Goal: Task Accomplishment & Management: Manage account settings

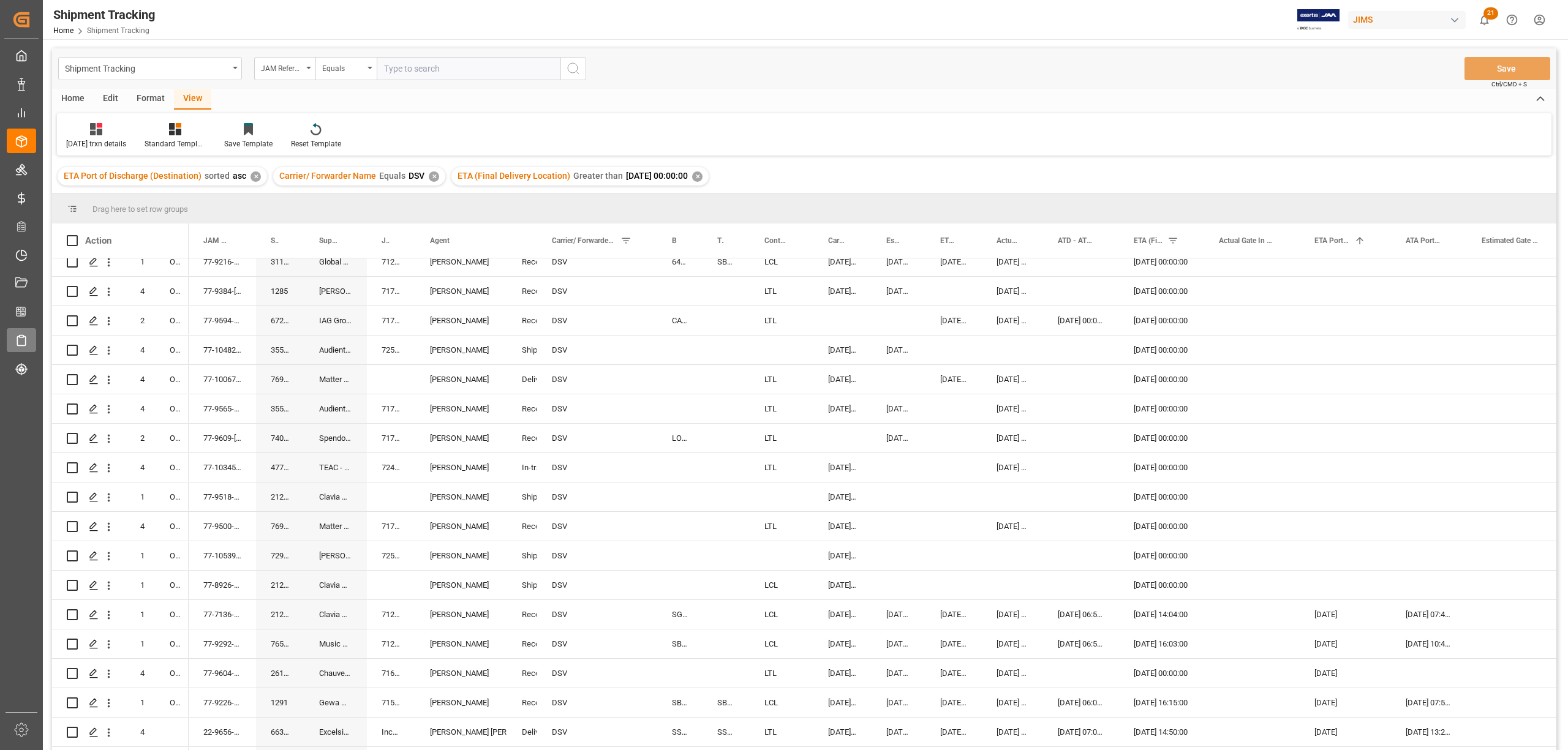
scroll to position [163, 0]
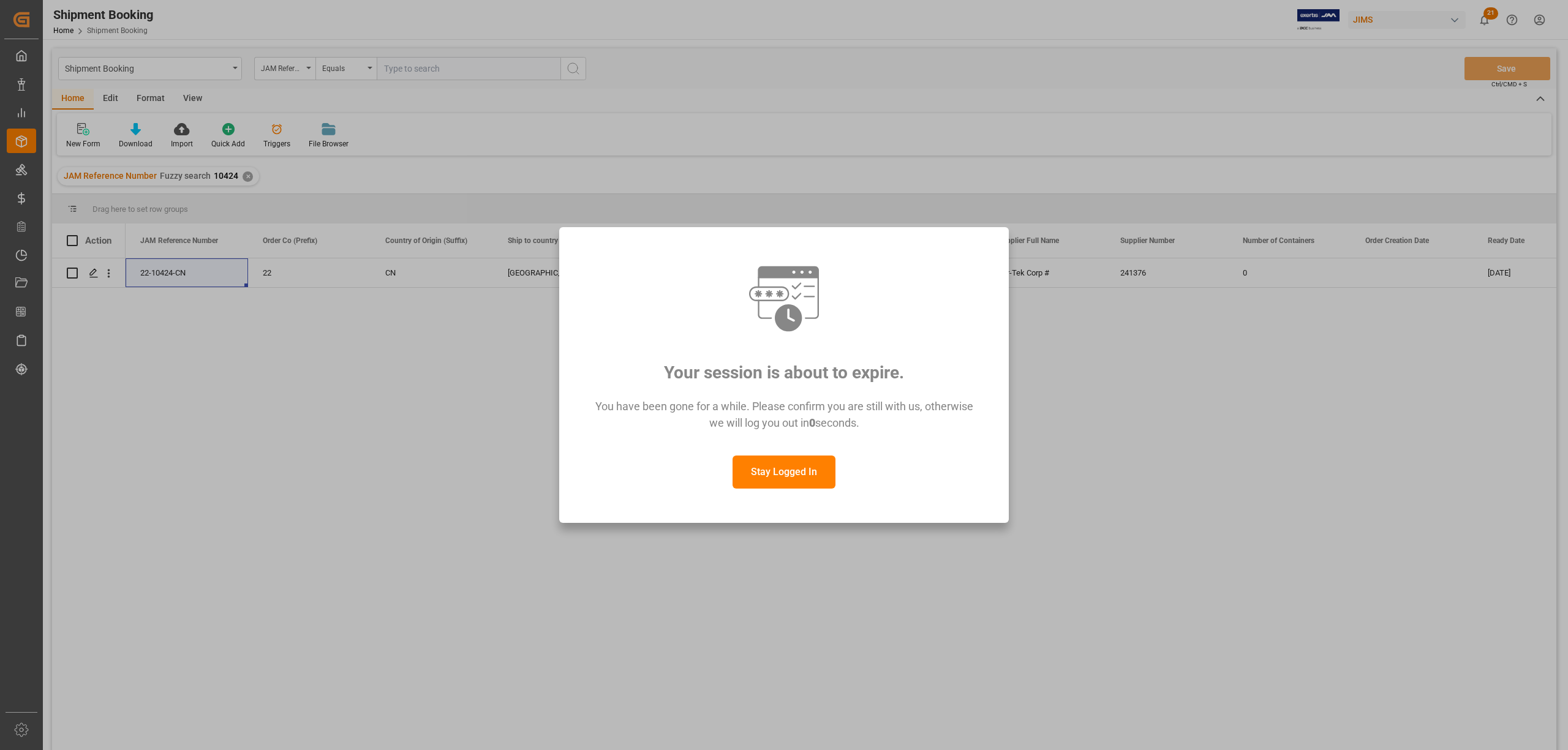
click at [820, 471] on button "Stay Logged In" at bounding box center [784, 472] width 103 height 33
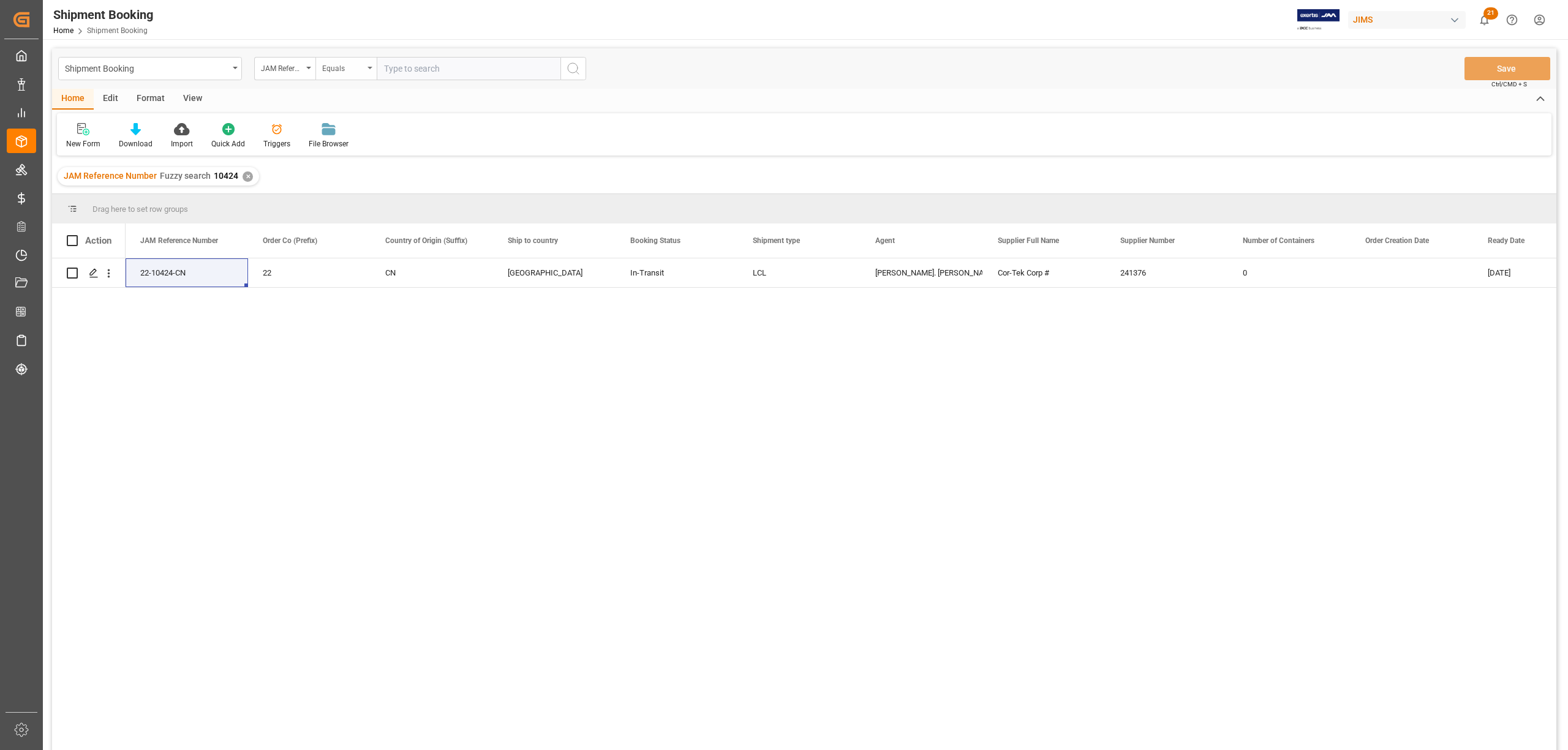
click at [371, 71] on div "Equals" at bounding box center [346, 69] width 61 height 23
click at [348, 143] on div "Fuzzy search" at bounding box center [408, 150] width 183 height 25
type input "9571"
click at [573, 65] on icon "search button" at bounding box center [573, 68] width 15 height 15
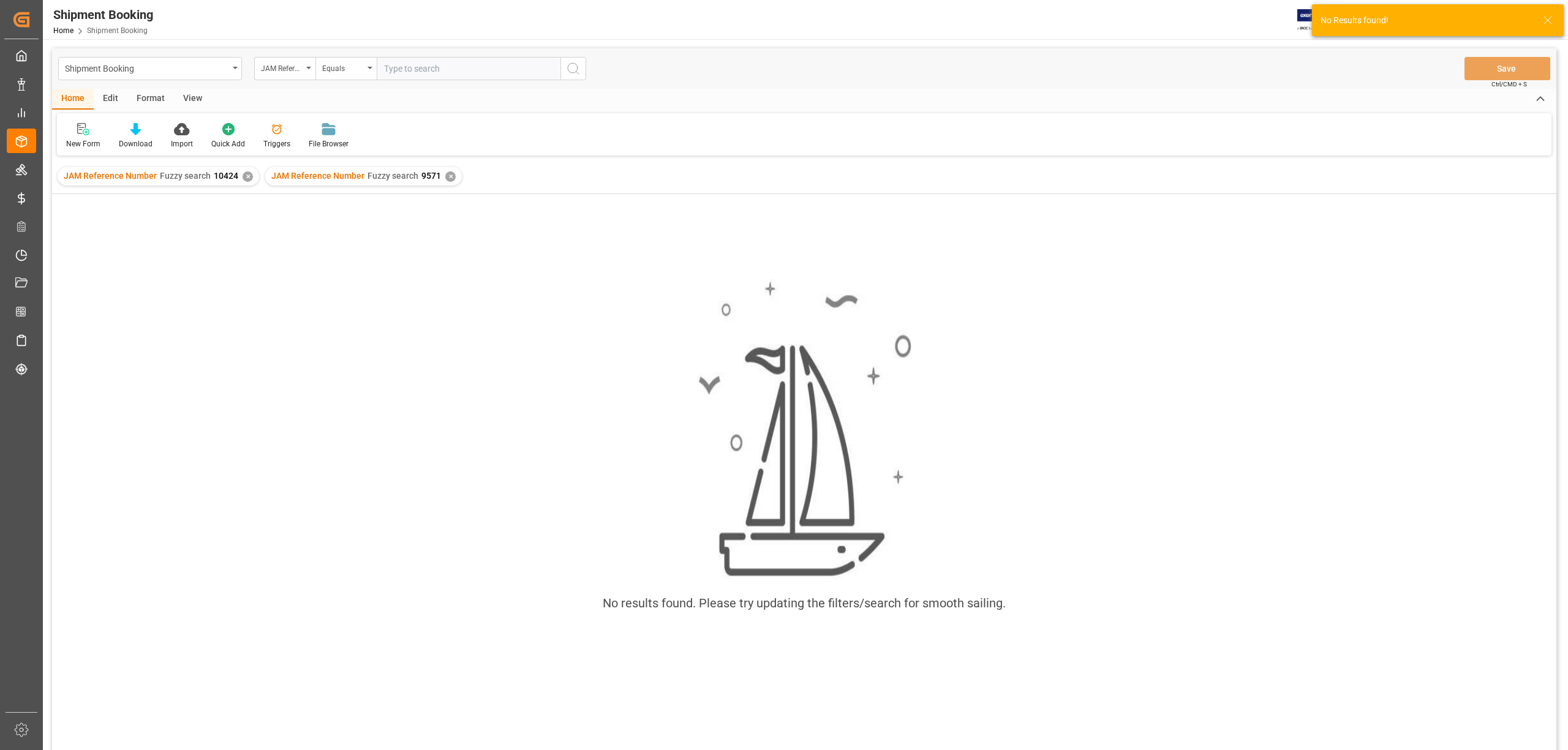
click at [246, 176] on div "✕" at bounding box center [247, 176] width 10 height 10
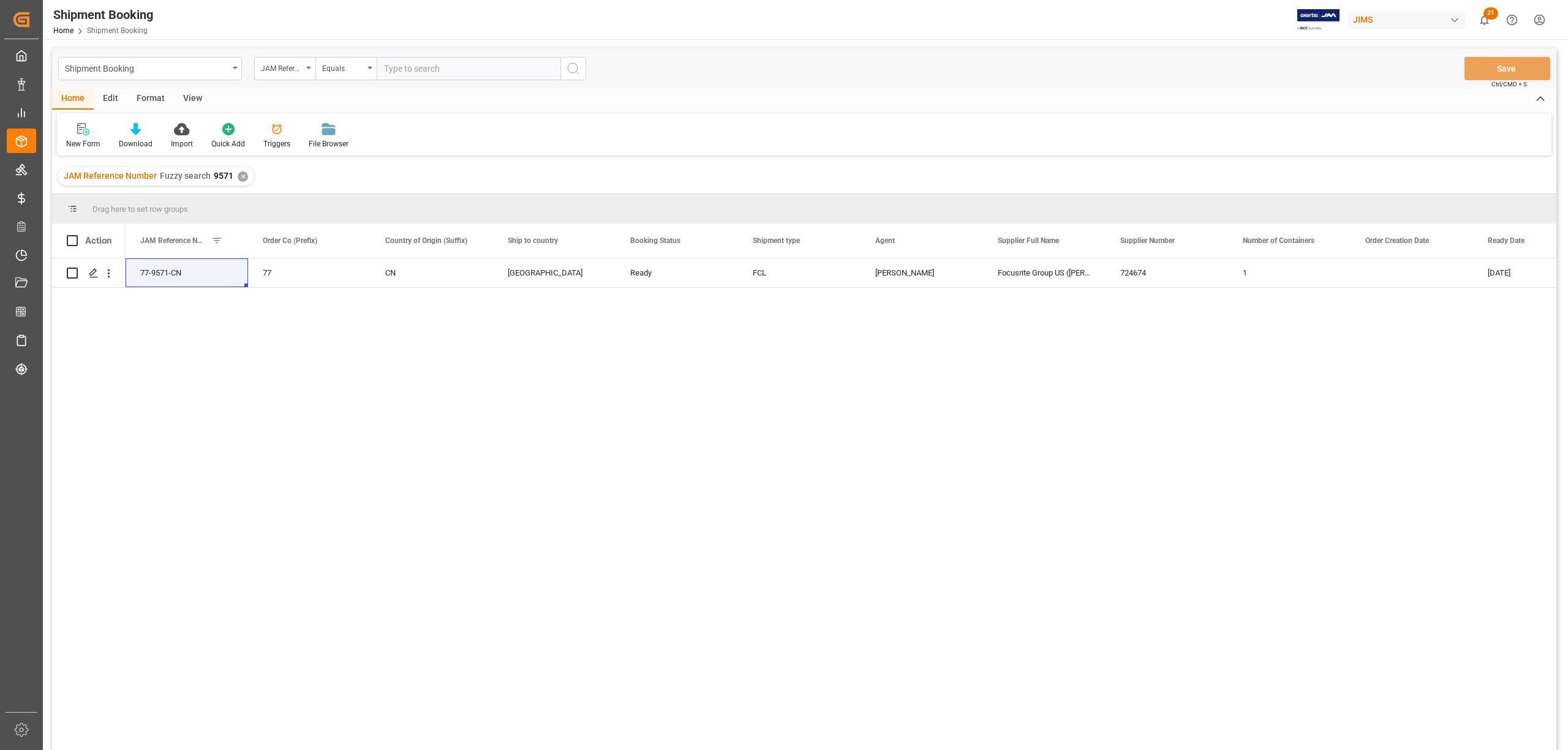
click at [211, 407] on div "77-9571-CN 77 CN Canada Ready FCL Daniel Sokolyk Focusrite Group US (Martin Aud…" at bounding box center [841, 508] width 1431 height 500
click at [368, 67] on icon "open menu" at bounding box center [370, 67] width 5 height 2
click at [345, 148] on div "Fuzzy search" at bounding box center [408, 150] width 183 height 25
type input "9940"
click at [569, 64] on icon "search button" at bounding box center [573, 68] width 15 height 15
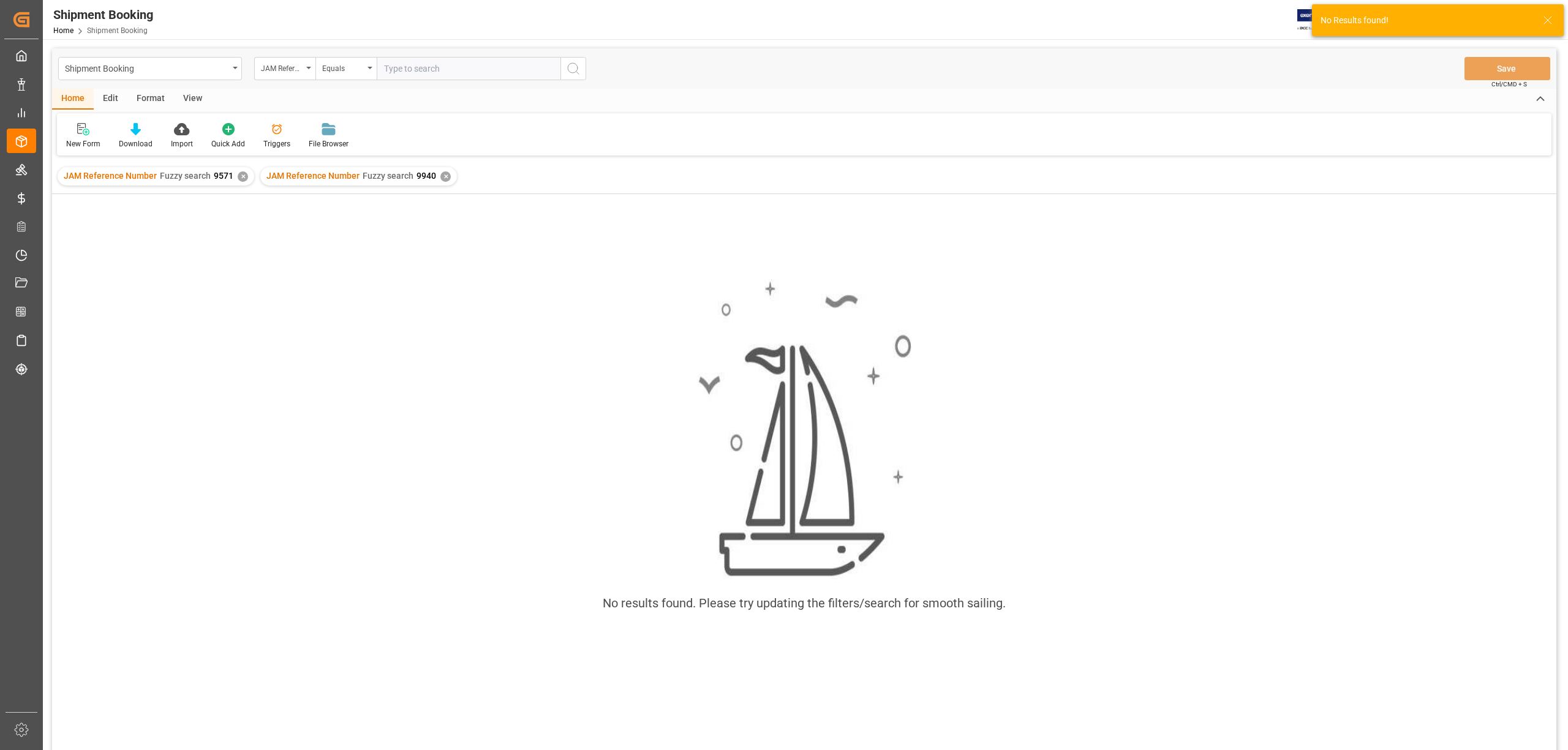
click at [238, 176] on div "✕" at bounding box center [243, 176] width 10 height 10
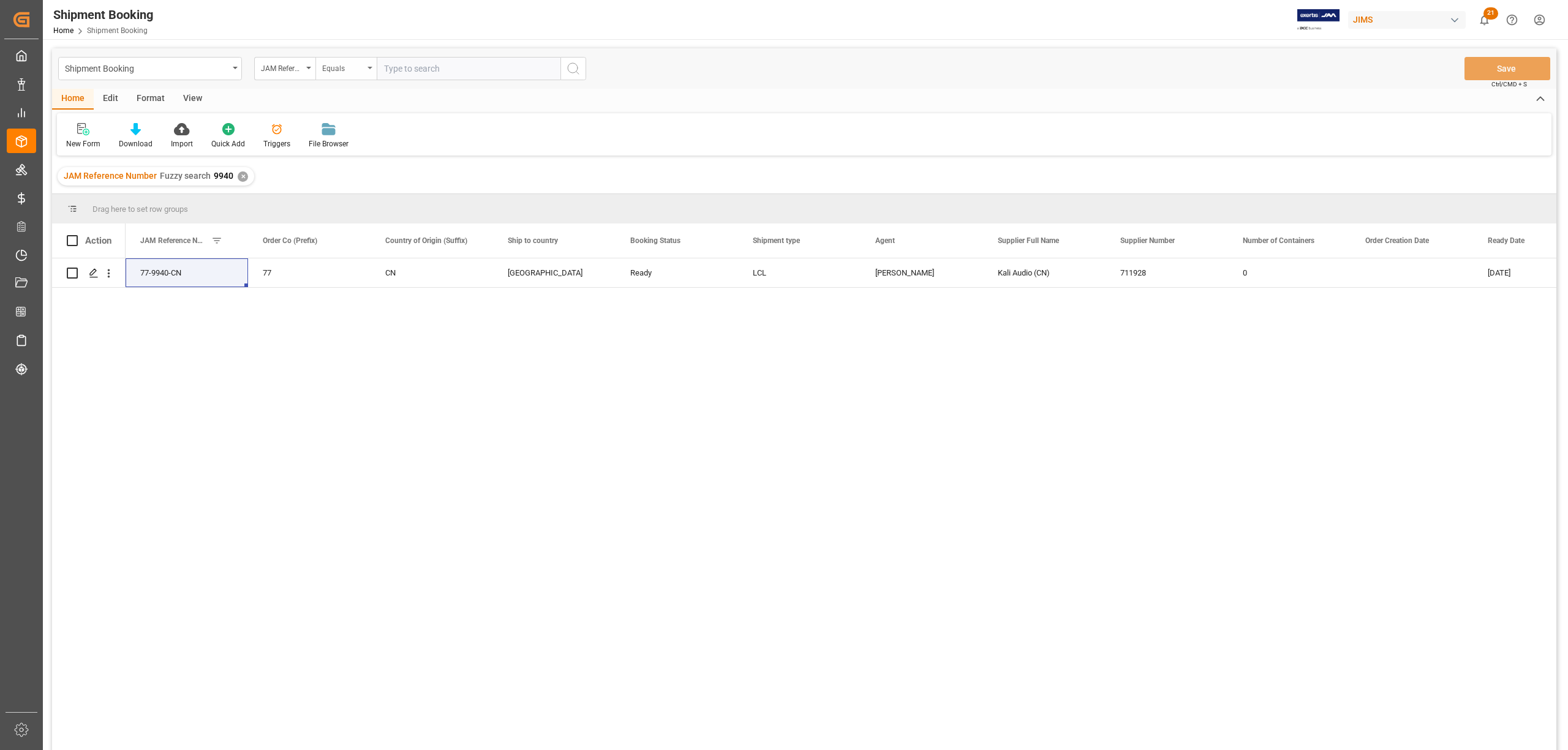
click at [370, 67] on icon "open menu" at bounding box center [370, 67] width 5 height 2
click at [350, 160] on div "Fuzzy search" at bounding box center [408, 150] width 183 height 25
type input "9349"
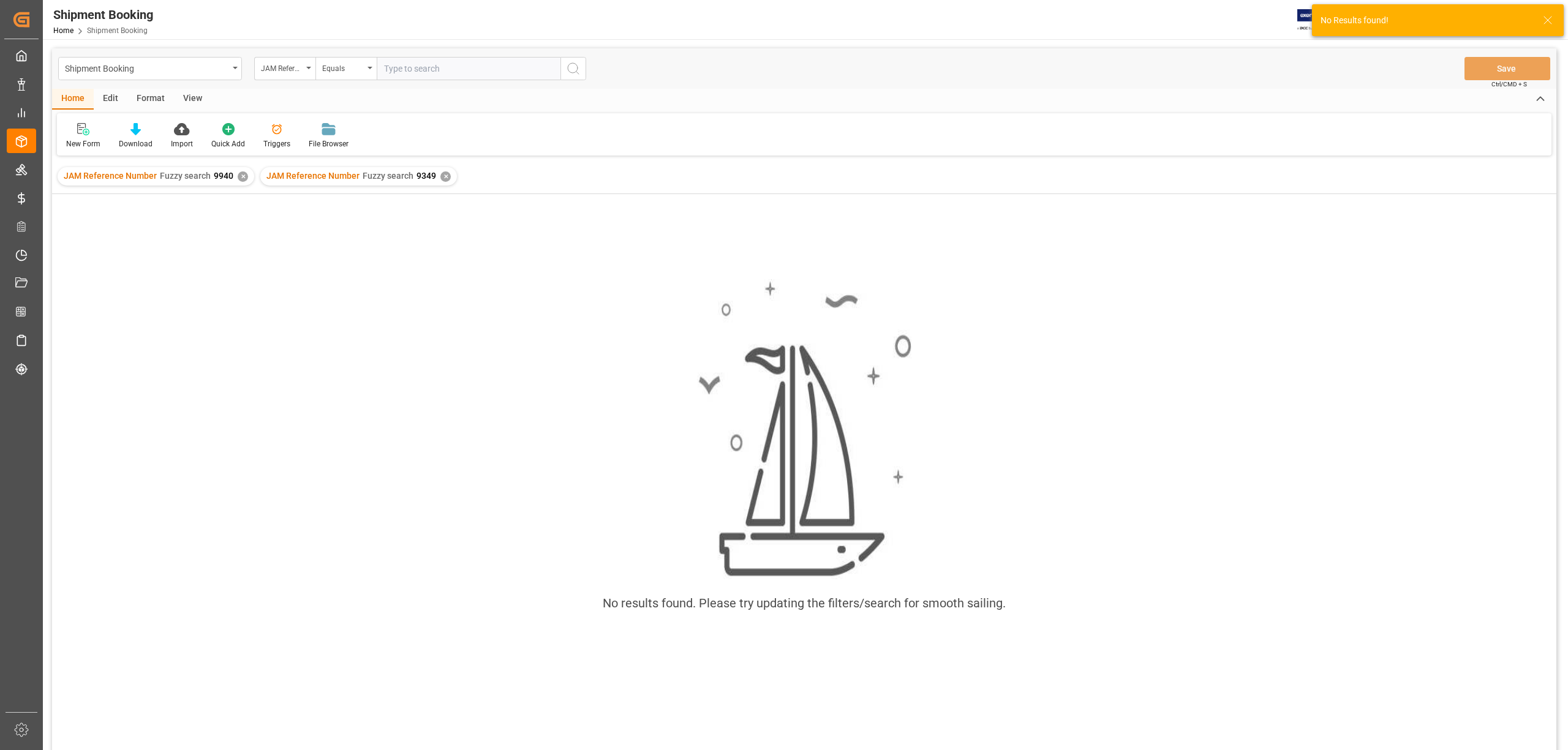
click at [242, 172] on div "✕" at bounding box center [243, 176] width 10 height 10
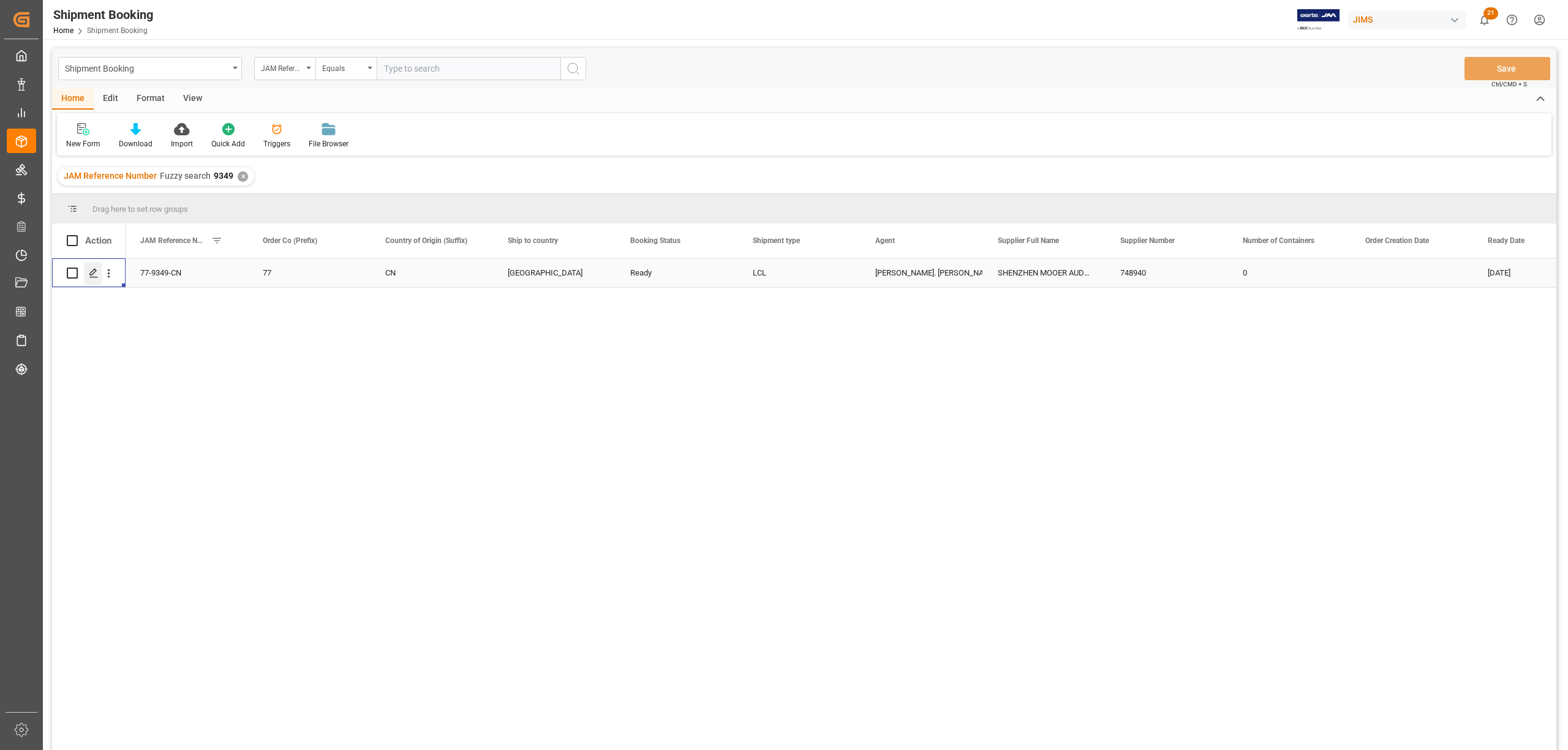
click at [96, 273] on icon "Press SPACE to select this row." at bounding box center [94, 273] width 10 height 10
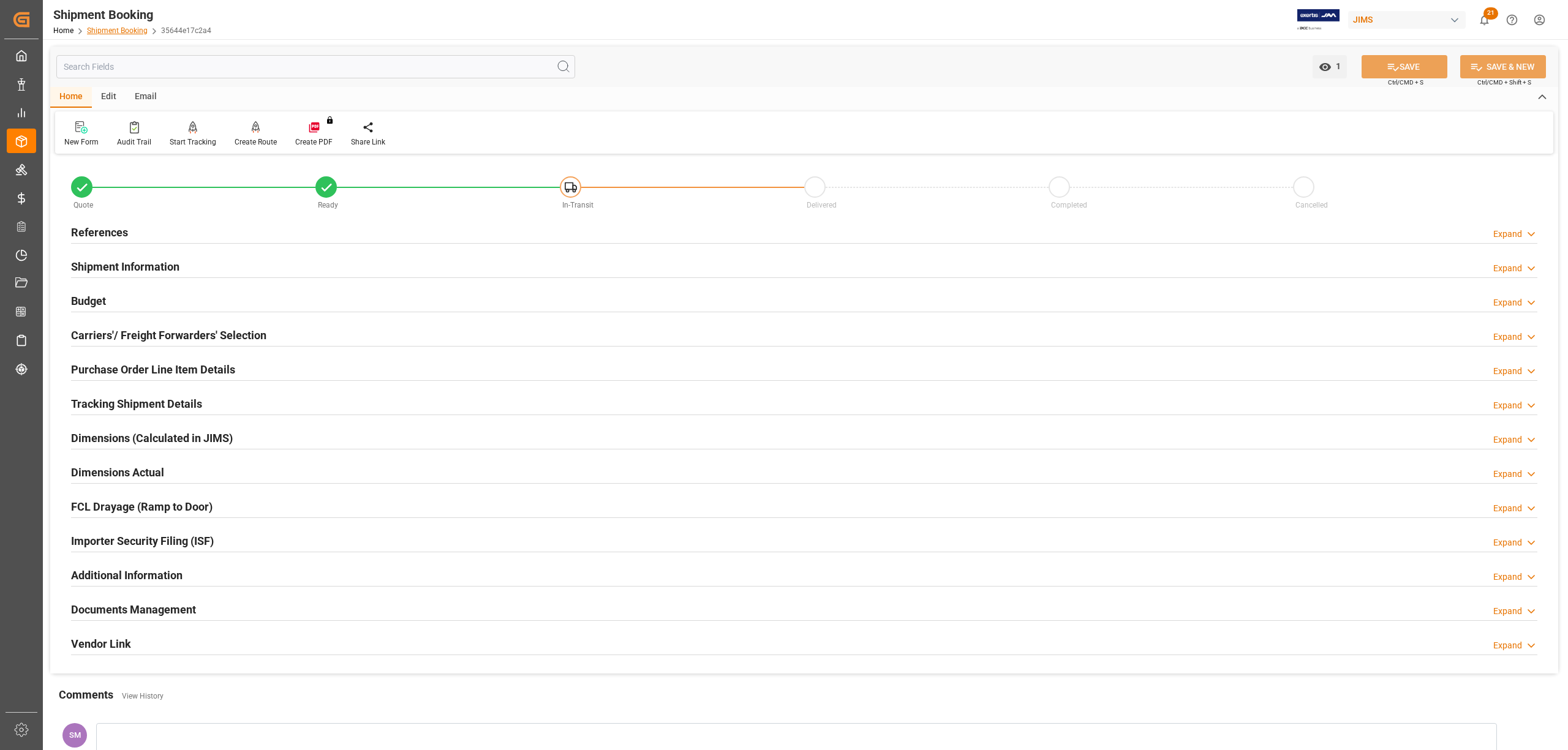
click at [105, 30] on link "Shipment Booking" at bounding box center [117, 30] width 61 height 9
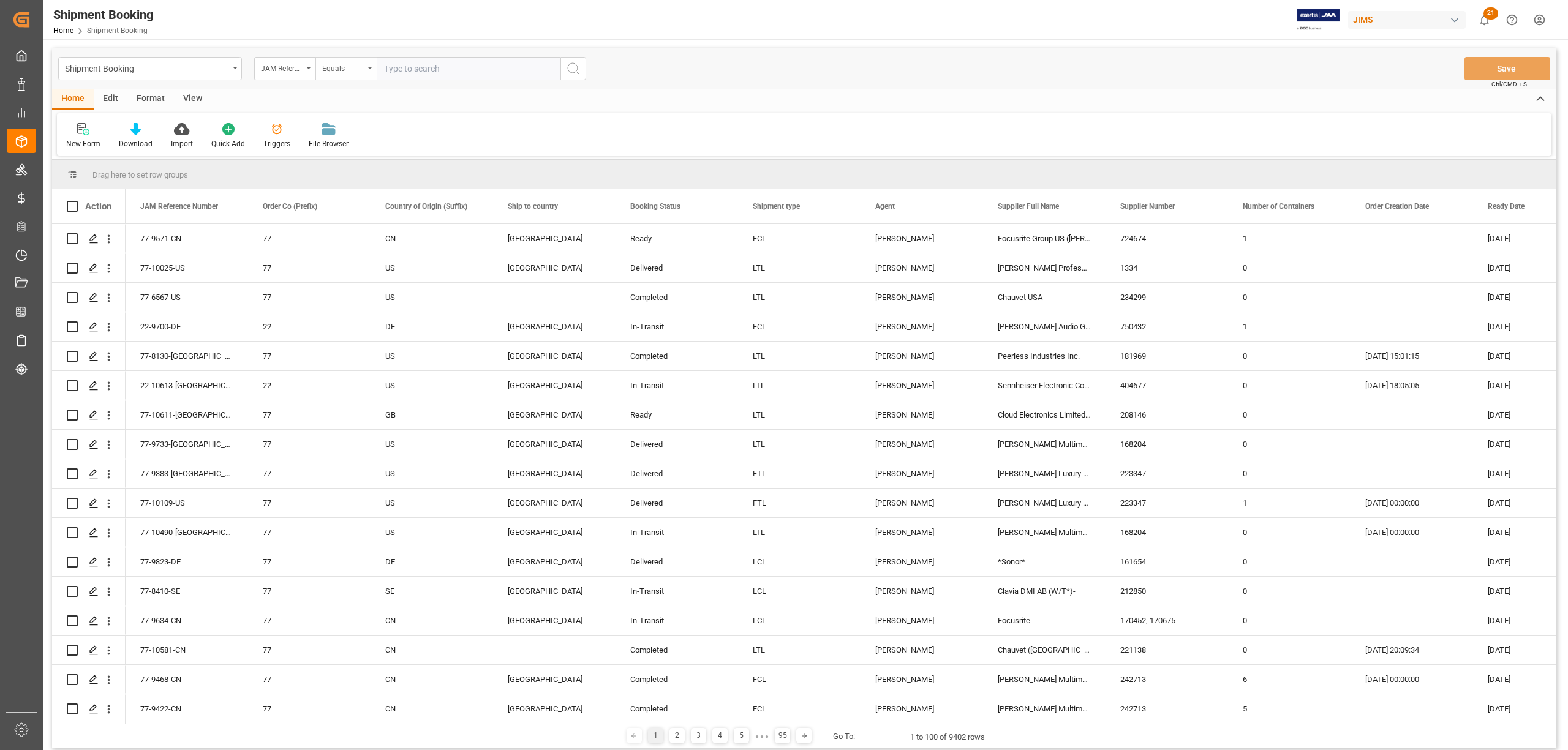
click at [366, 72] on div "Equals" at bounding box center [346, 69] width 61 height 23
click at [329, 155] on div "Fuzzy search" at bounding box center [408, 150] width 183 height 25
type input "9349"
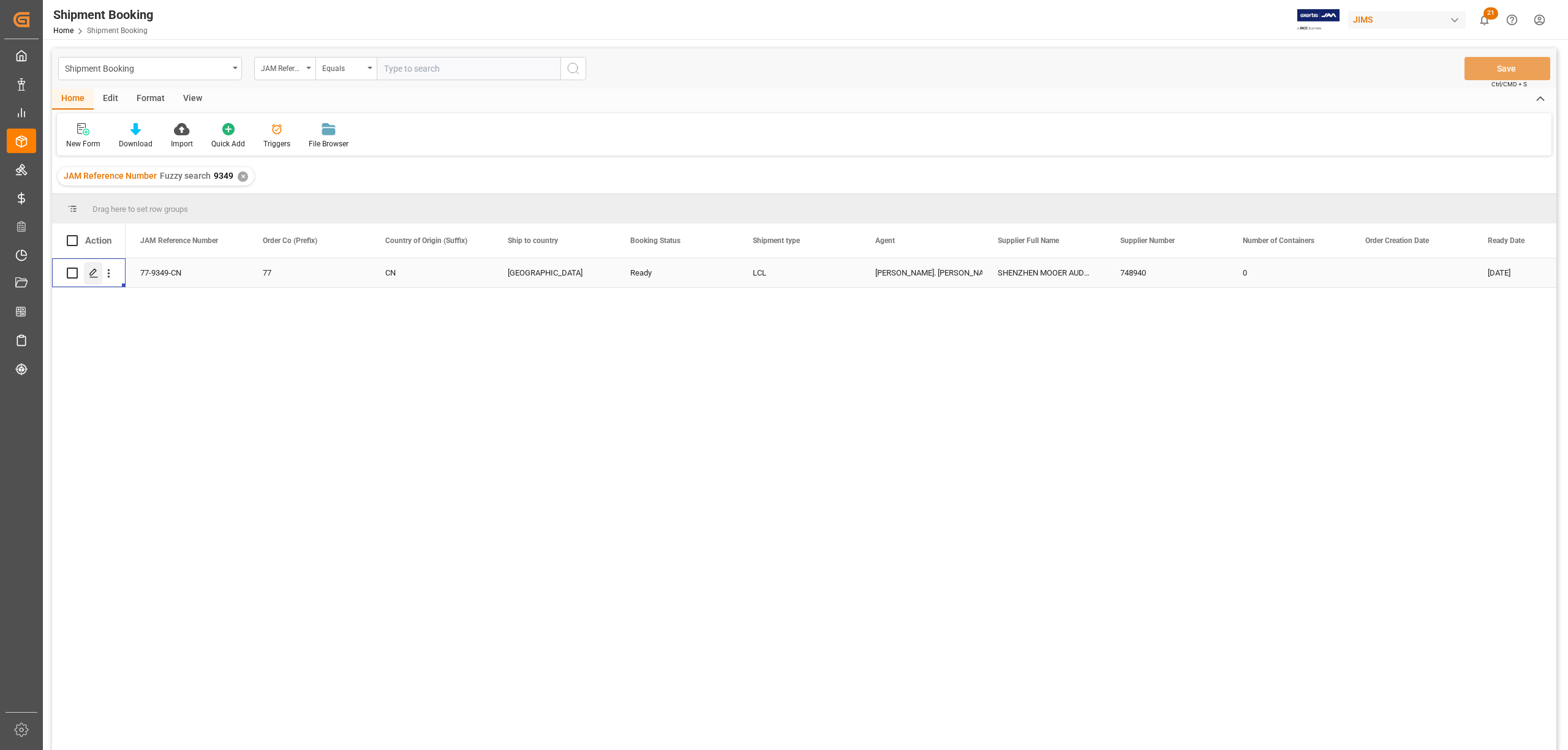
click at [87, 274] on div "Press SPACE to select this row." at bounding box center [93, 273] width 18 height 22
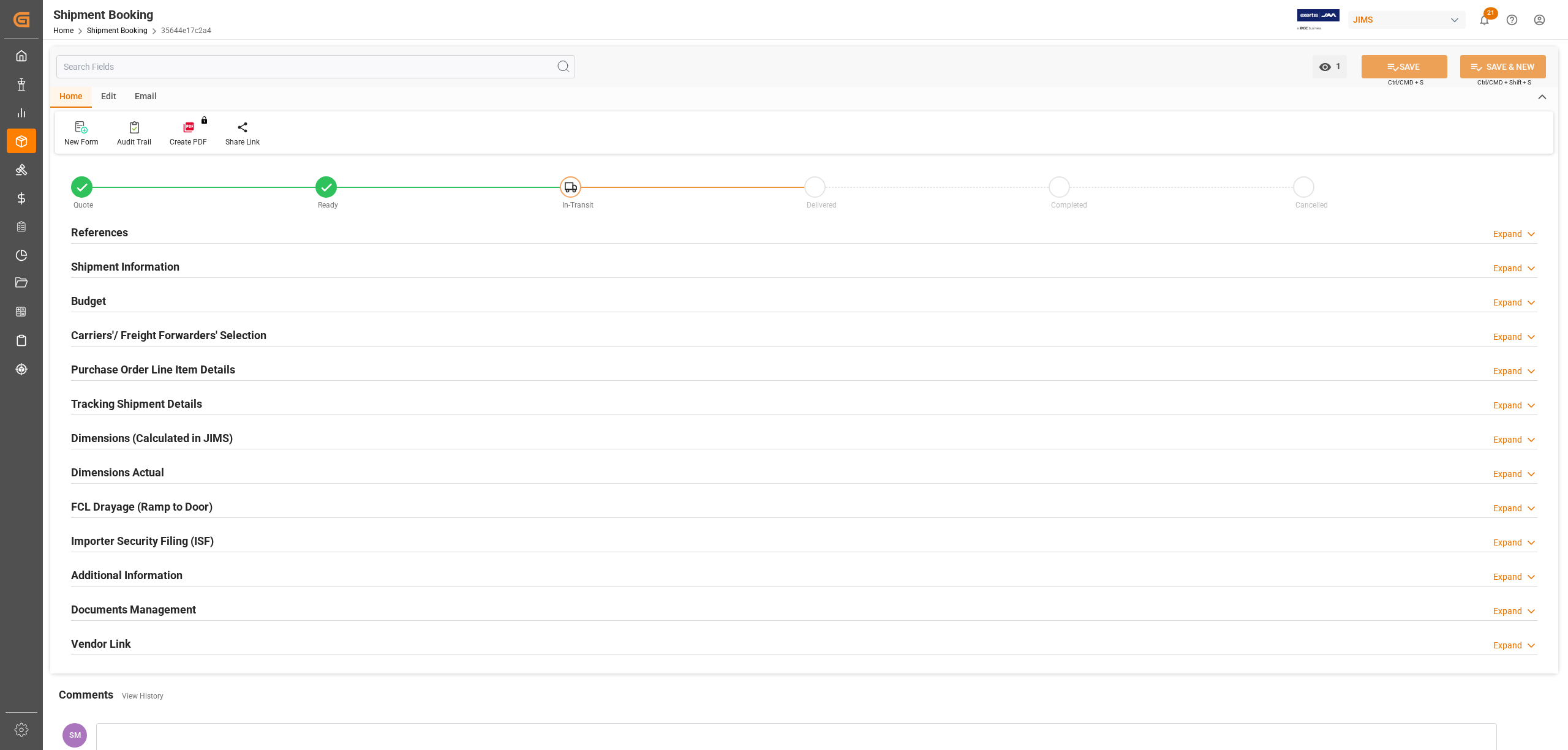
type input "0"
type input "[DATE]"
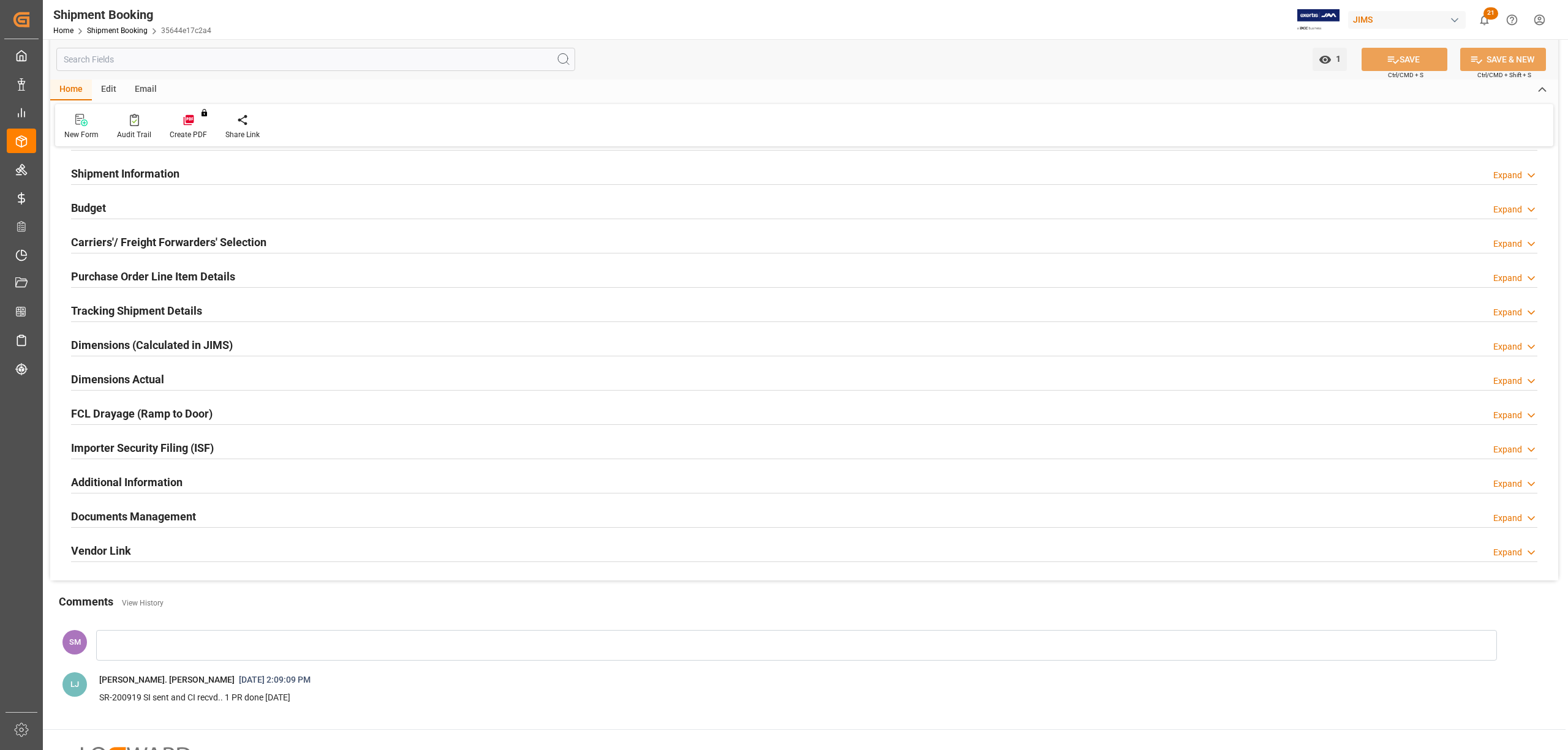
scroll to position [213, 0]
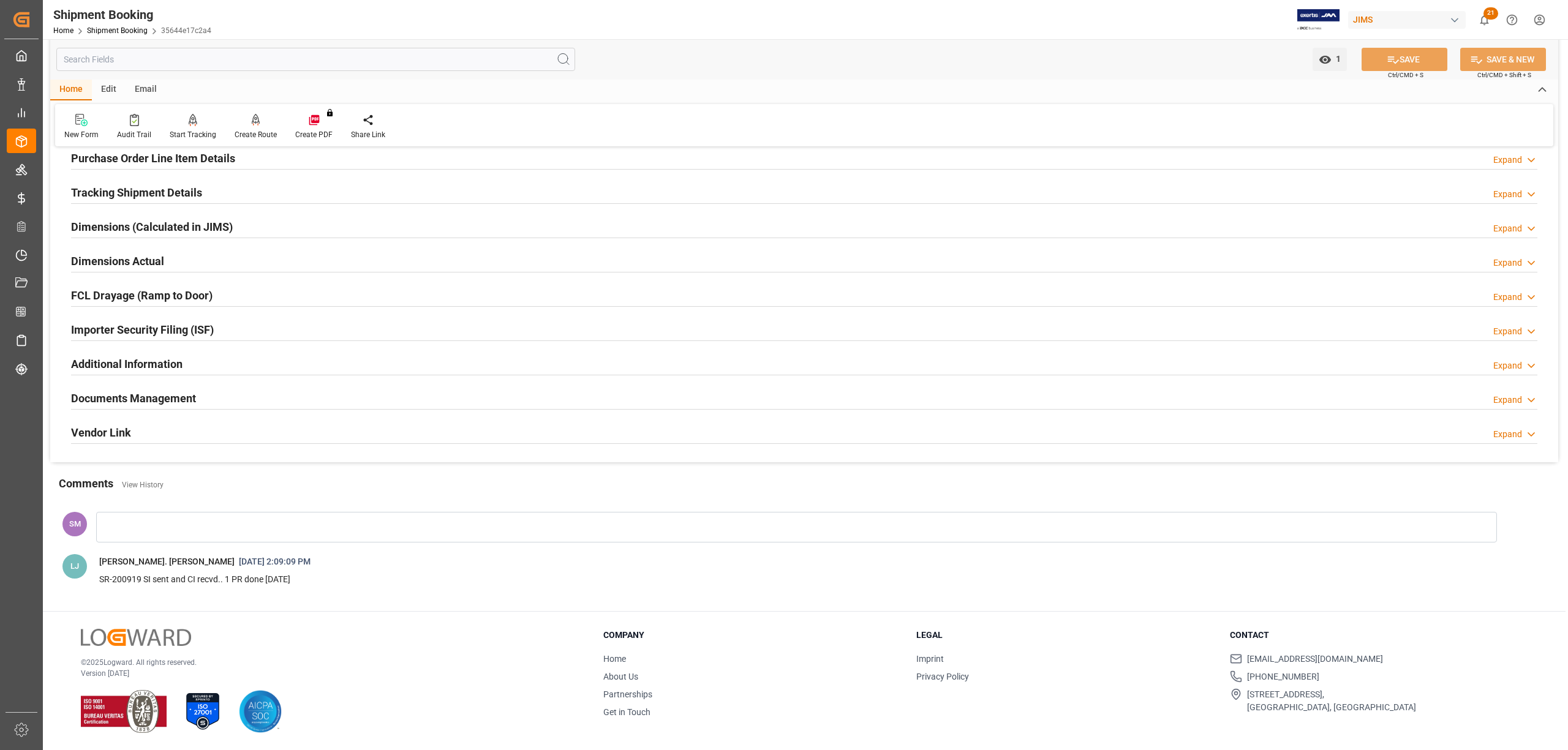
click at [151, 391] on h2 "Documents Management" at bounding box center [133, 398] width 125 height 17
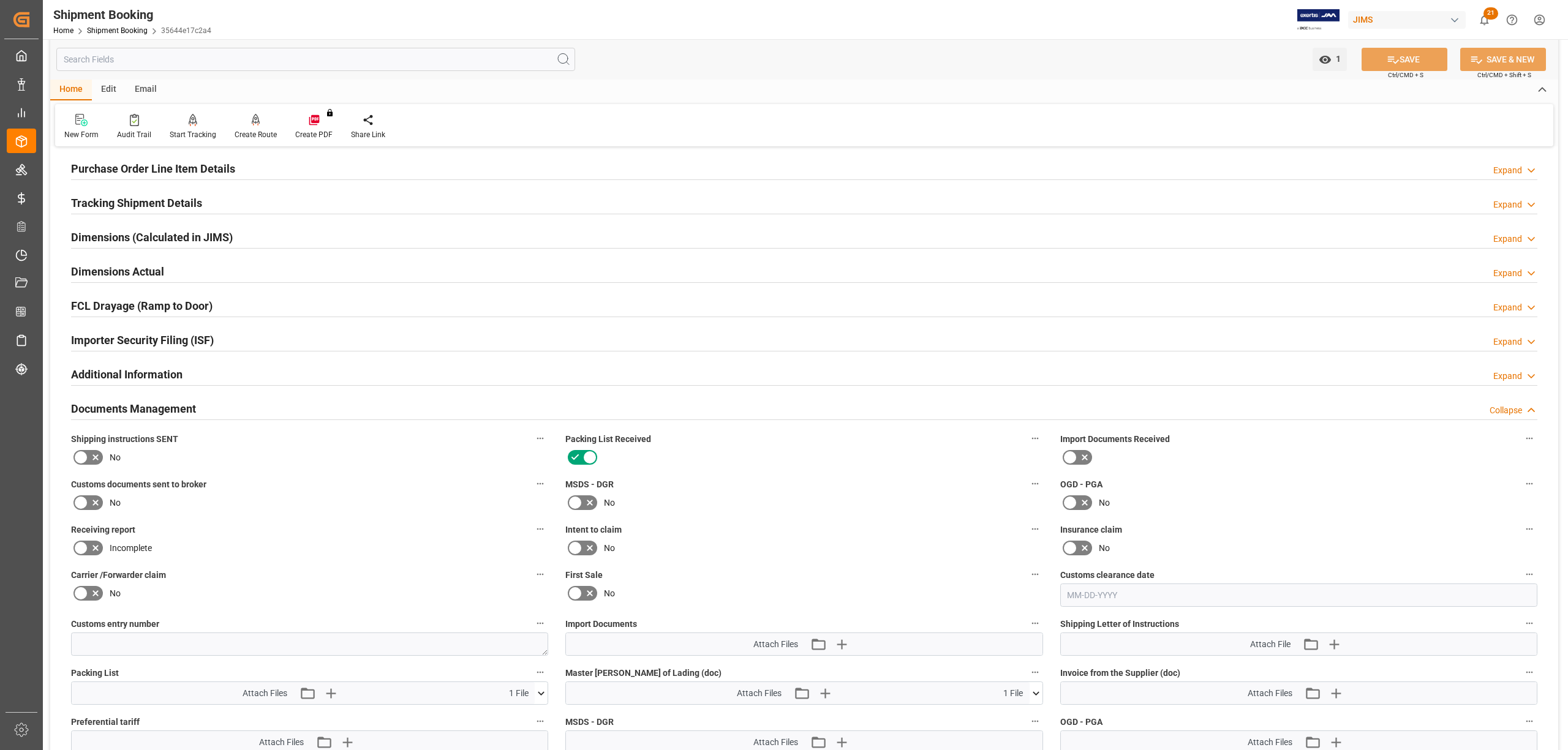
scroll to position [49, 0]
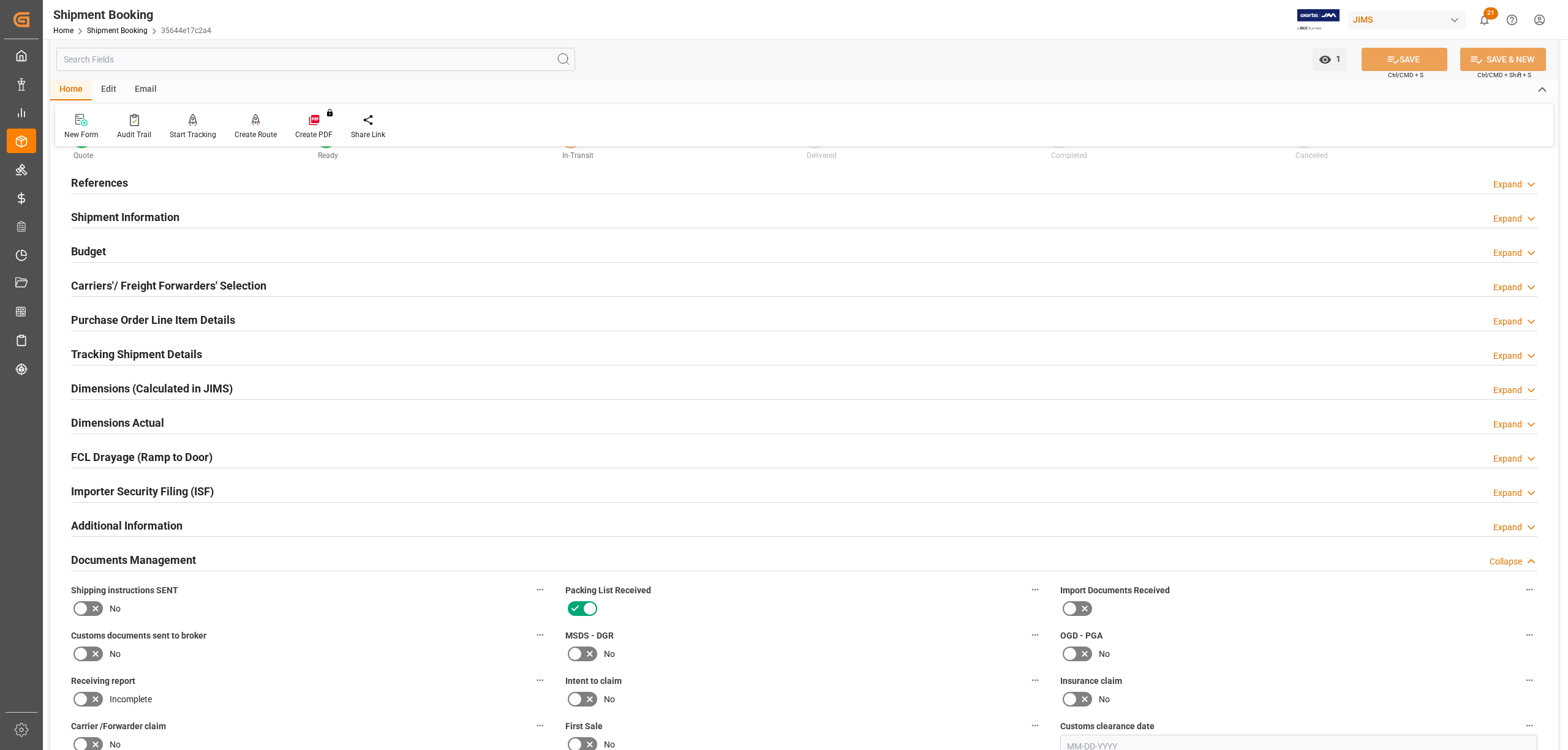
click at [103, 176] on h2 "References" at bounding box center [99, 183] width 57 height 17
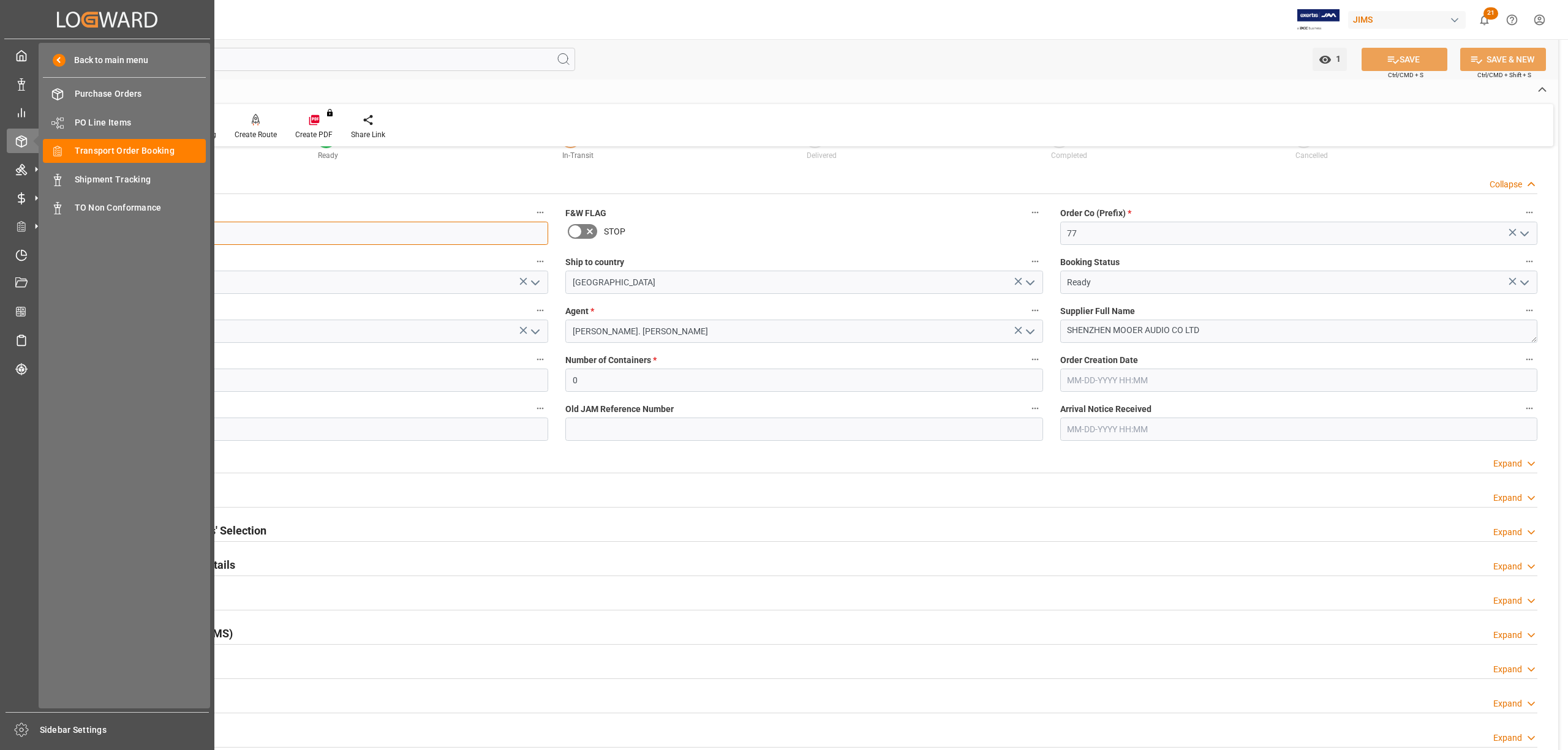
drag, startPoint x: 136, startPoint y: 231, endPoint x: 39, endPoint y: 235, distance: 97.1
click at [39, 235] on div "Created by potrace 1.15, written by Peter Selinger 2001-2017 Created by potrace…" at bounding box center [784, 375] width 1568 height 750
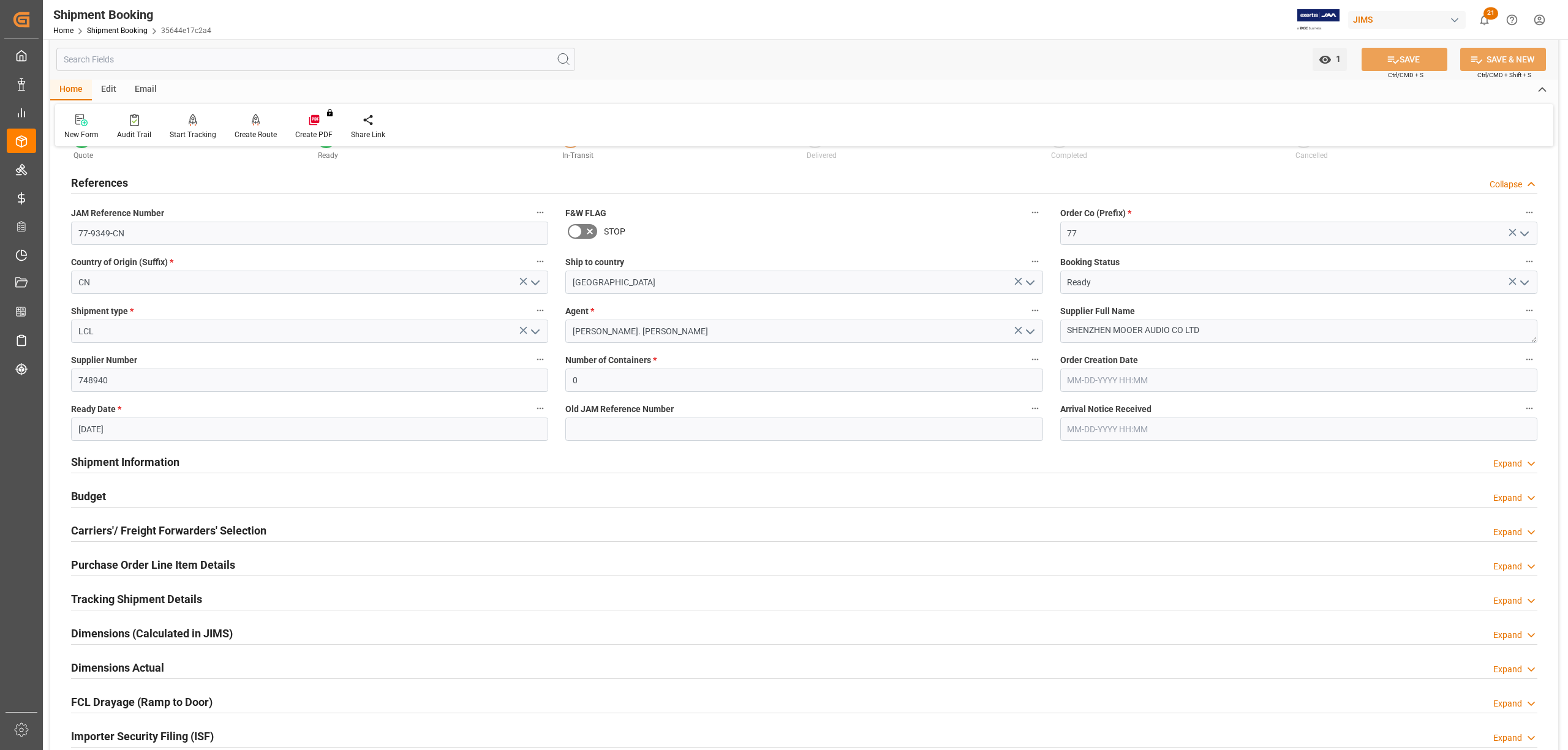
click at [83, 494] on h2 "Budget" at bounding box center [88, 496] width 35 height 17
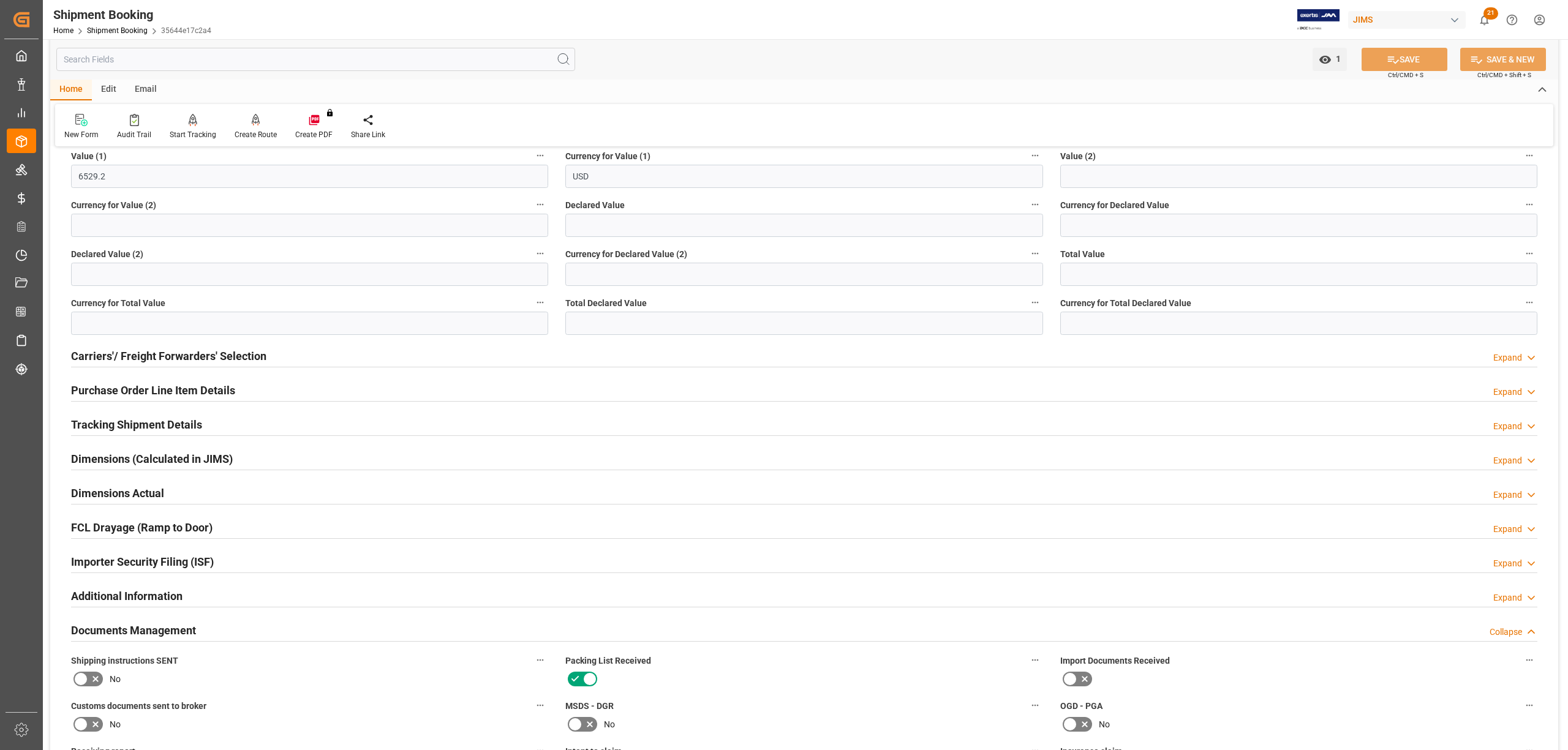
scroll to position [540, 0]
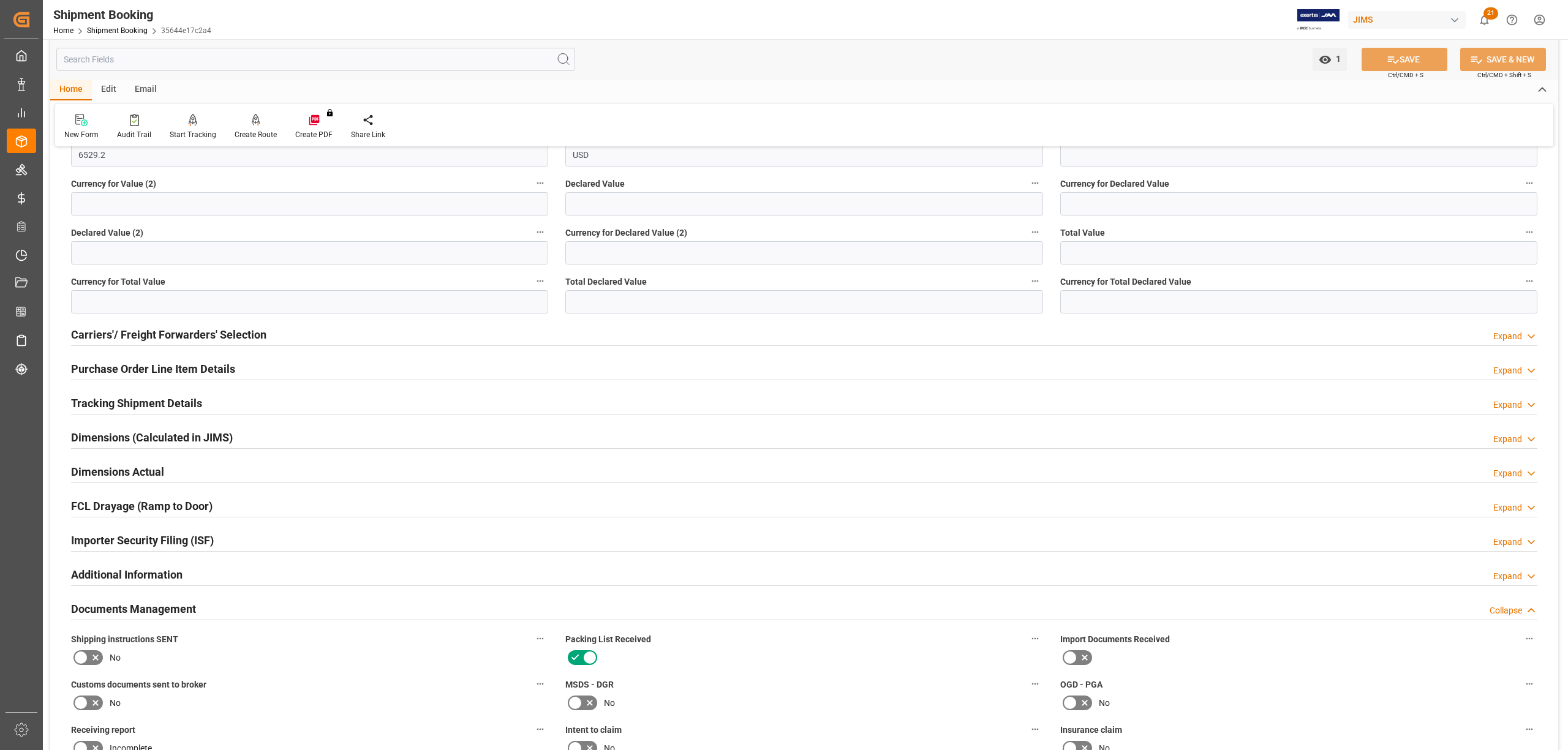
click at [96, 363] on h2 "Purchase Order Line Item Details" at bounding box center [153, 368] width 164 height 17
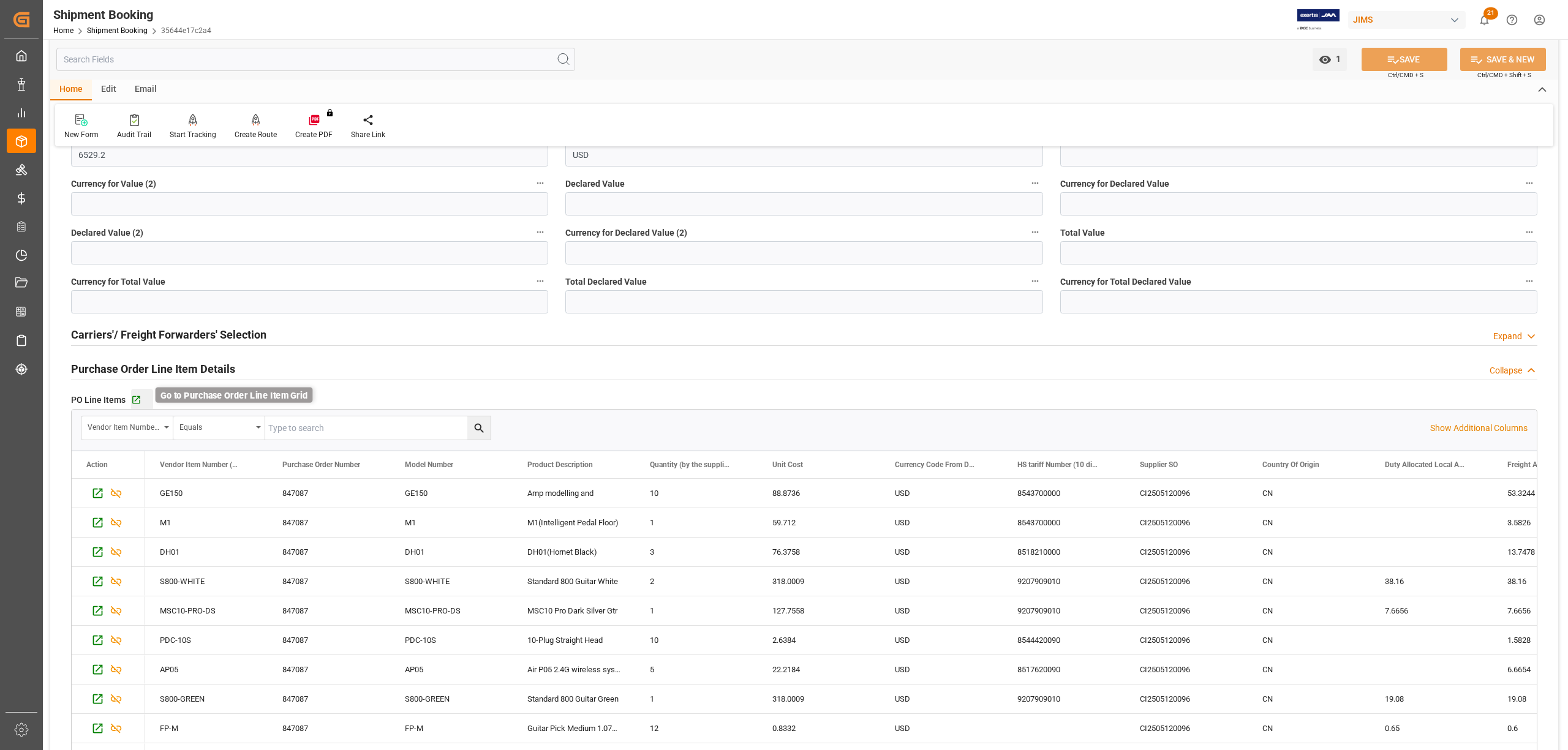
click at [140, 400] on icon "button" at bounding box center [136, 400] width 10 height 10
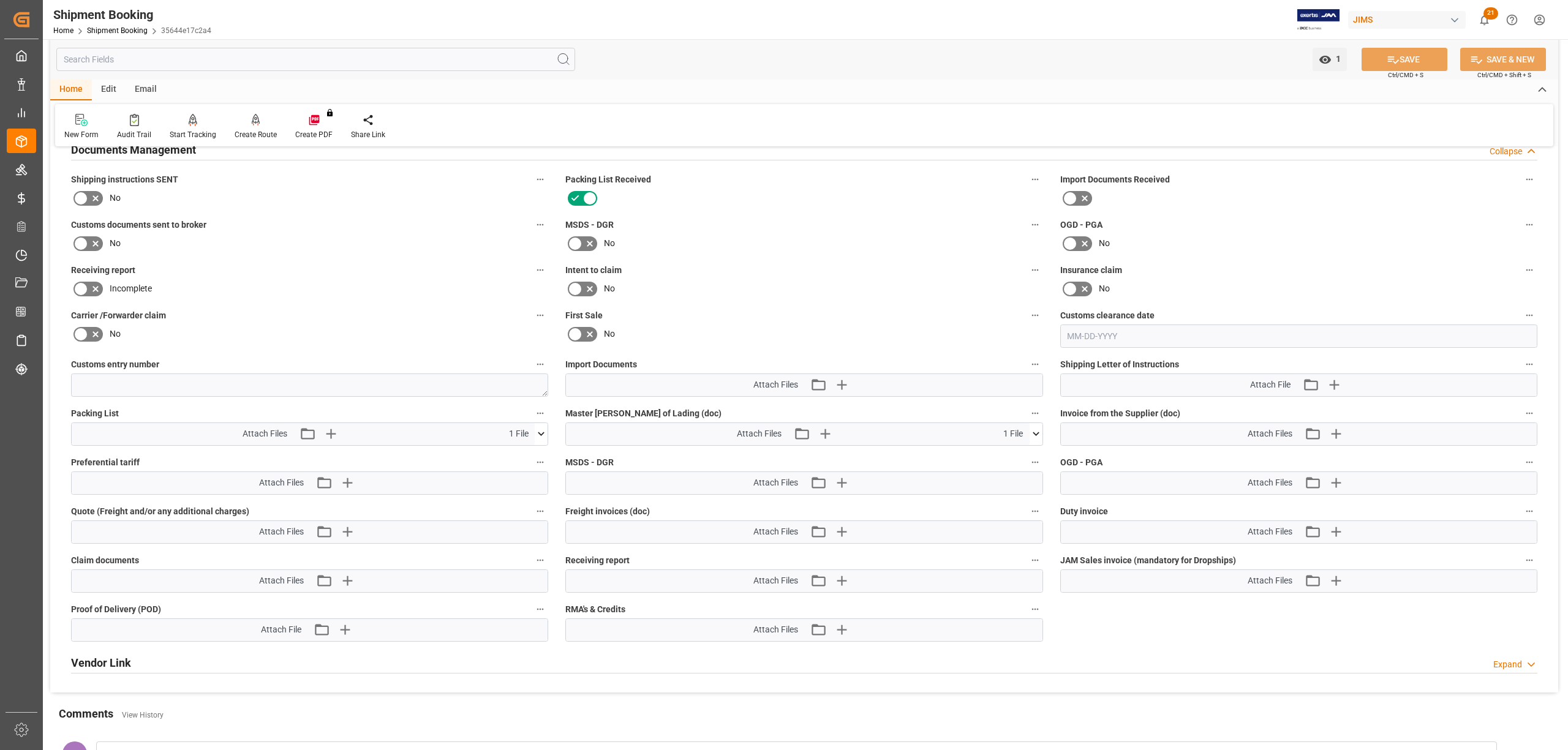
scroll to position [1520, 0]
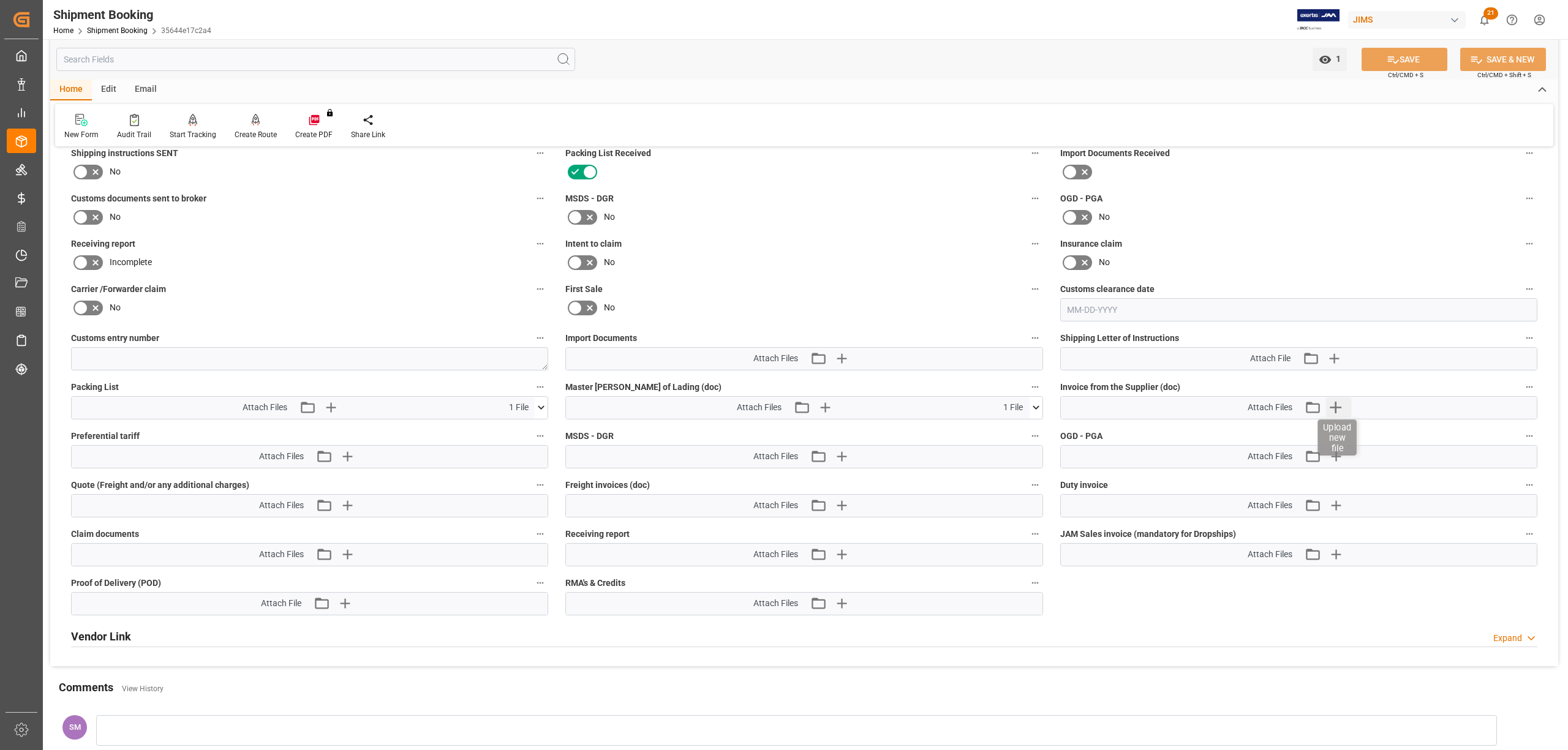
click at [1338, 400] on icon "button" at bounding box center [1335, 408] width 20 height 20
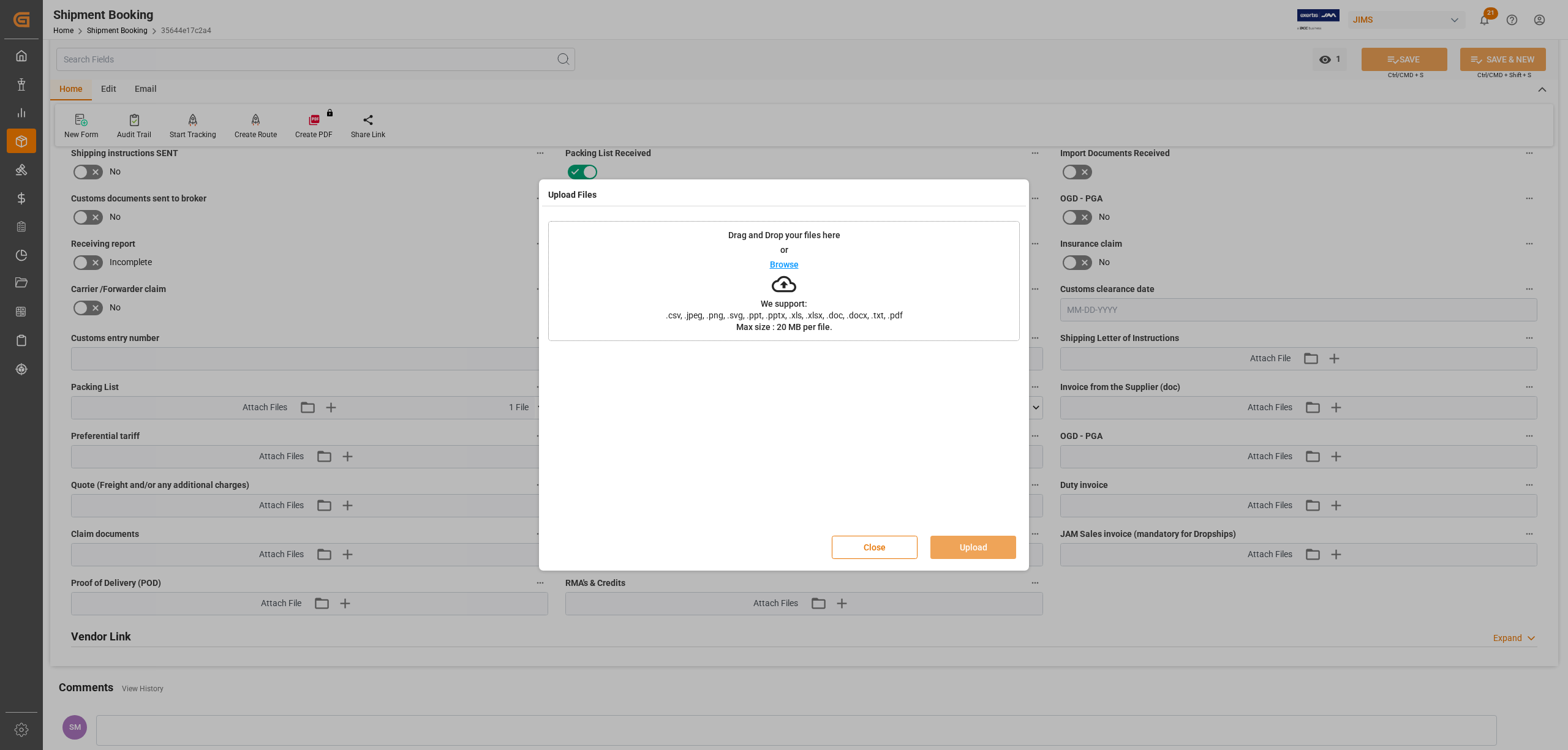
click at [790, 257] on div "Browse" at bounding box center [784, 265] width 29 height 15
click at [982, 545] on button "Upload" at bounding box center [973, 548] width 86 height 23
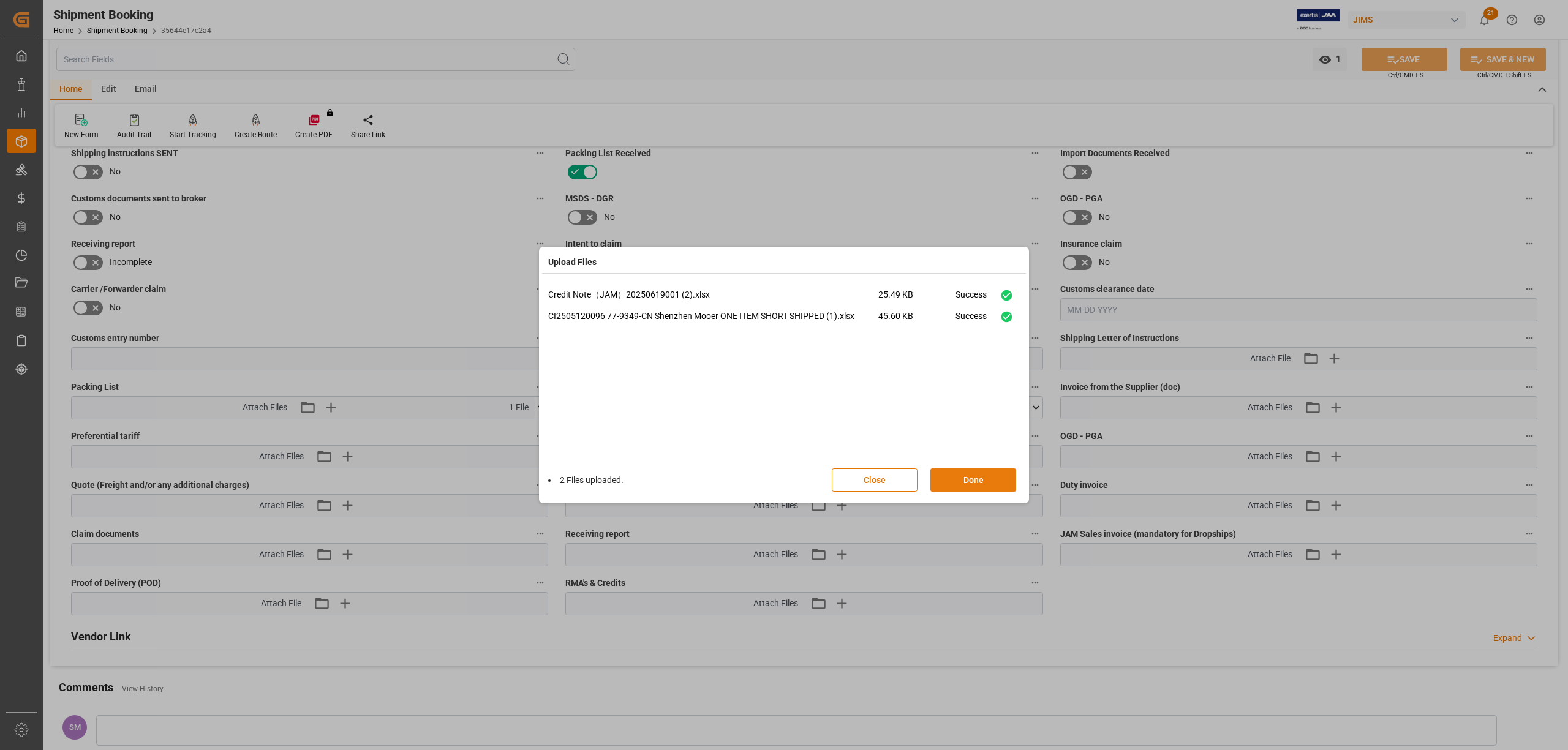
click at [981, 481] on button "Done" at bounding box center [973, 480] width 86 height 23
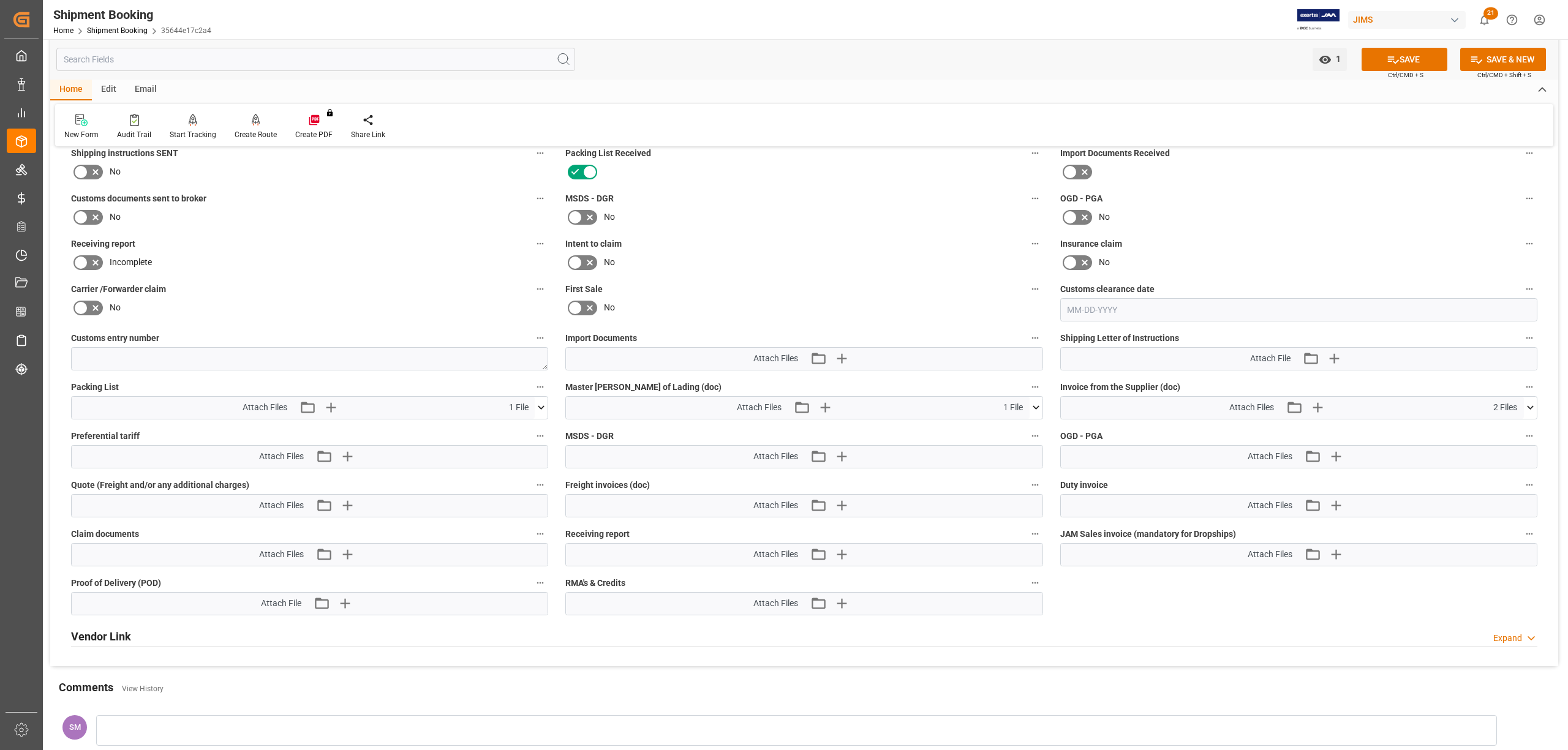
click at [1033, 408] on icon at bounding box center [1036, 408] width 7 height 4
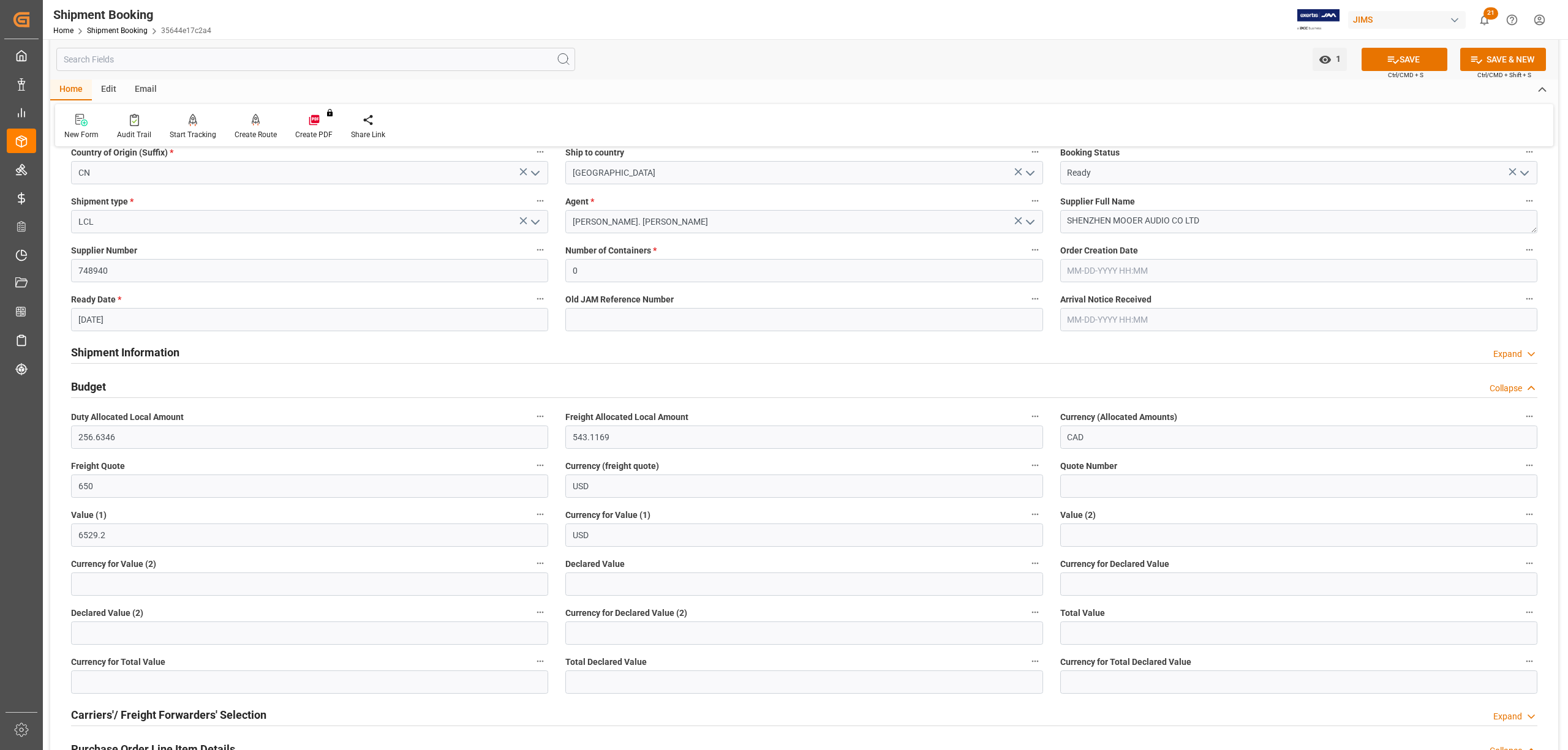
scroll to position [163, 0]
click at [1392, 368] on div "Budget Collapse" at bounding box center [804, 383] width 1483 height 34
click at [105, 486] on input "650" at bounding box center [310, 482] width 477 height 23
drag, startPoint x: 105, startPoint y: 486, endPoint x: 44, endPoint y: 486, distance: 61.0
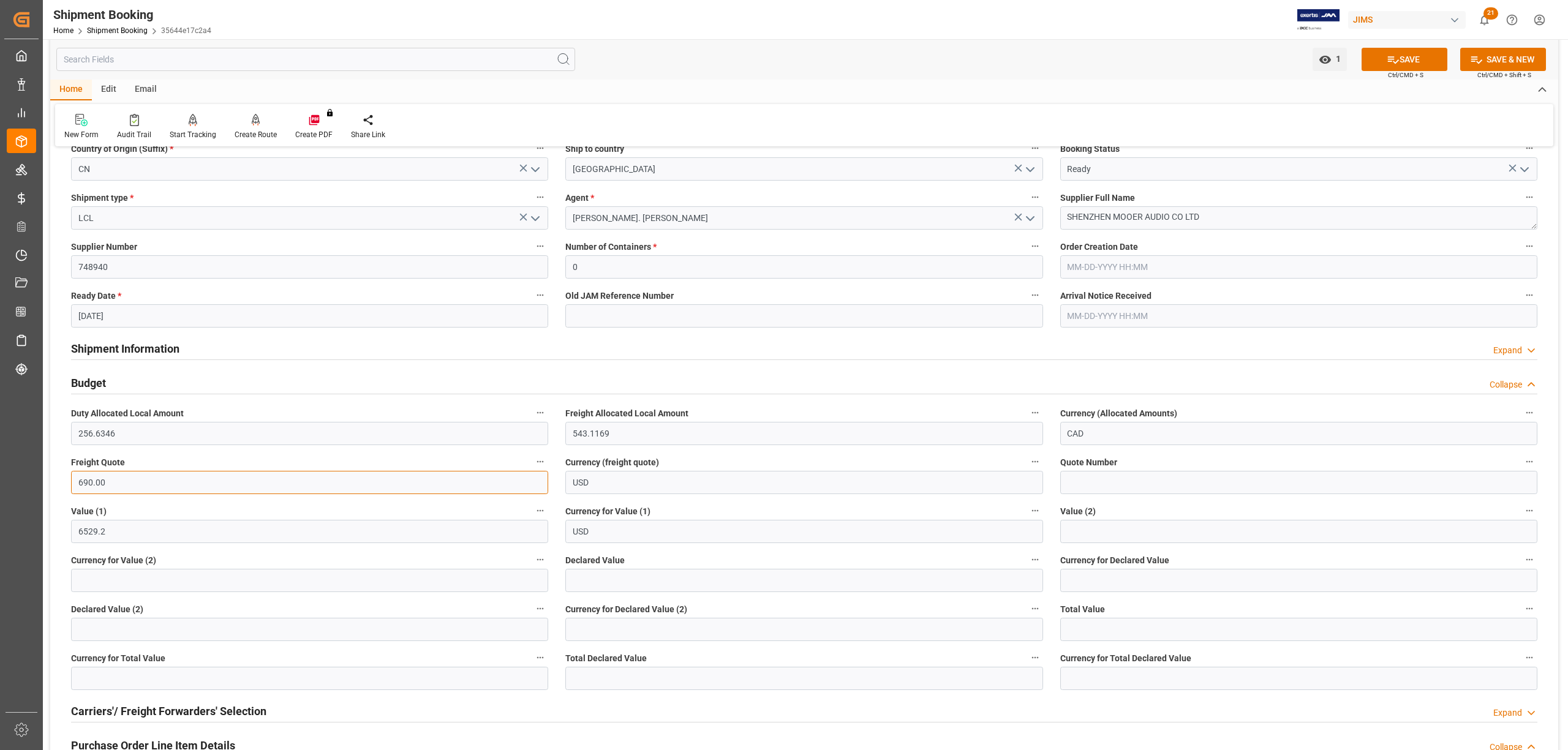
type input "690.00"
click at [171, 596] on div "Declared Value (2)" at bounding box center [309, 621] width 494 height 49
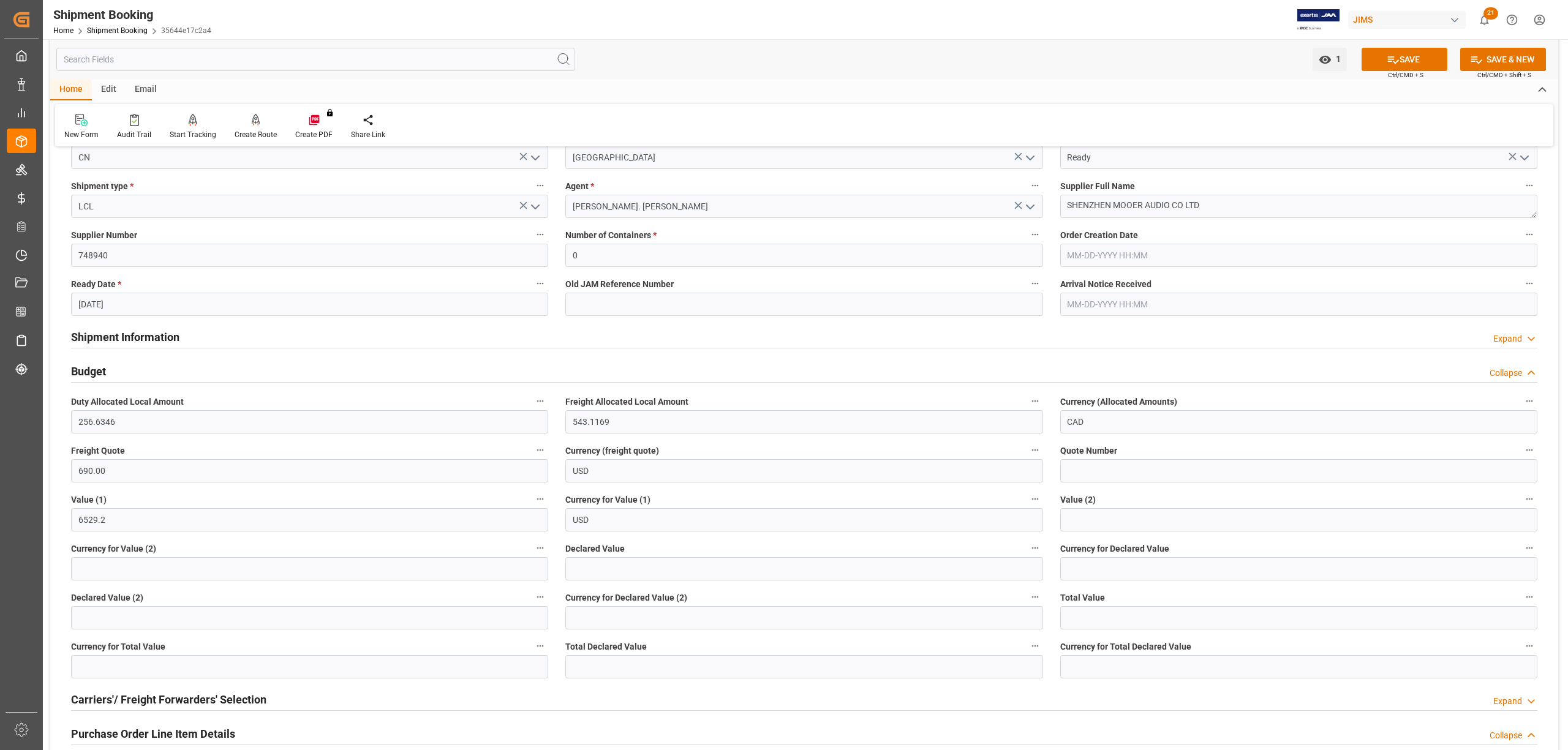
scroll to position [0, 0]
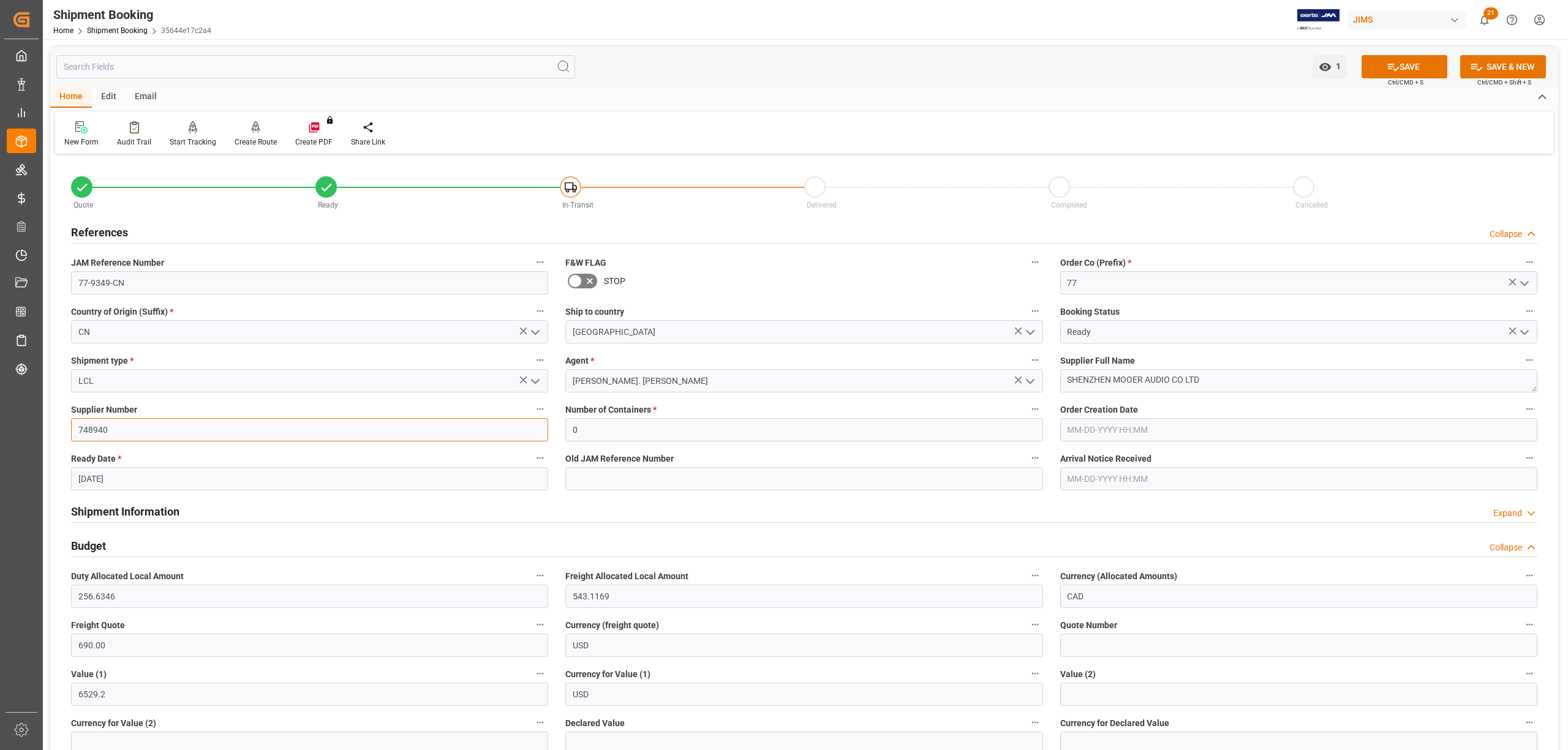
drag, startPoint x: 128, startPoint y: 432, endPoint x: 57, endPoint y: 434, distance: 71.0
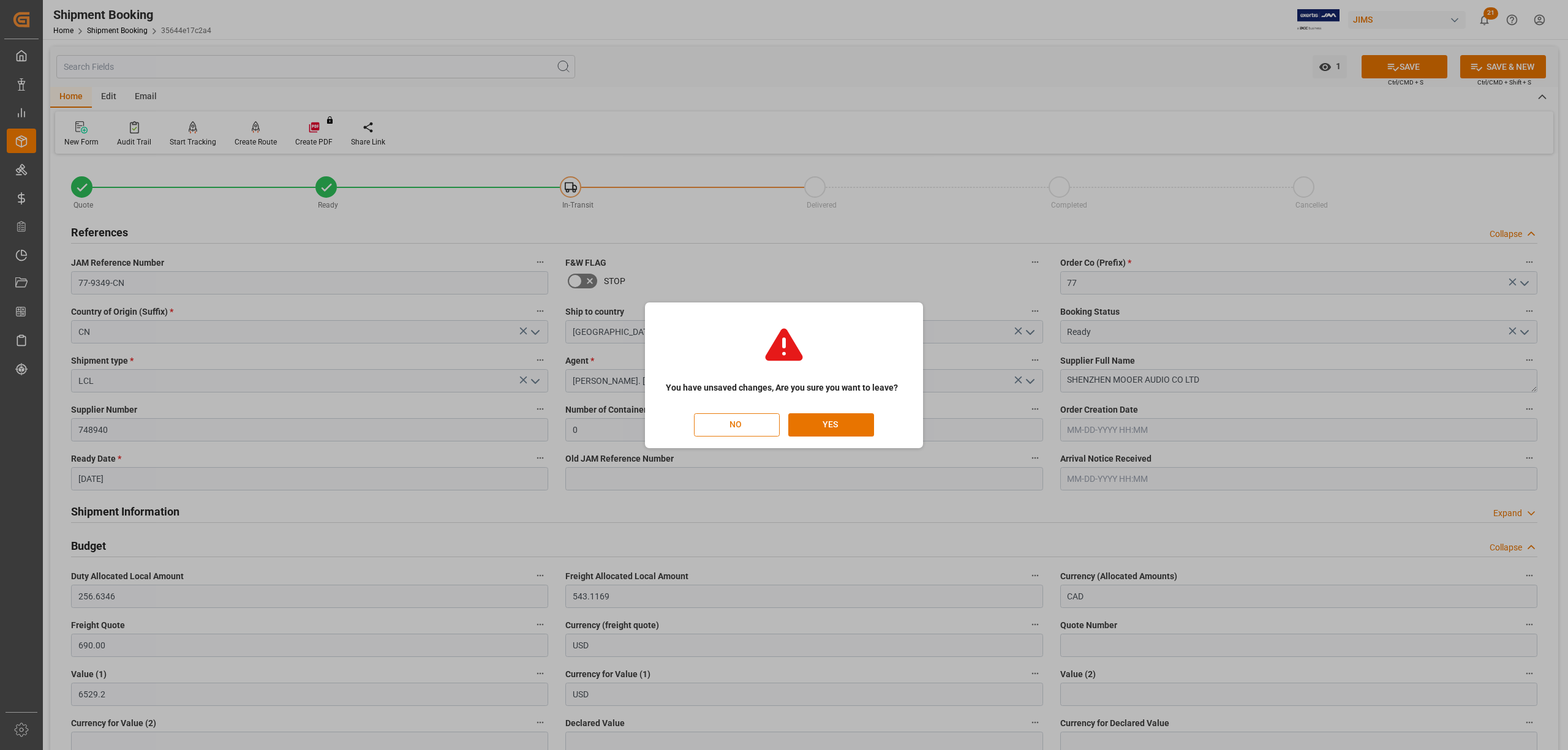
click at [746, 432] on button "NO" at bounding box center [737, 425] width 86 height 23
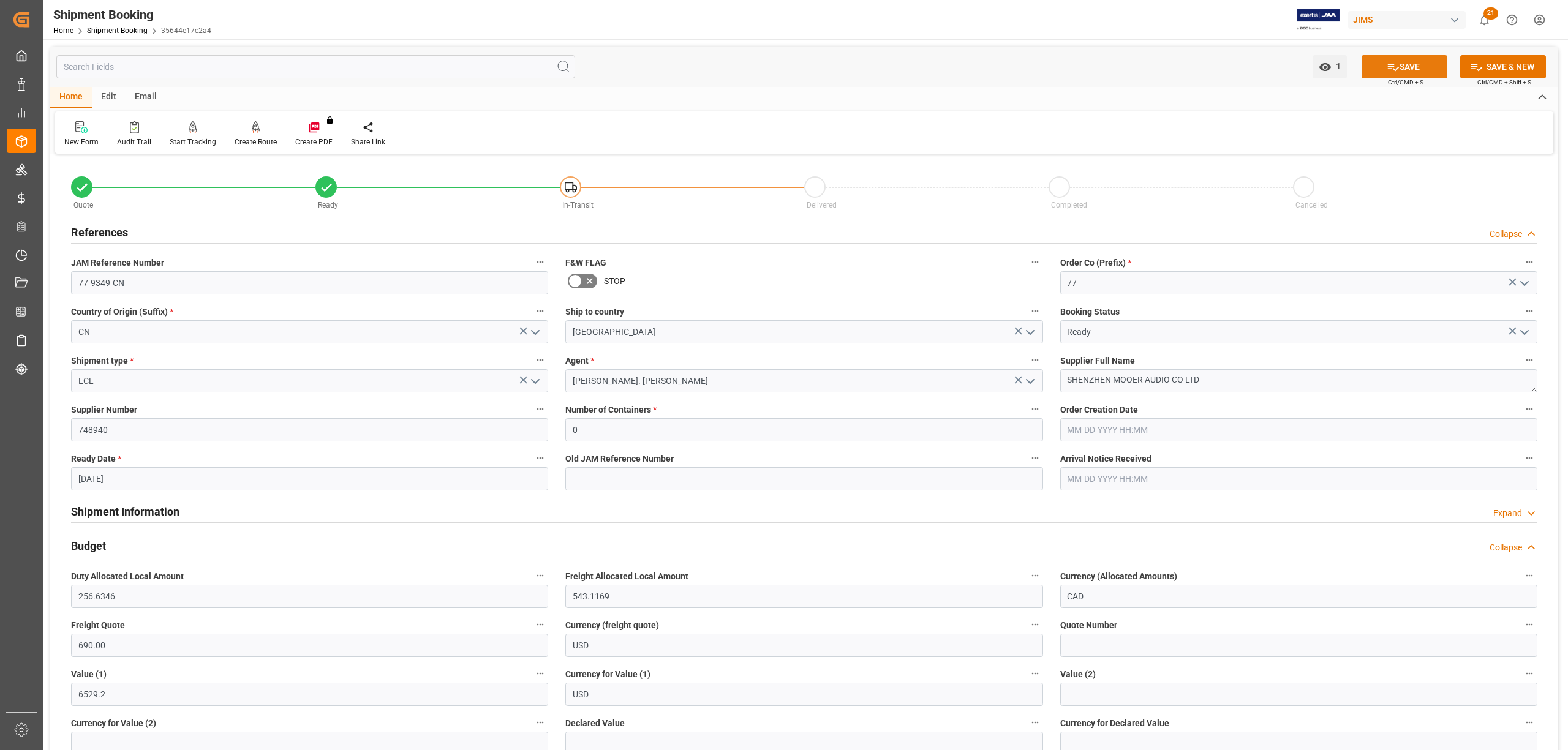
click at [1415, 59] on button "SAVE" at bounding box center [1404, 67] width 86 height 23
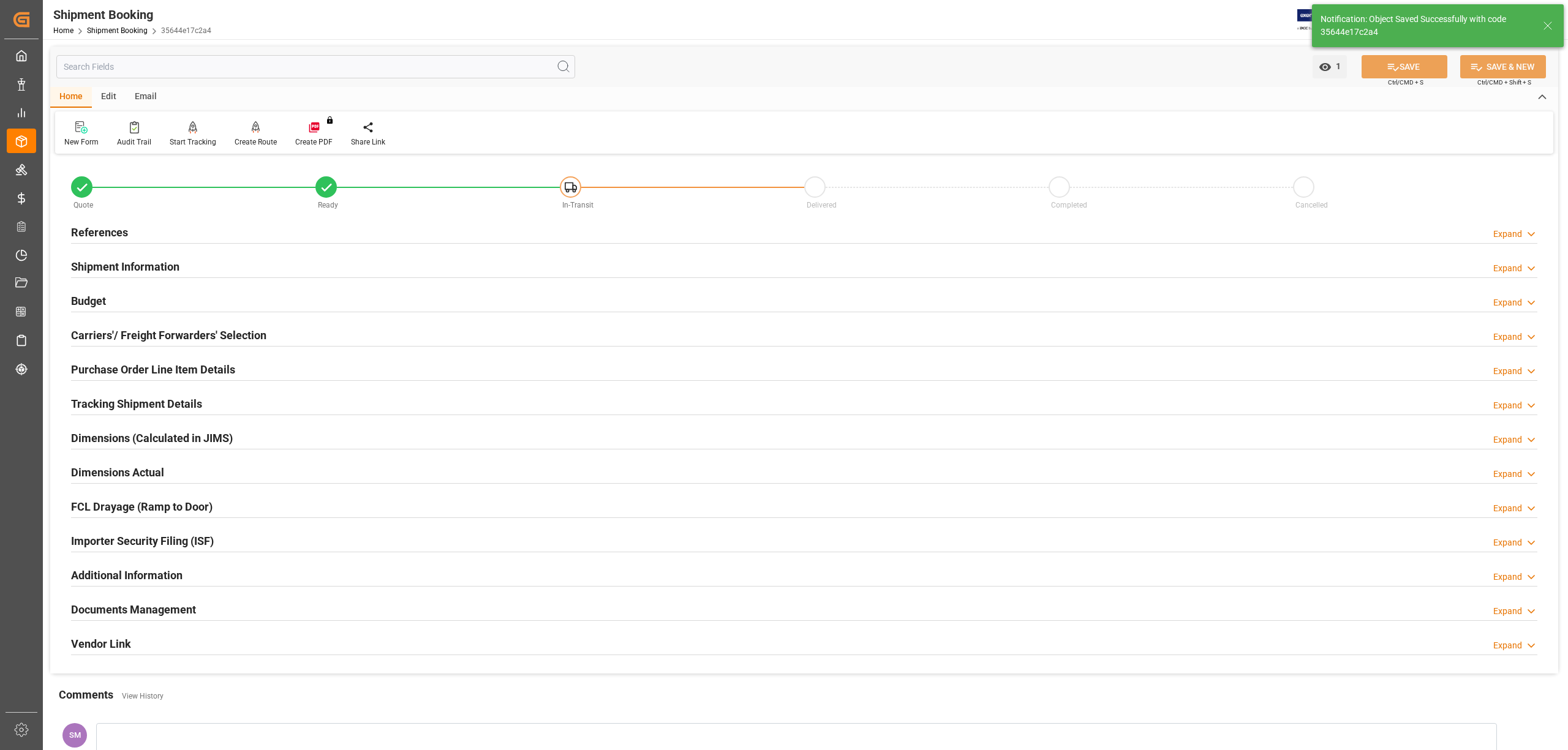
click at [87, 294] on h2 "Budget" at bounding box center [88, 301] width 35 height 17
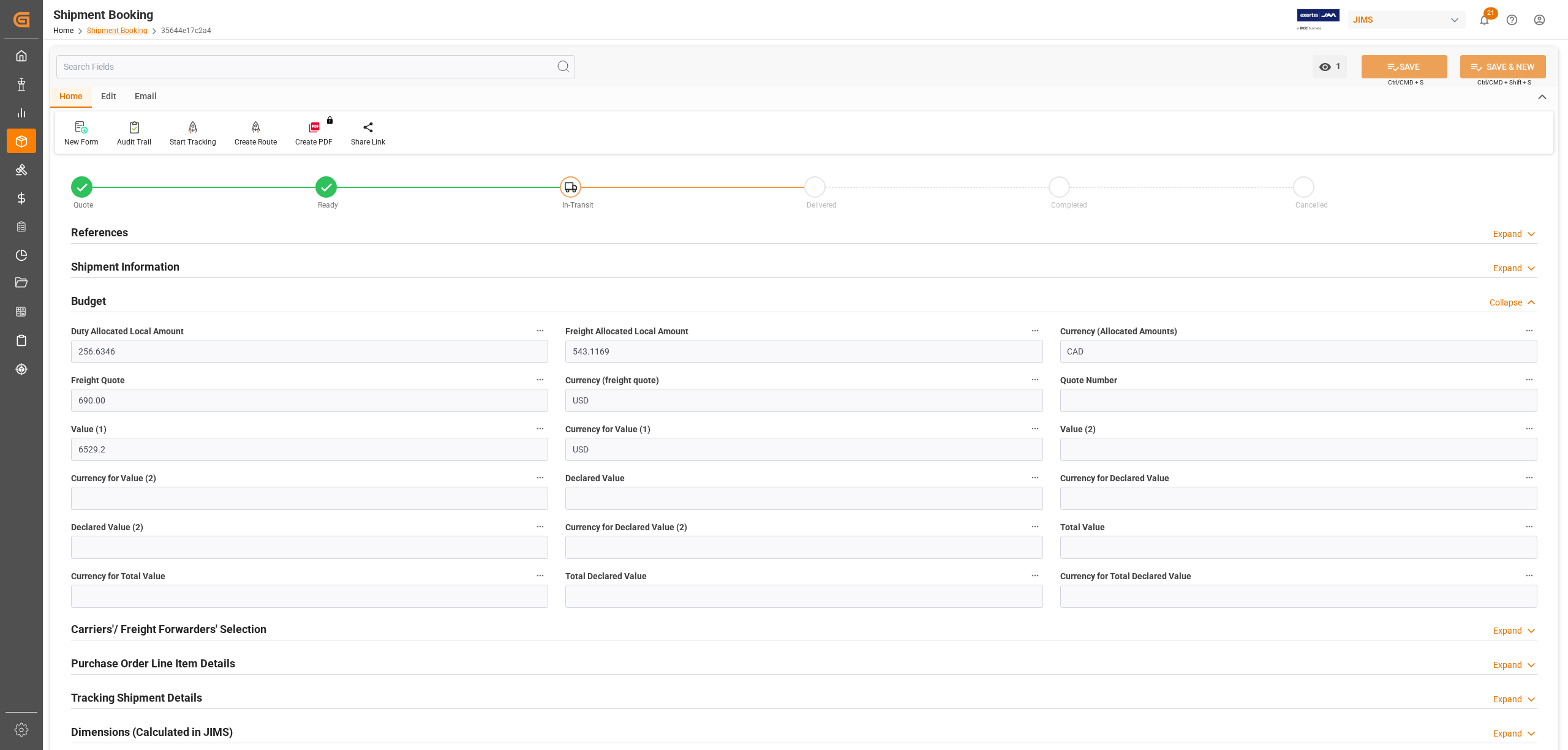
click at [124, 30] on link "Shipment Booking" at bounding box center [117, 30] width 61 height 9
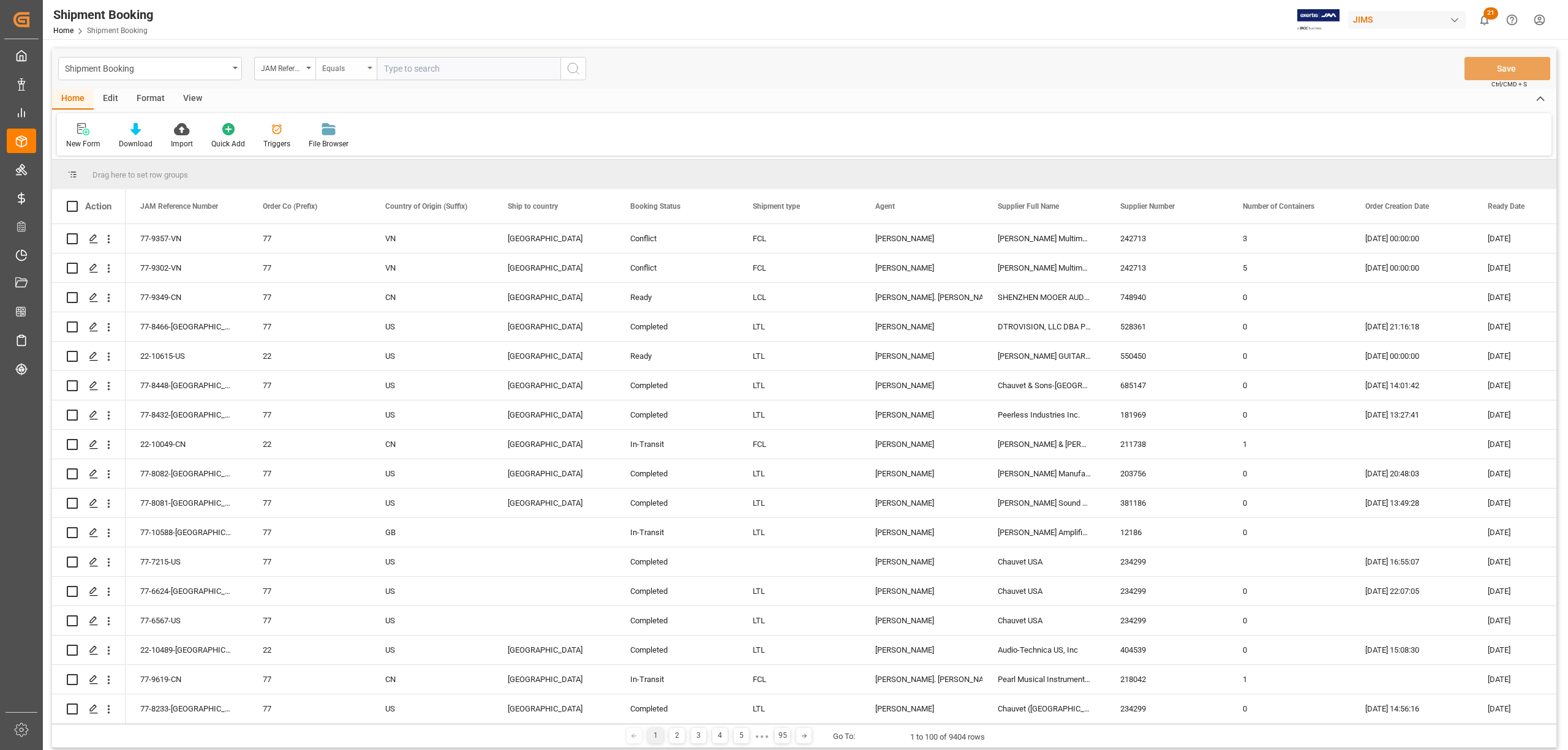
click at [372, 67] on div "Equals" at bounding box center [346, 69] width 61 height 23
click at [345, 154] on div "Fuzzy search" at bounding box center [408, 150] width 183 height 25
type input "9349"
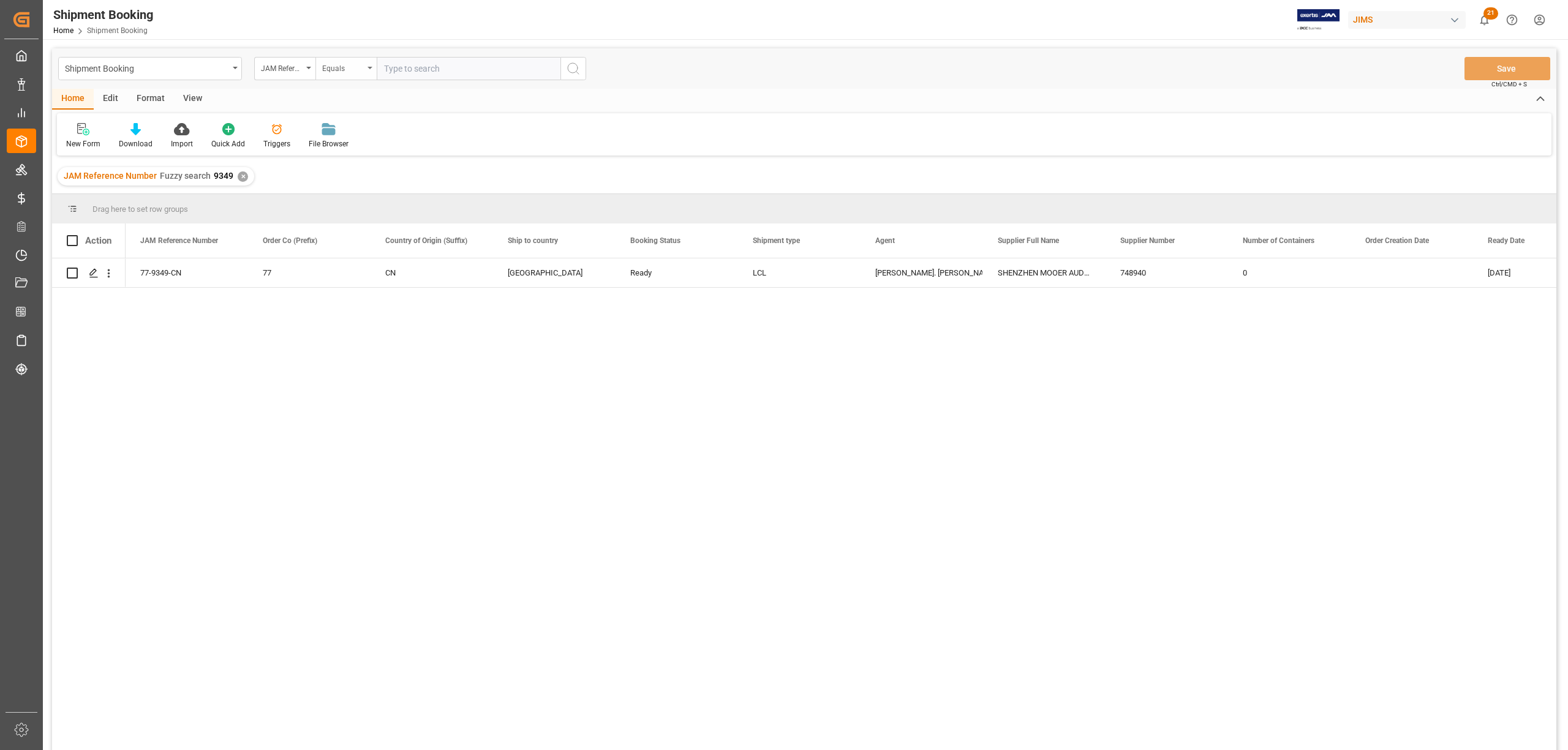
click at [368, 67] on icon "open menu" at bounding box center [370, 67] width 5 height 2
click at [332, 152] on div "Fuzzy search" at bounding box center [408, 150] width 183 height 25
type input "9765"
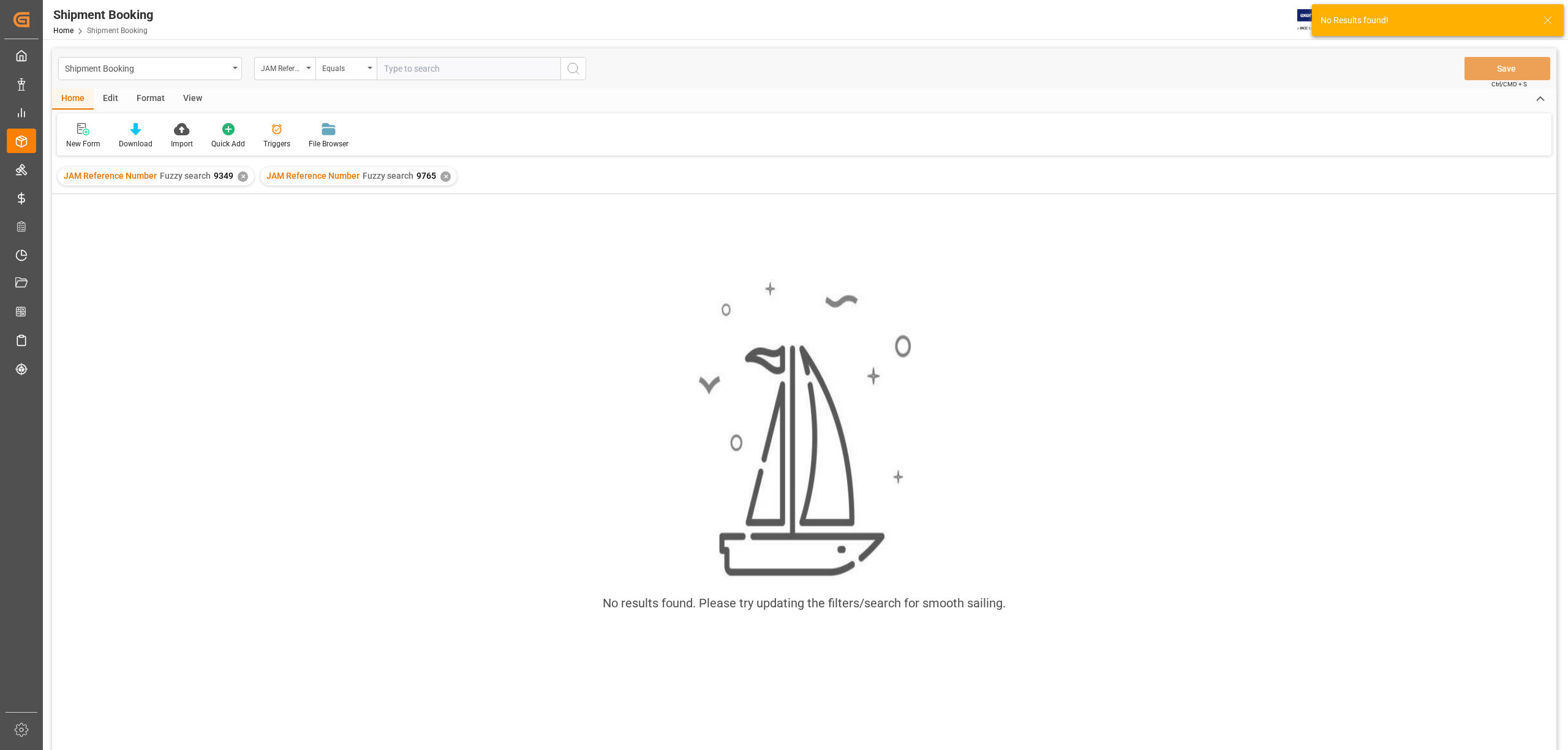
click at [239, 175] on div "✕" at bounding box center [243, 176] width 10 height 10
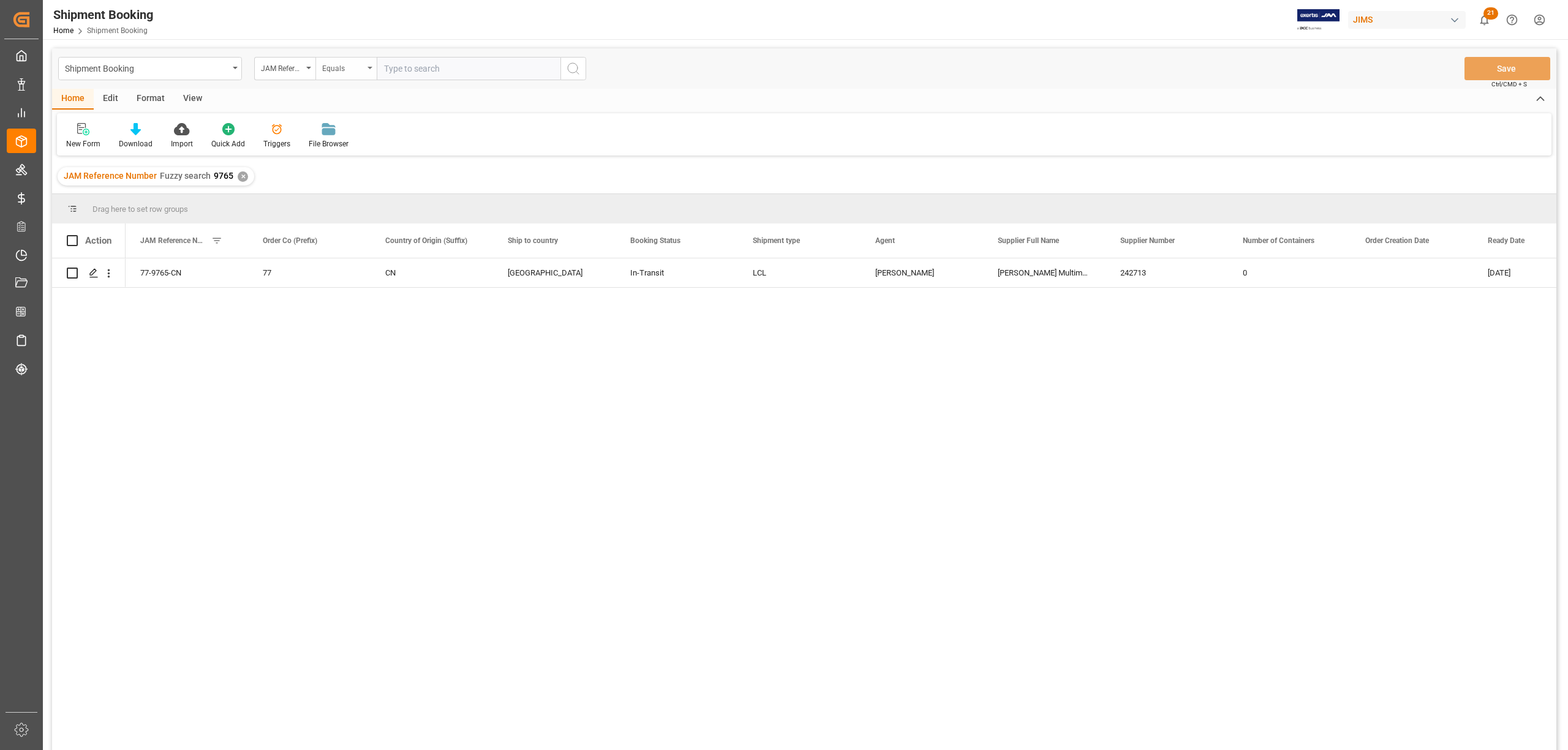
click at [371, 69] on icon "open menu" at bounding box center [370, 67] width 5 height 2
click at [364, 152] on div "Fuzzy search" at bounding box center [408, 150] width 183 height 25
type input "9941"
click at [566, 71] on button "search button" at bounding box center [573, 69] width 25 height 23
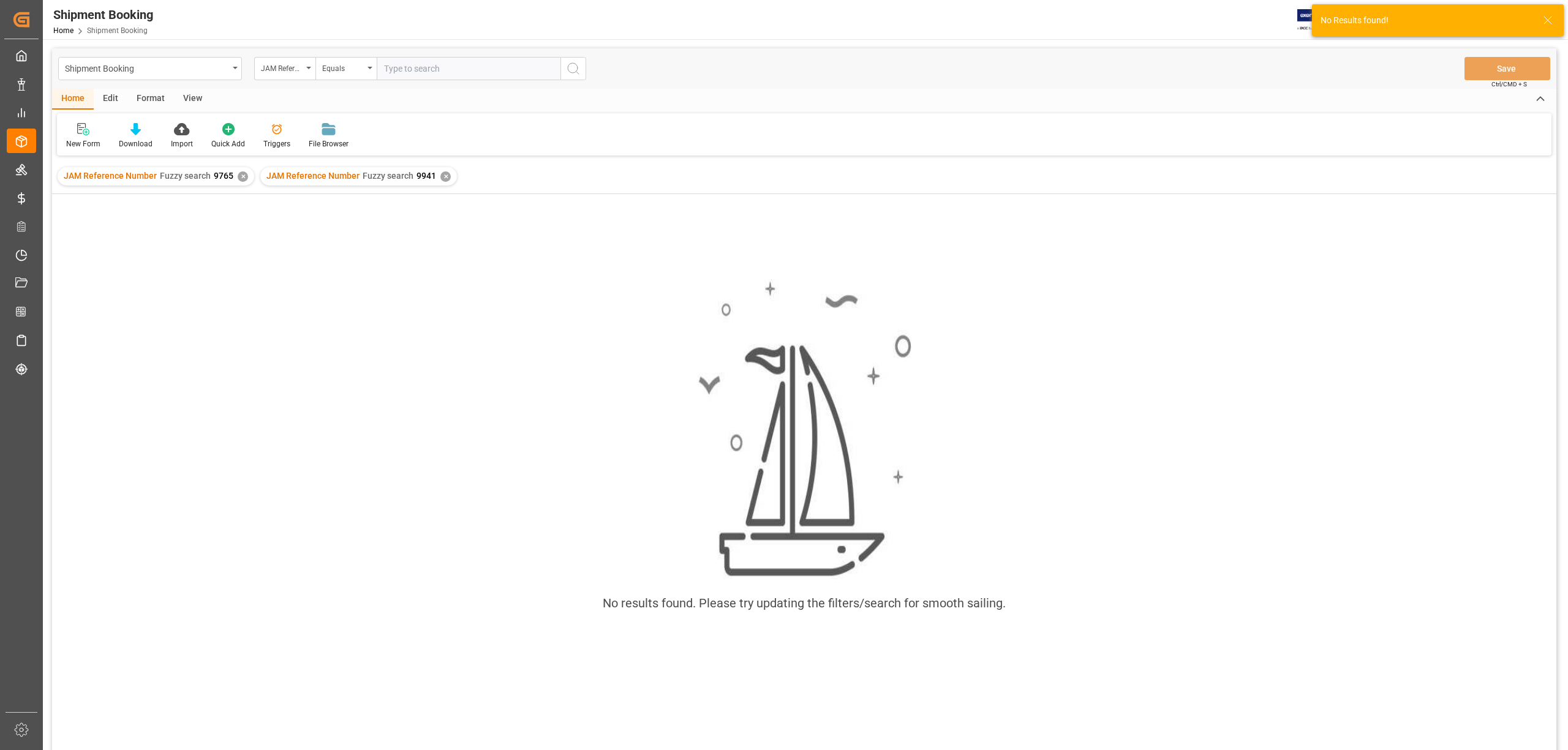
click at [239, 178] on div "✕" at bounding box center [243, 176] width 10 height 10
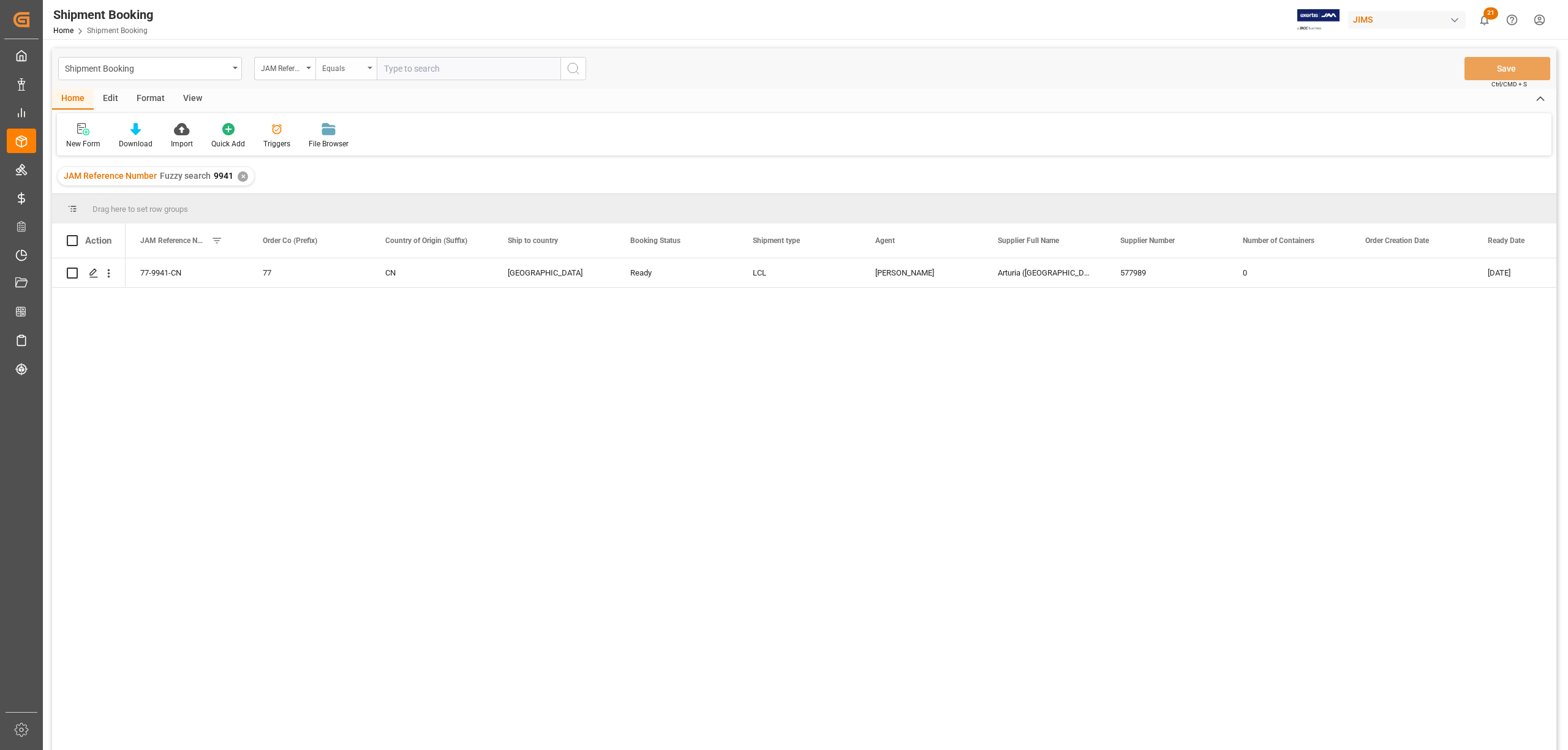
click at [370, 67] on icon "open menu" at bounding box center [370, 67] width 5 height 2
click at [352, 150] on div "Fuzzy search" at bounding box center [408, 150] width 183 height 25
type input "9940"
click at [571, 71] on icon "search button" at bounding box center [573, 68] width 15 height 15
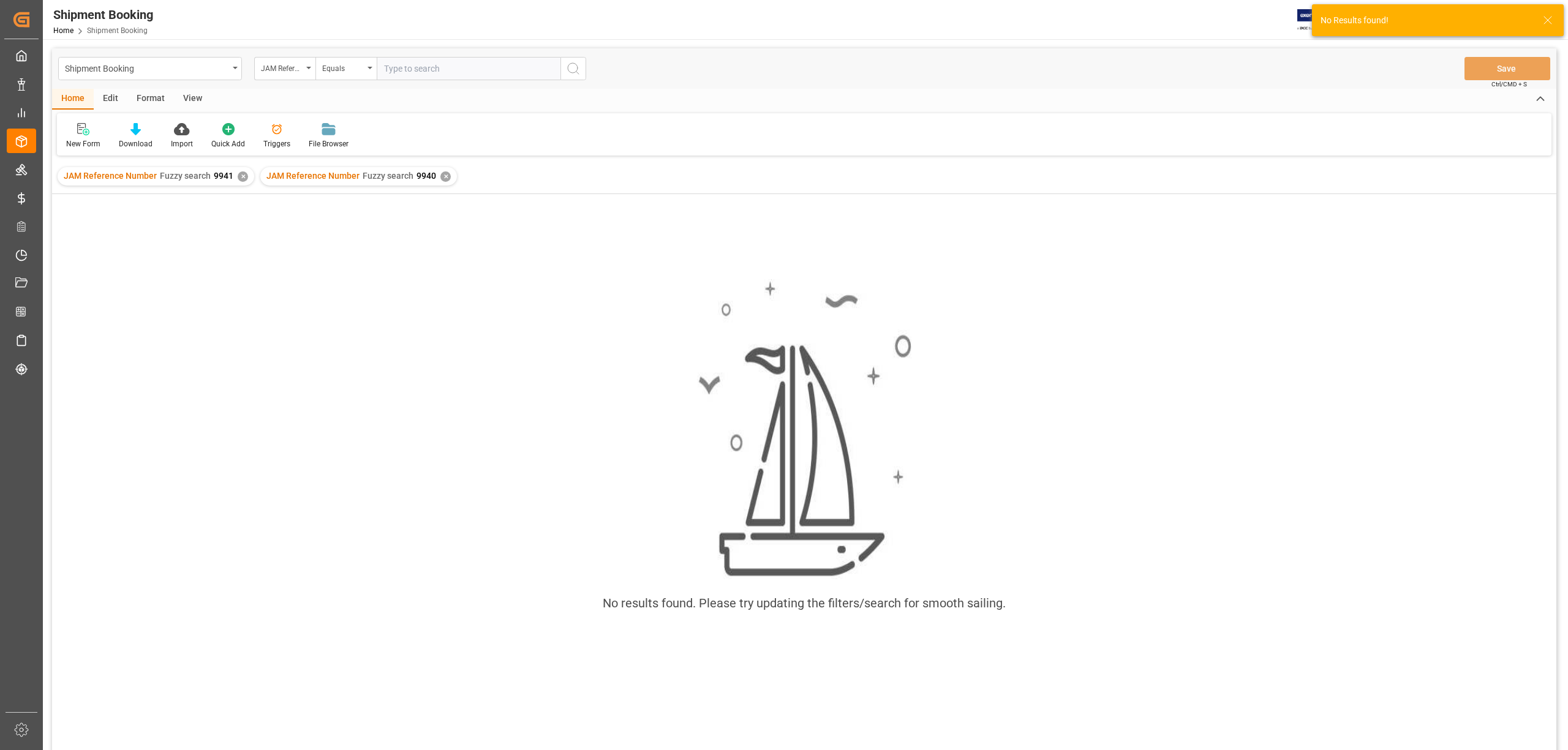
click at [238, 175] on div "✕" at bounding box center [243, 176] width 10 height 10
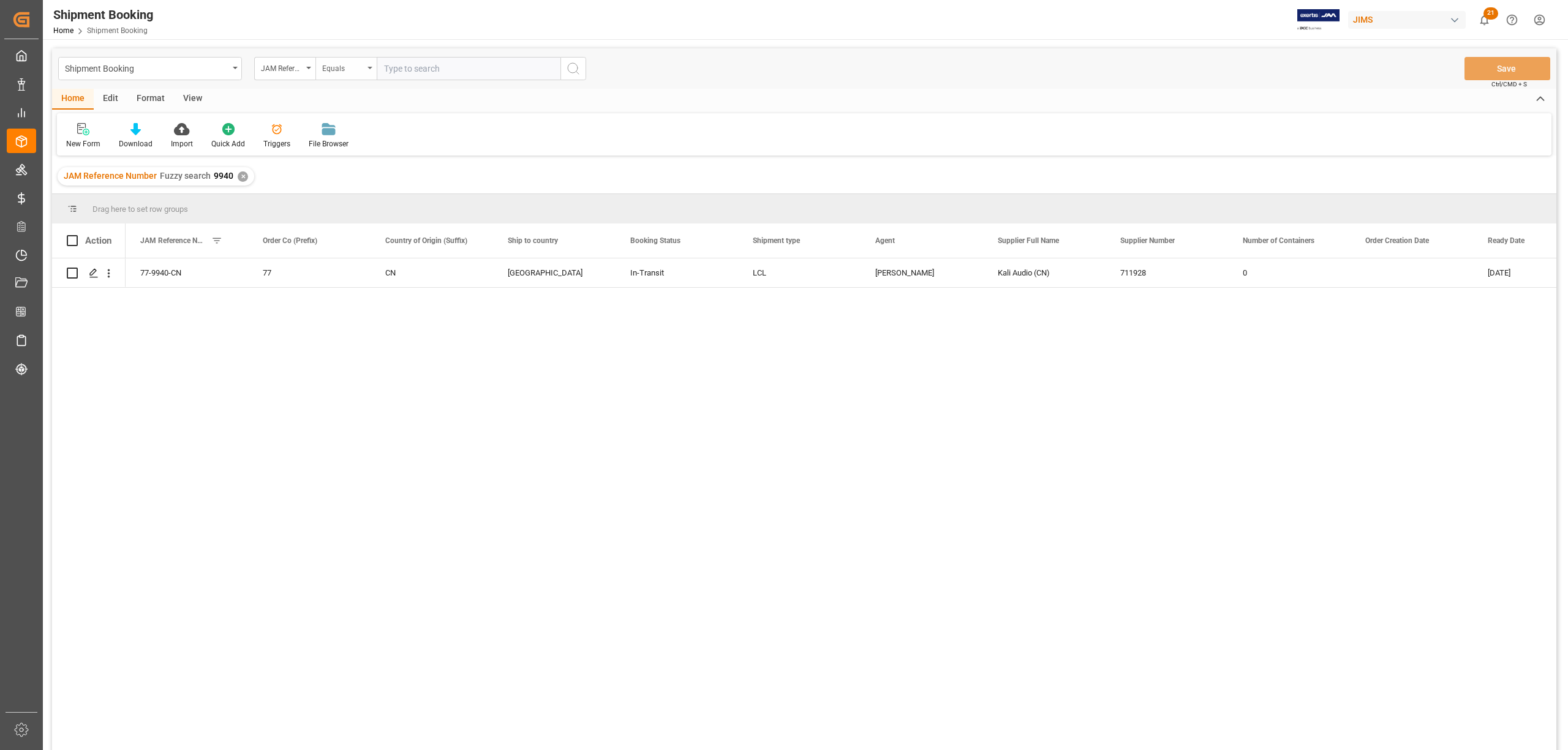
click at [368, 67] on icon "open menu" at bounding box center [370, 67] width 5 height 2
click at [379, 149] on div "Fuzzy search" at bounding box center [408, 150] width 183 height 25
type input "9765"
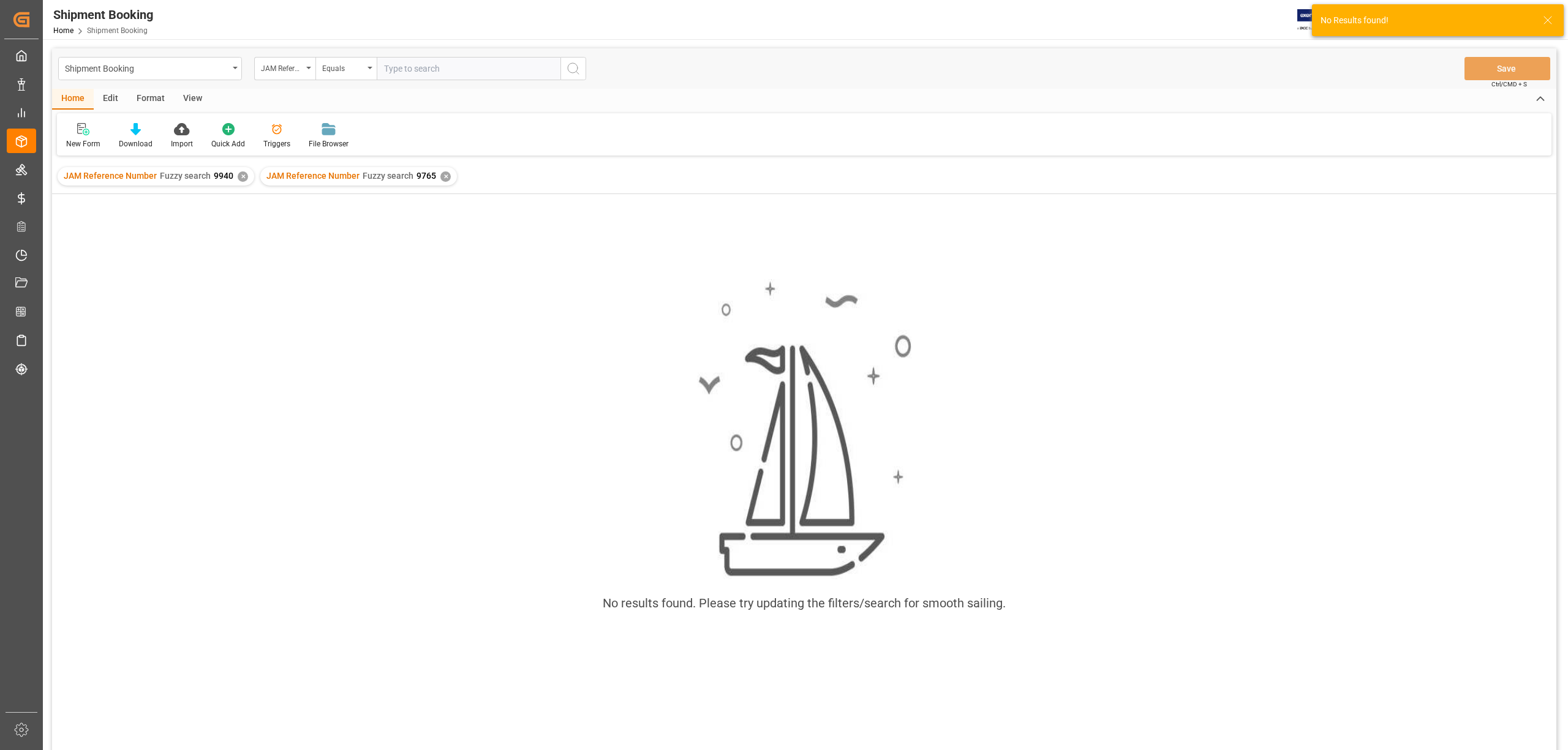
click at [238, 178] on div "✕" at bounding box center [243, 176] width 10 height 10
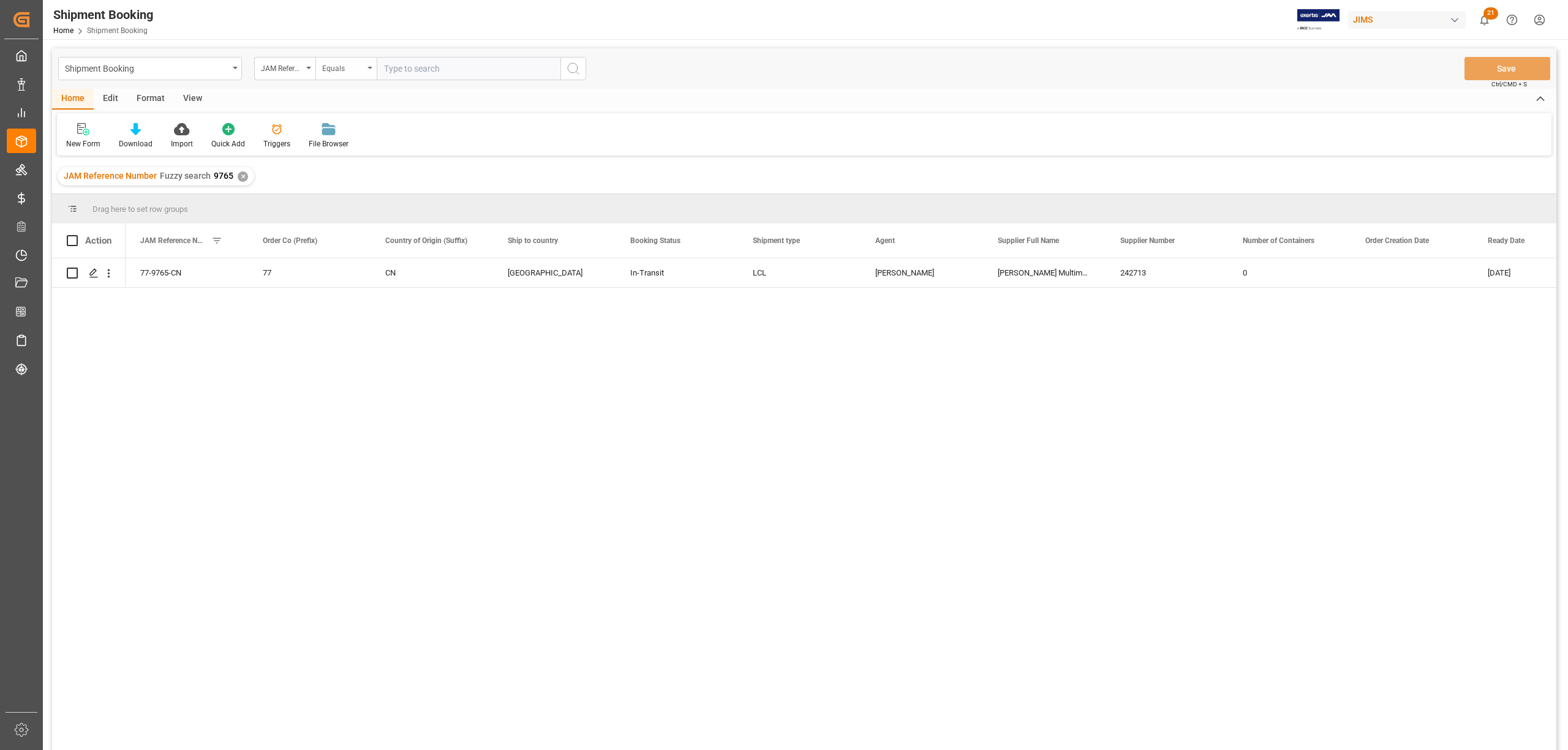
click at [368, 65] on div "Equals" at bounding box center [346, 69] width 61 height 23
click at [354, 149] on div "Fuzzy search" at bounding box center [408, 150] width 183 height 25
type input "9349"
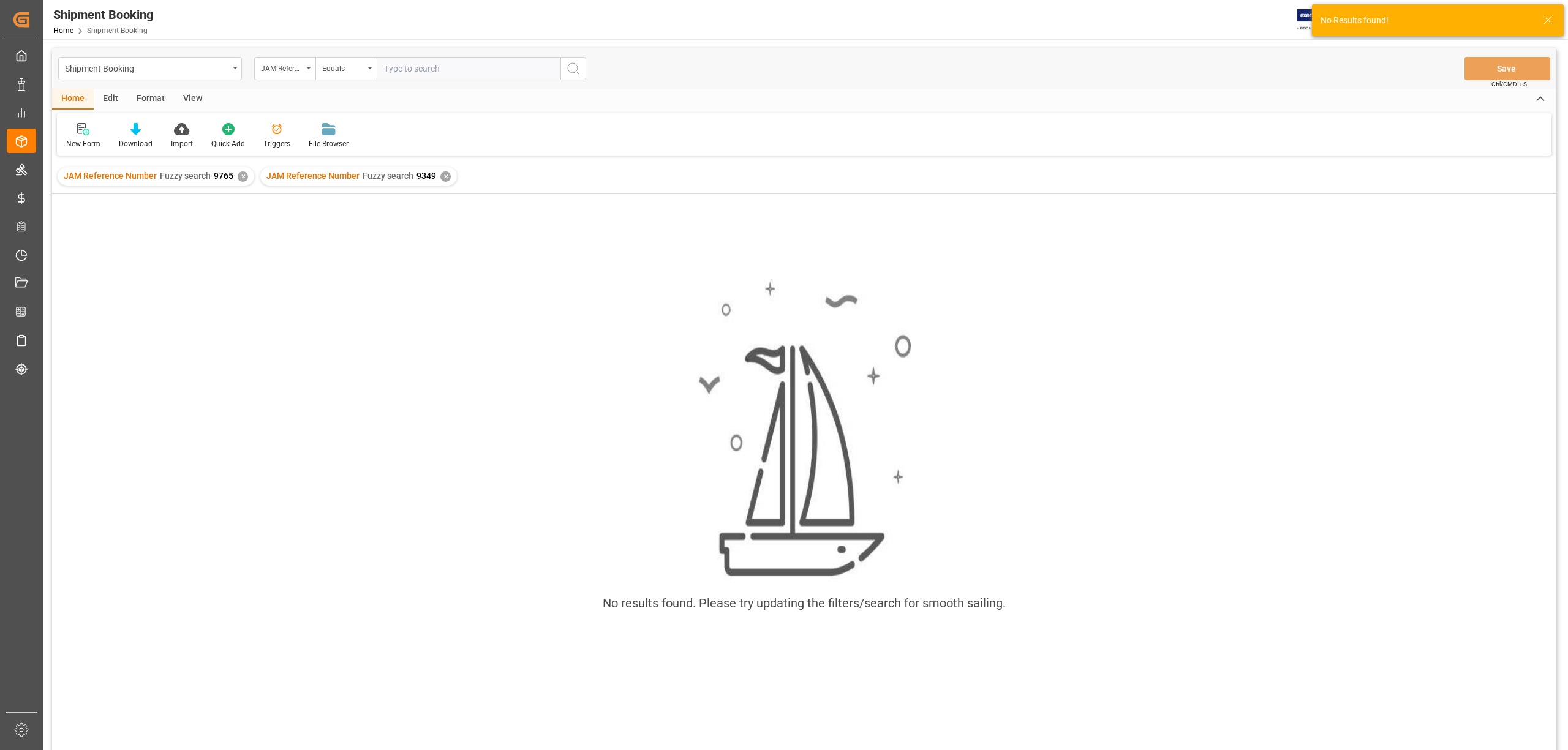
click at [240, 176] on div "✕" at bounding box center [243, 176] width 10 height 10
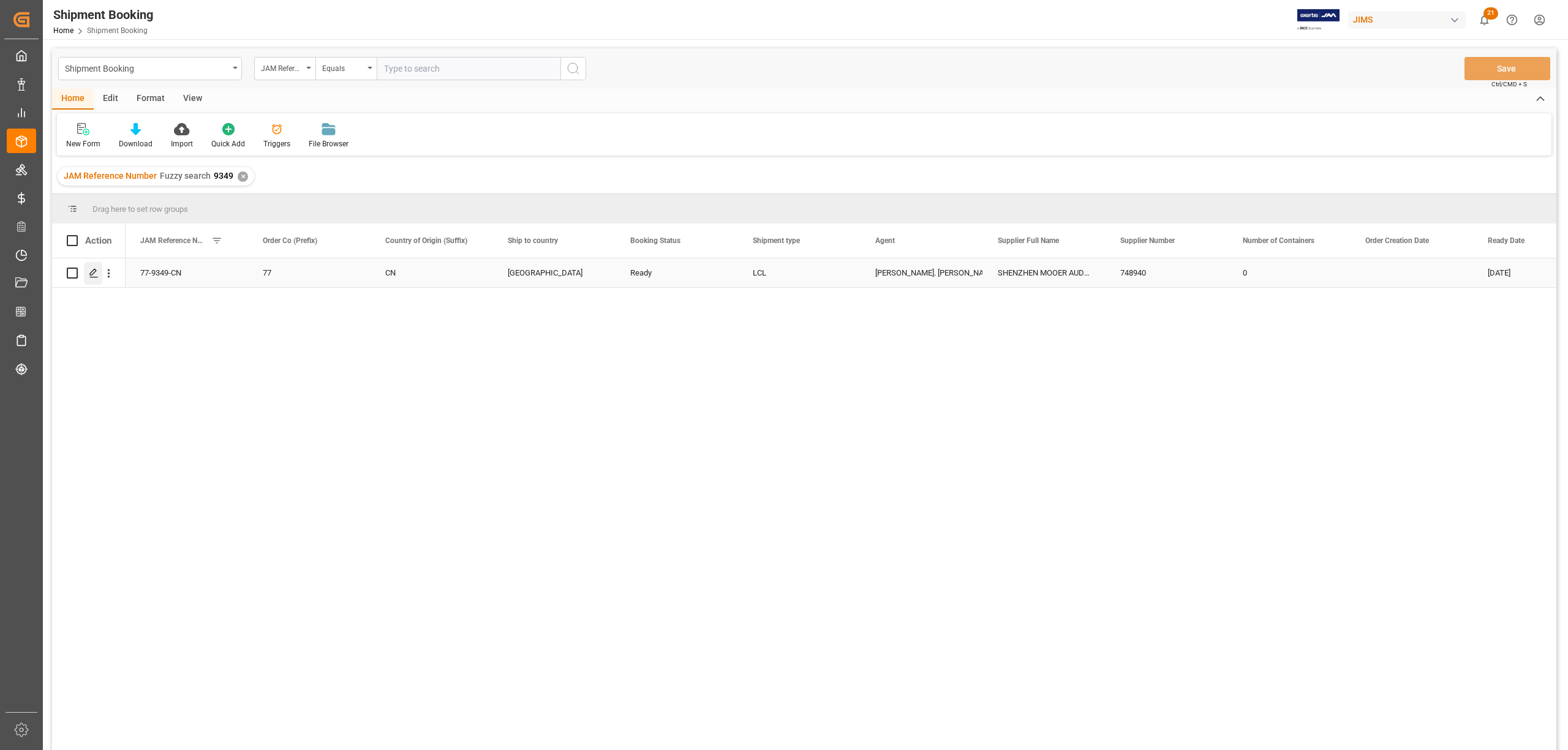
click at [93, 277] on icon "Press SPACE to select this row." at bounding box center [94, 273] width 10 height 10
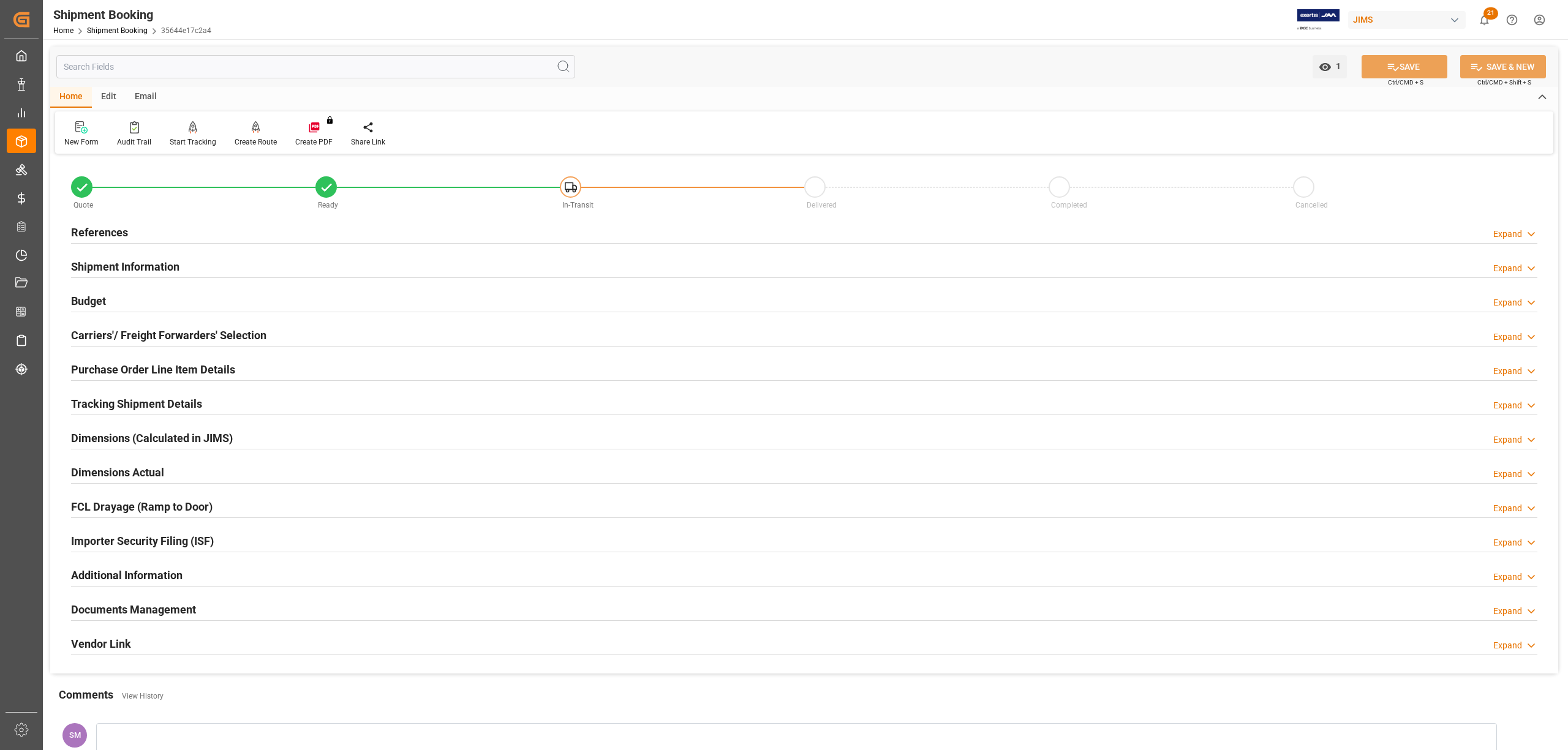
click at [118, 403] on h2 "Tracking Shipment Details" at bounding box center [136, 404] width 131 height 17
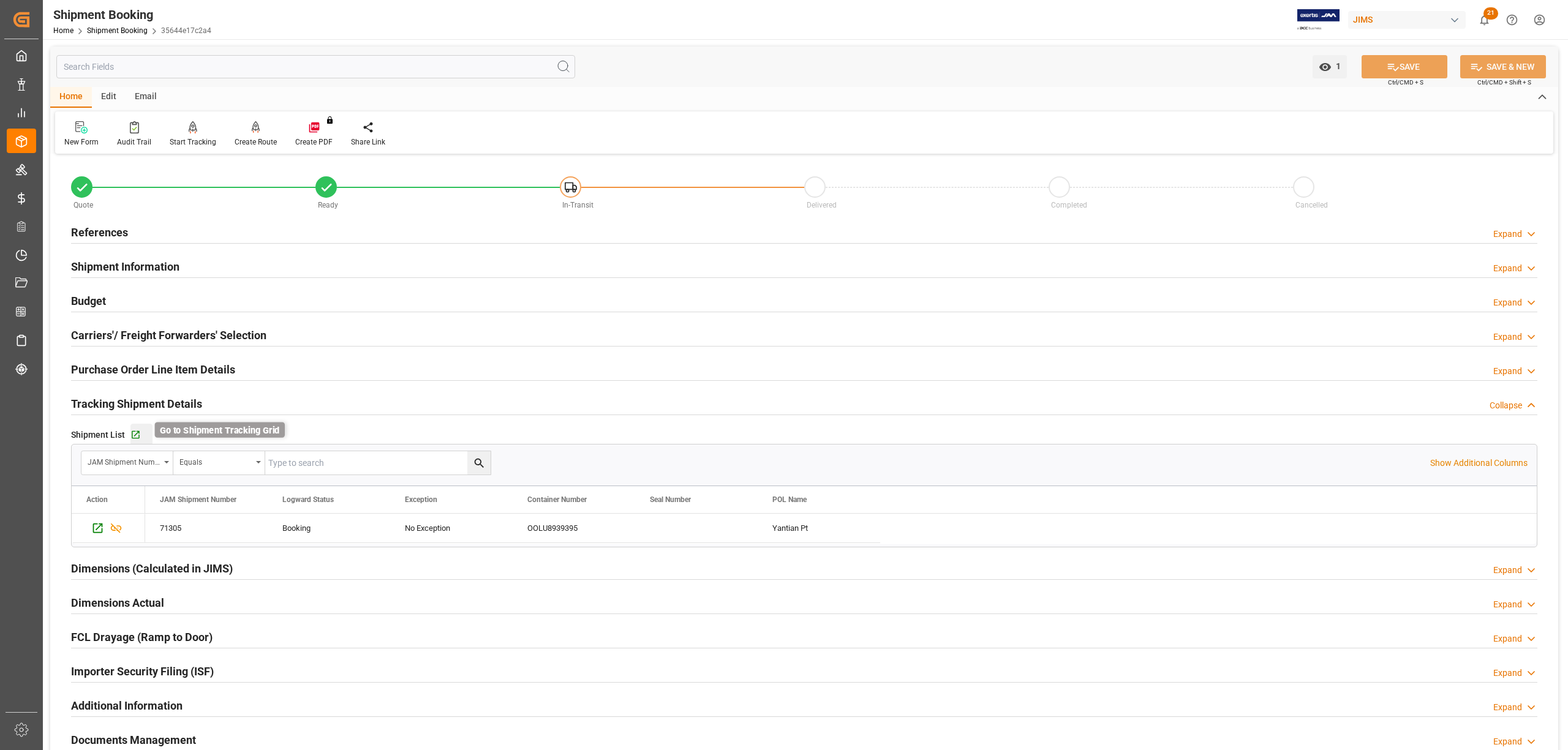
click at [137, 434] on icon "button" at bounding box center [136, 435] width 10 height 10
click at [110, 228] on h2 "References" at bounding box center [99, 232] width 57 height 17
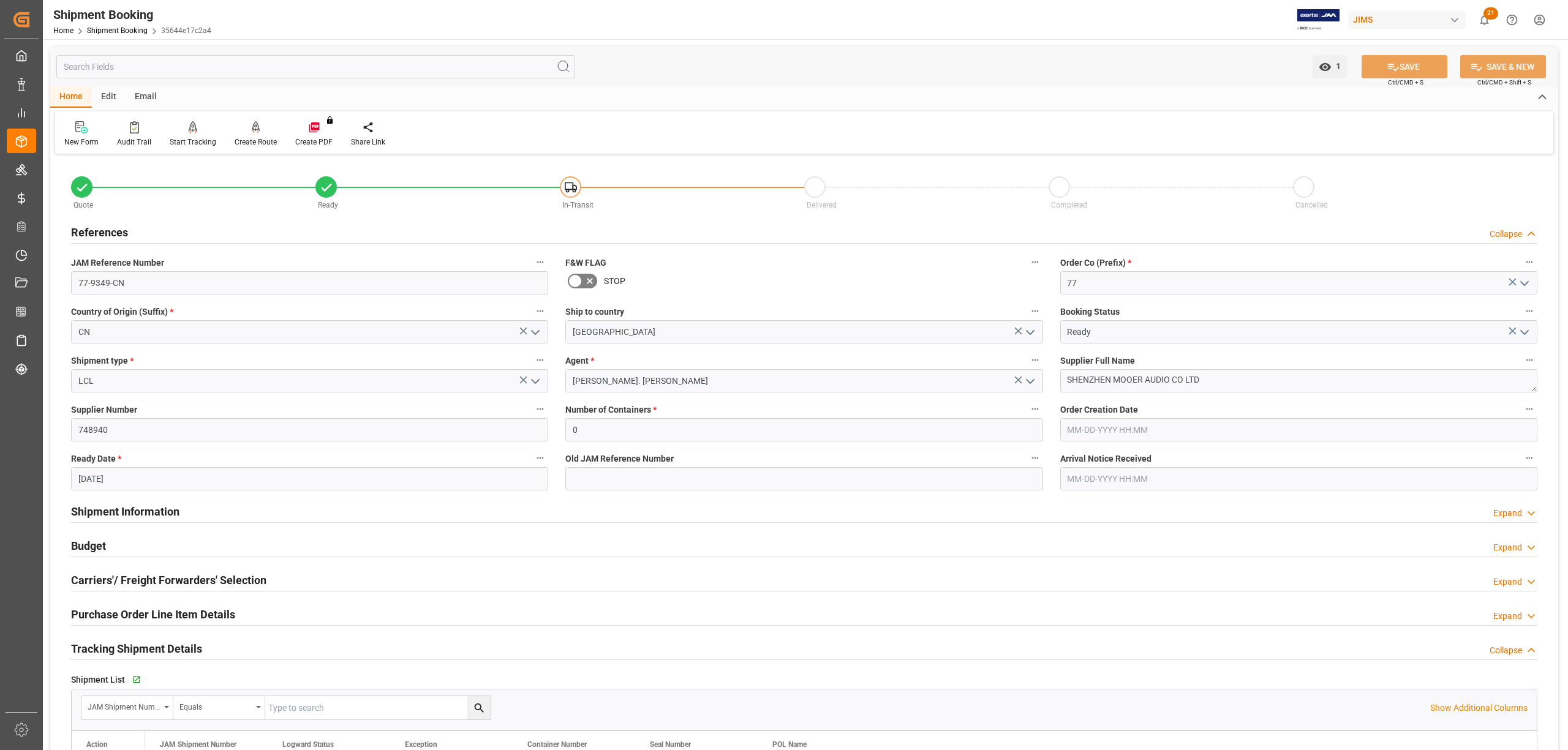
click at [110, 228] on h2 "References" at bounding box center [99, 232] width 57 height 17
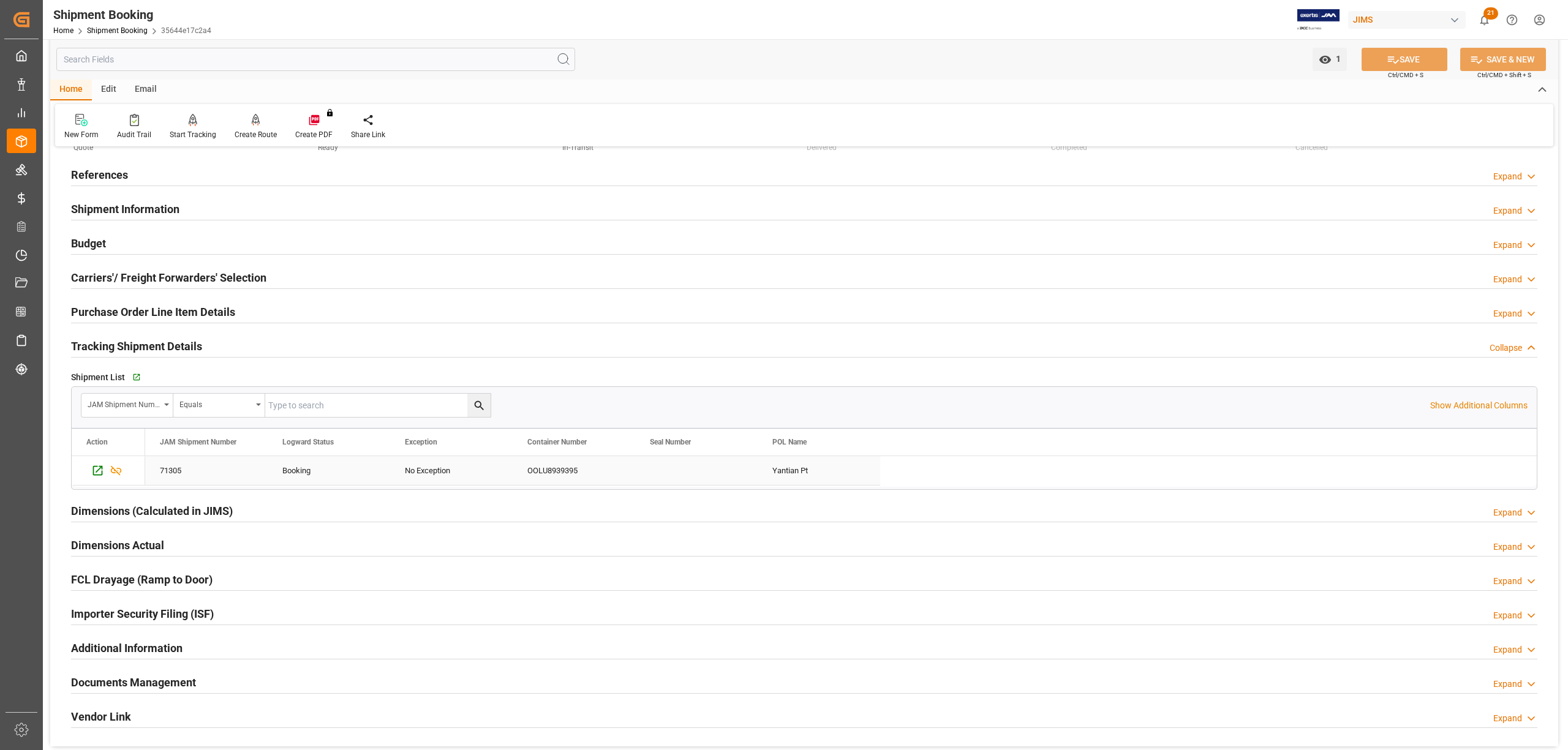
scroll to position [81, 0]
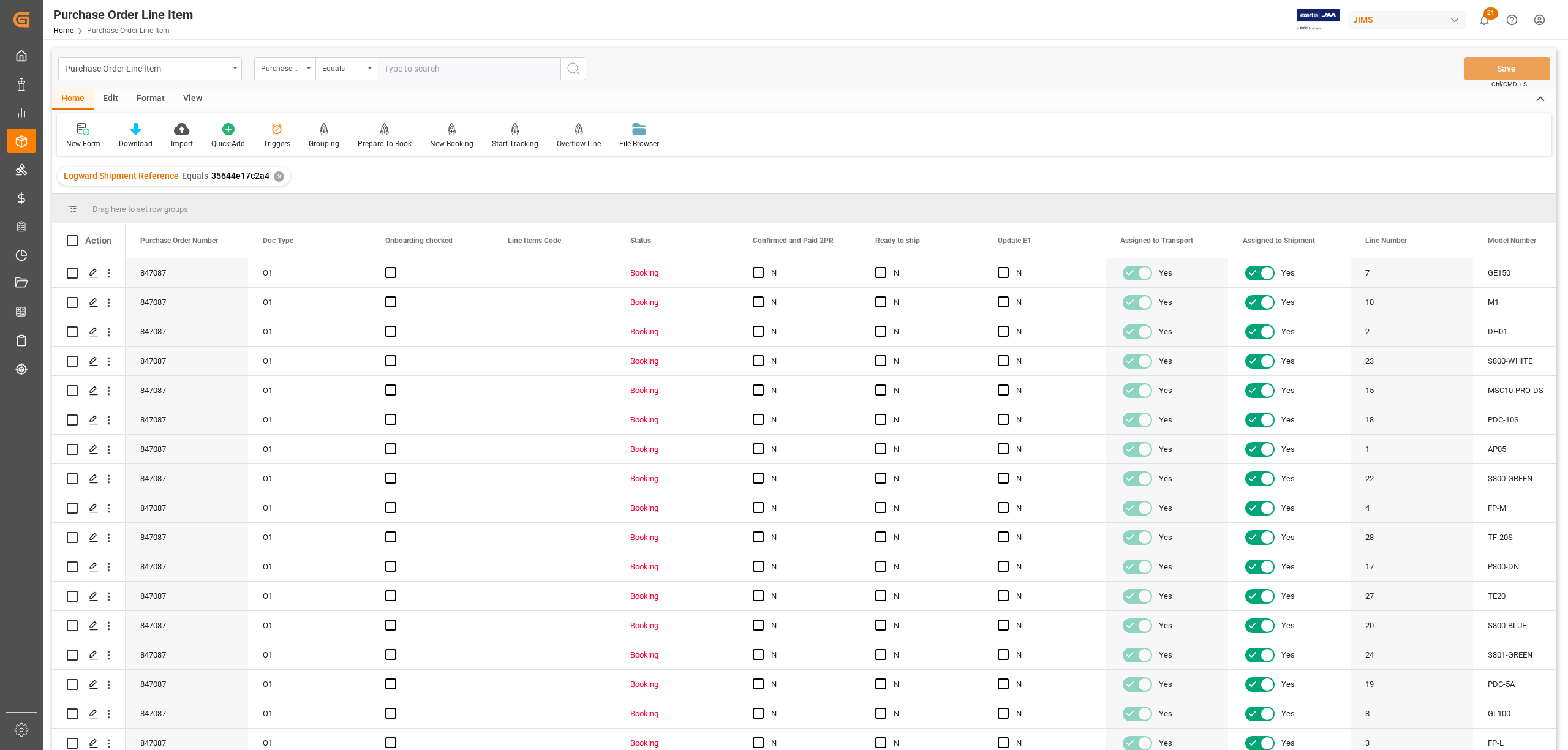
click at [191, 94] on div "View" at bounding box center [193, 99] width 38 height 21
click at [130, 142] on div "Standard Templates" at bounding box center [139, 144] width 61 height 11
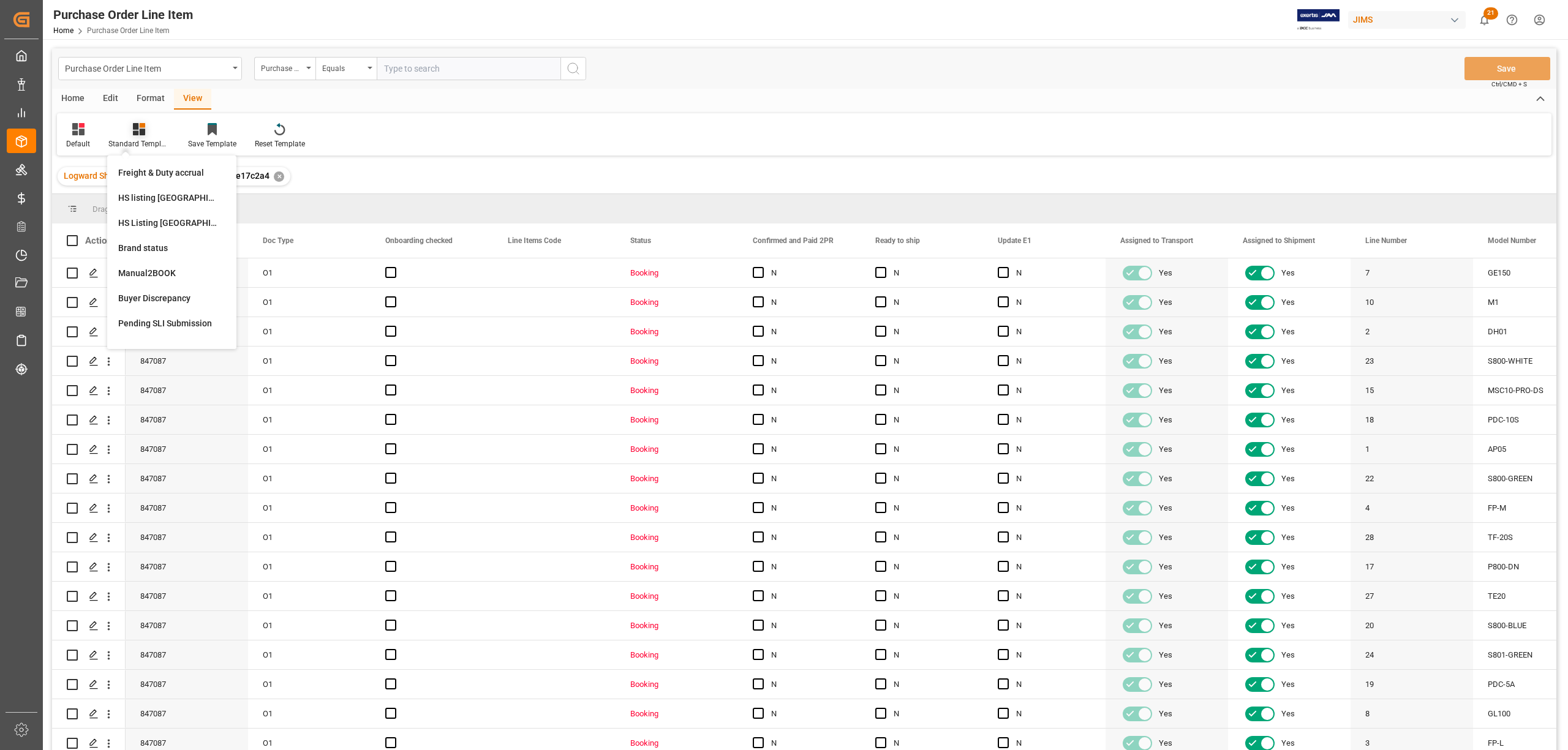
click at [138, 131] on icon at bounding box center [139, 129] width 12 height 12
click at [133, 120] on div "Default Standard Templates Save Template Reset Template" at bounding box center [804, 134] width 1494 height 42
click at [138, 132] on icon at bounding box center [139, 129] width 12 height 12
click at [151, 221] on div "HS Listing CANADA" at bounding box center [172, 223] width 107 height 13
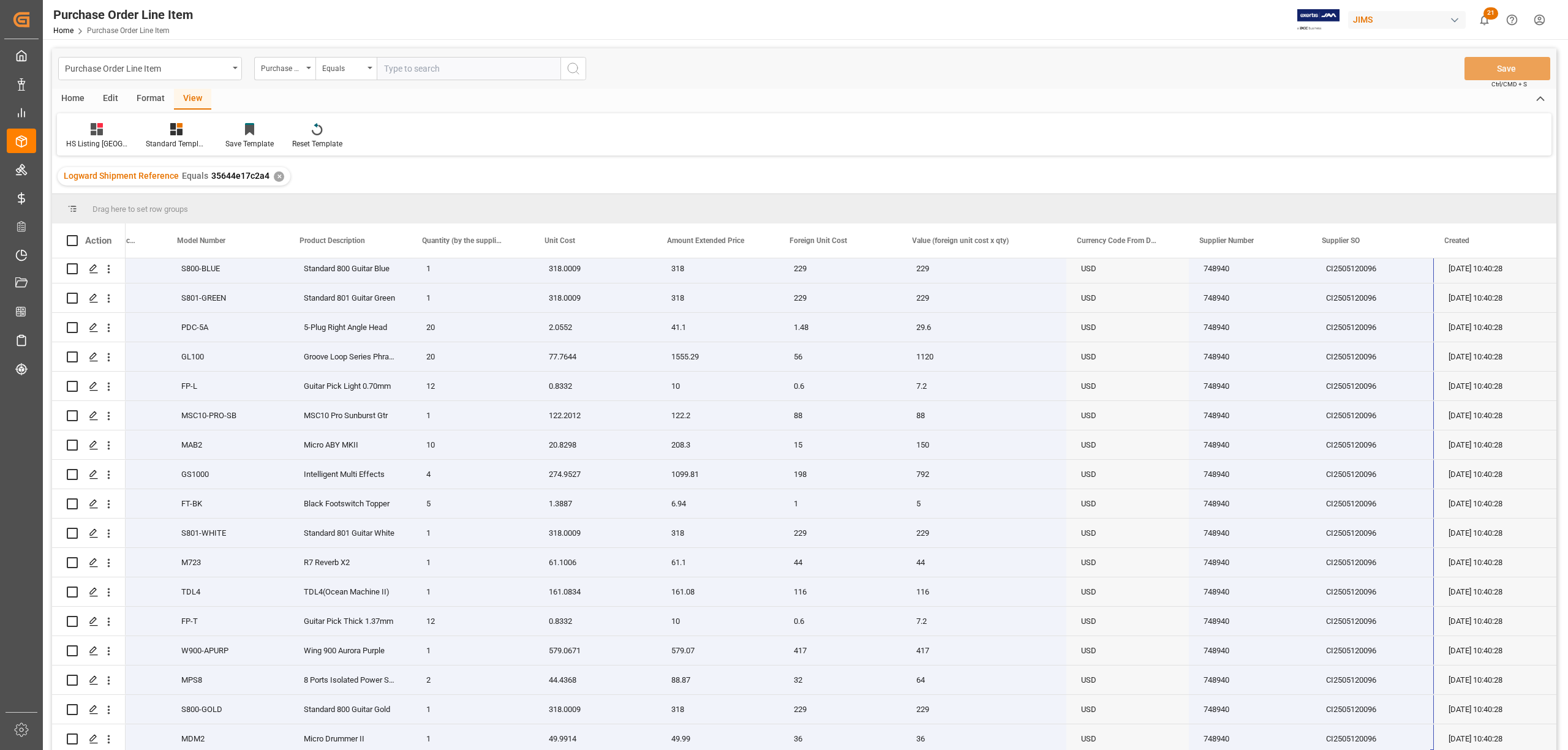
drag, startPoint x: 174, startPoint y: 273, endPoint x: 1384, endPoint y: 751, distance: 1301.0
click at [1384, 750] on html "Created by potrace 1.15, written by Peter Selinger 2001-2017 Created by potrace…" at bounding box center [784, 375] width 1568 height 750
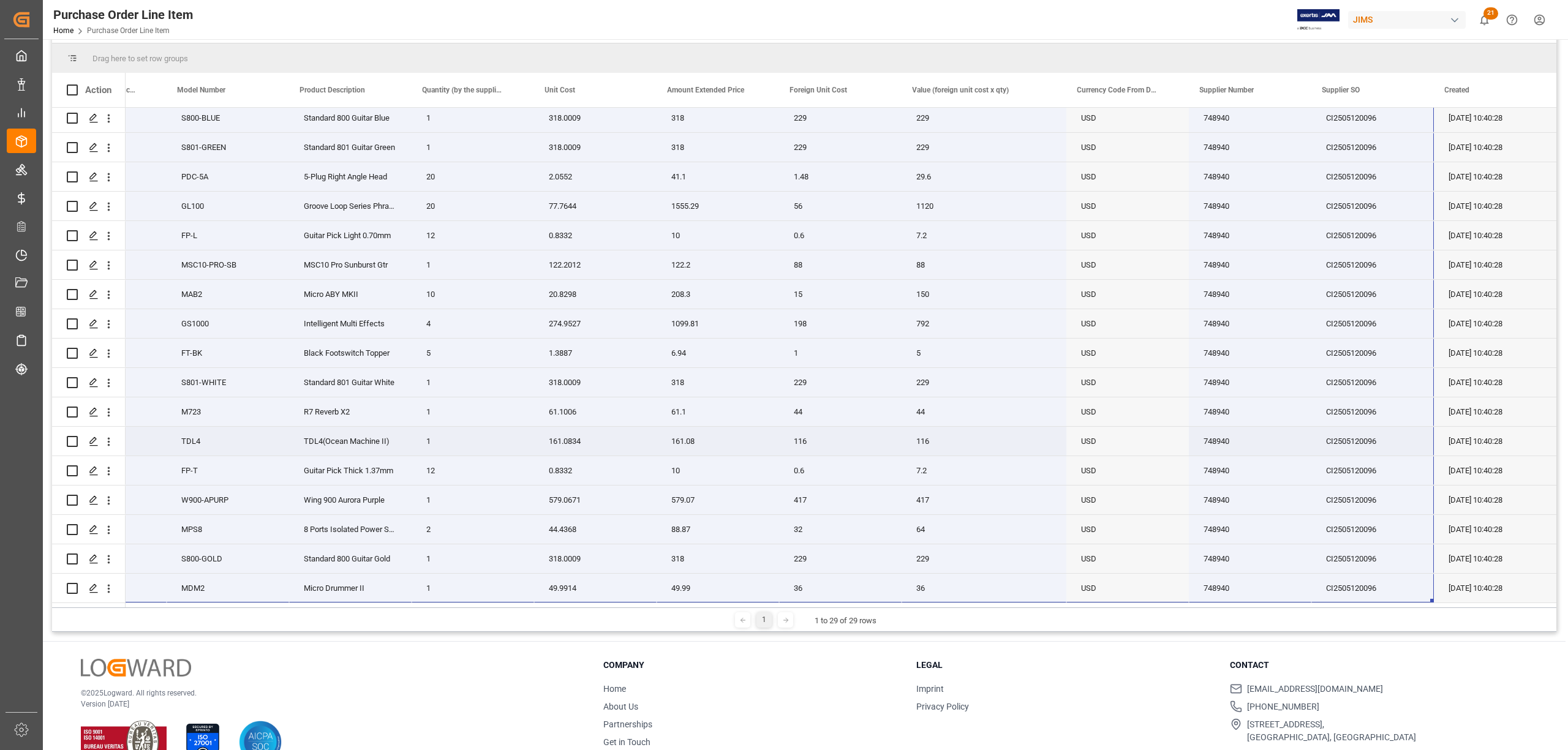
scroll to position [181, 0]
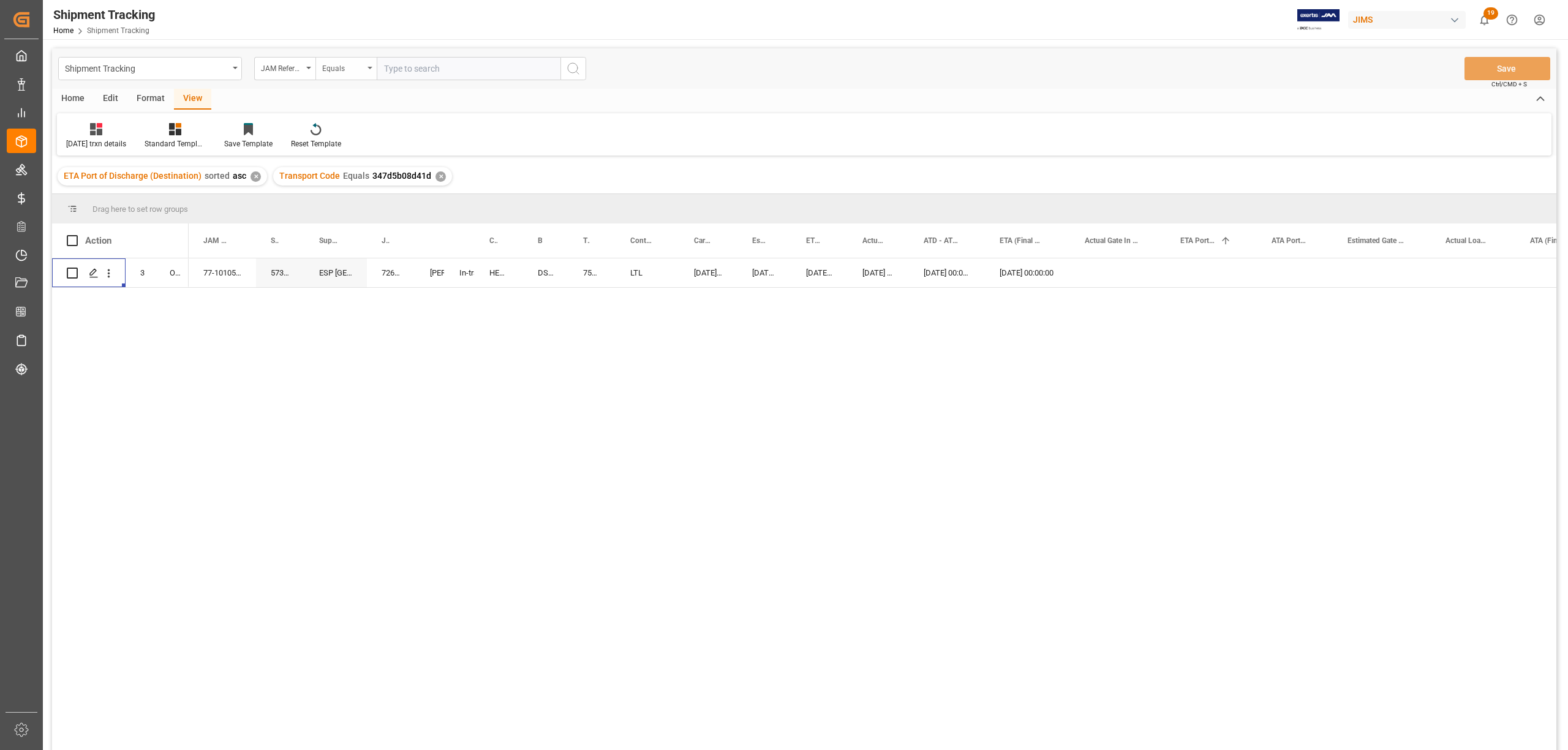
click at [366, 69] on div "Equals" at bounding box center [346, 69] width 61 height 23
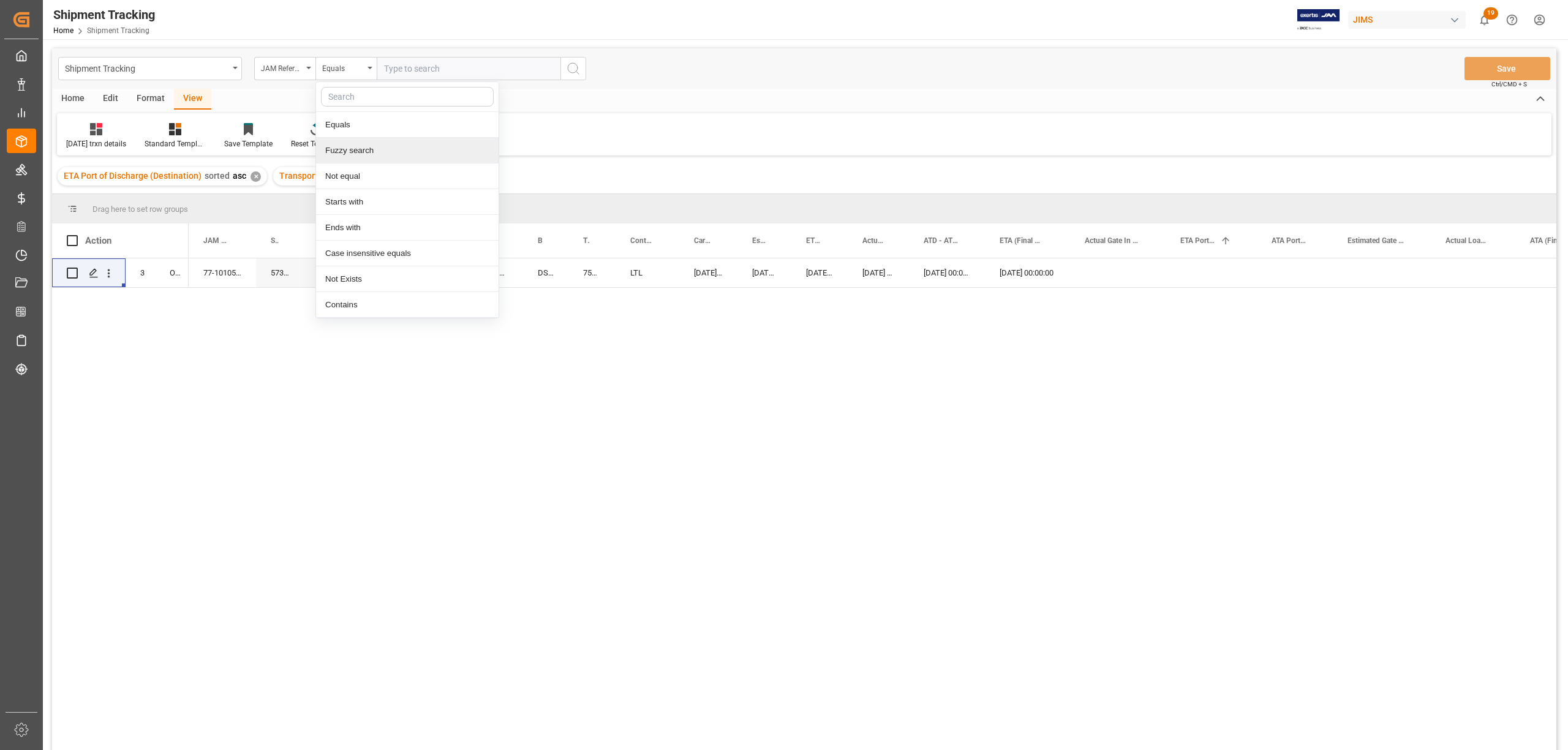
click at [364, 154] on div "Fuzzy search" at bounding box center [408, 150] width 183 height 25
paste input "748940"
type input "748940"
click at [309, 62] on div "JAM Reference Number" at bounding box center [284, 69] width 61 height 23
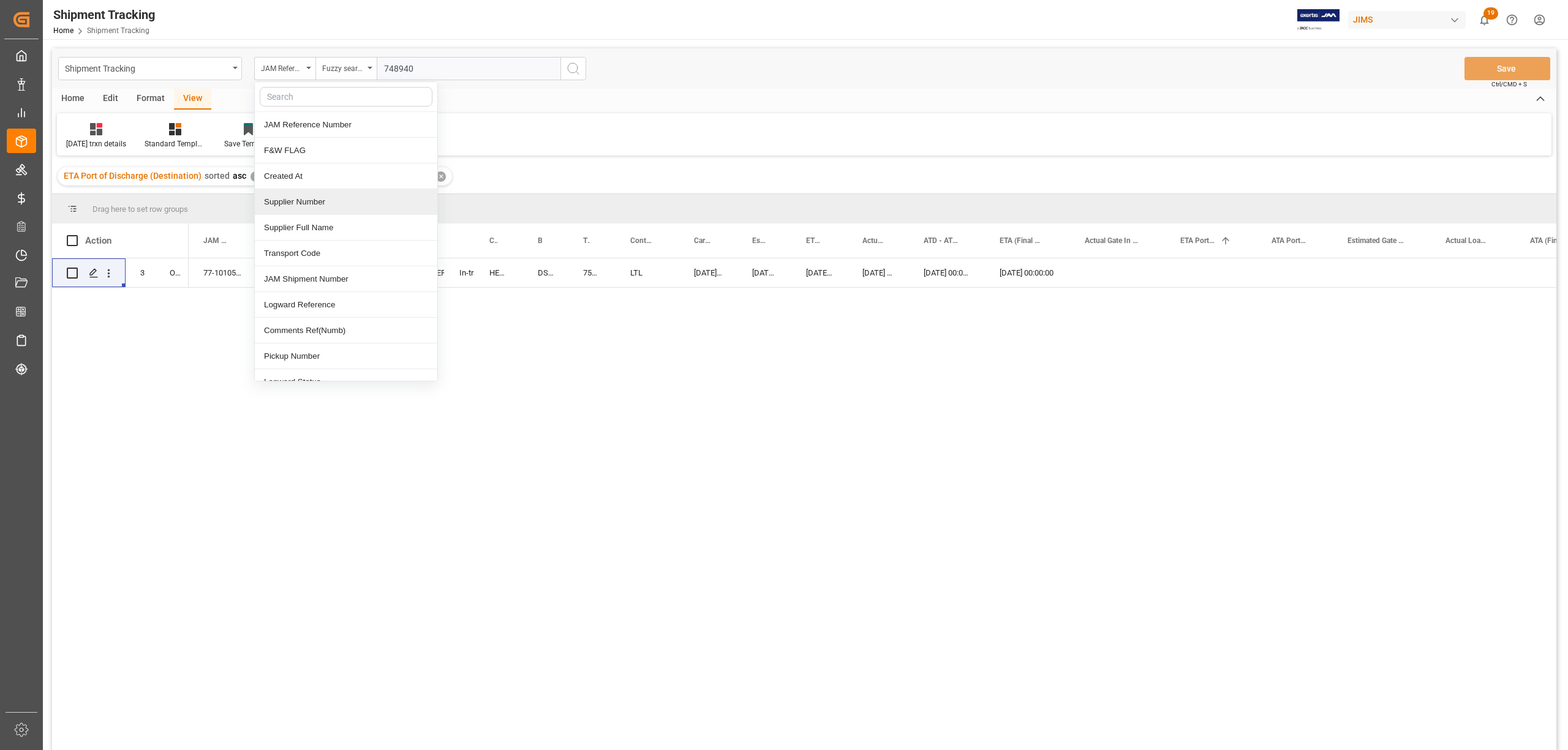
click at [280, 207] on div "Supplier Number" at bounding box center [346, 202] width 183 height 25
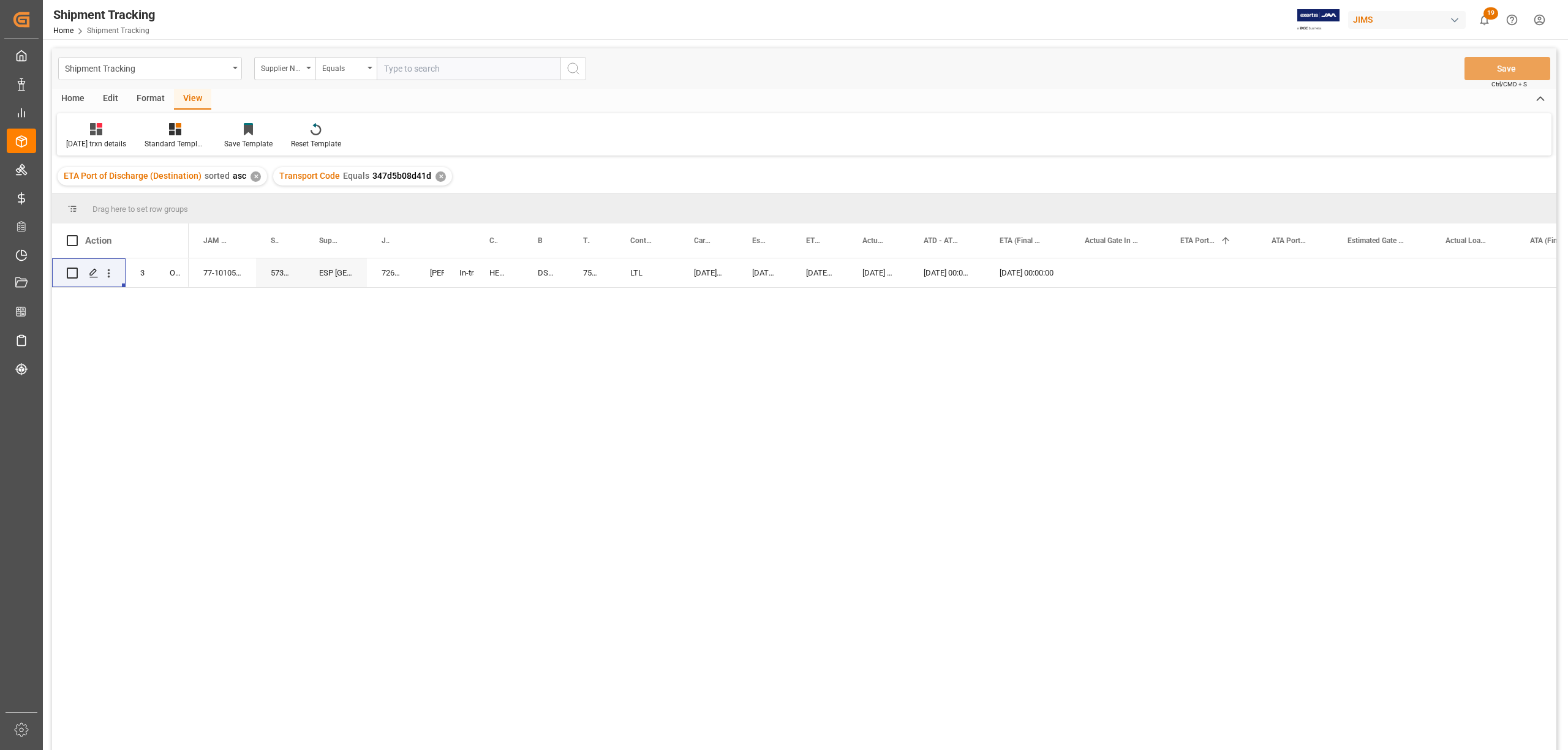
click at [498, 66] on input "text" at bounding box center [468, 69] width 183 height 23
click at [368, 67] on icon "open menu" at bounding box center [370, 67] width 5 height 2
click at [347, 152] on div "Fuzzy search" at bounding box center [408, 150] width 183 height 25
paste input "748940"
type input "748940"
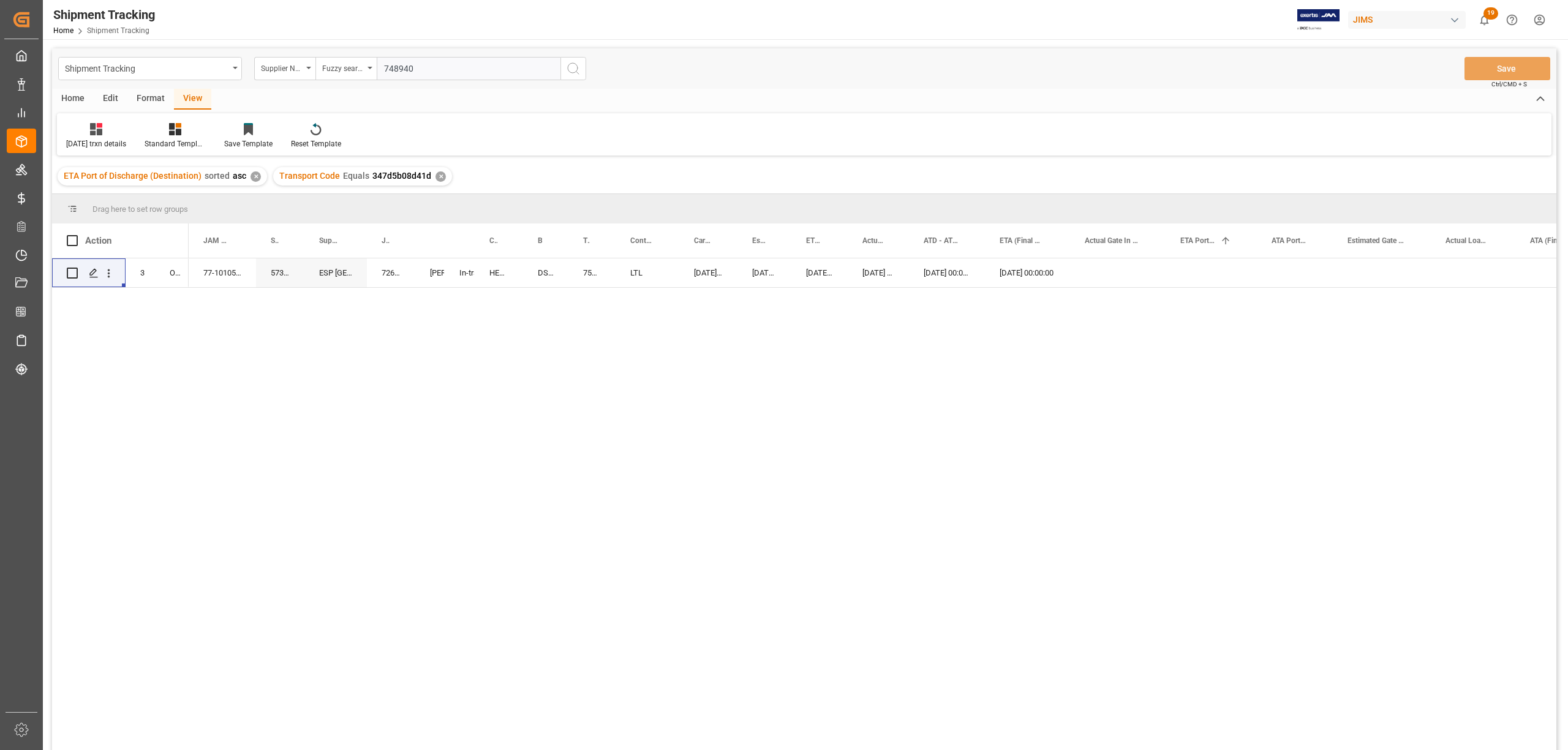
click at [571, 66] on icon "search button" at bounding box center [573, 68] width 15 height 15
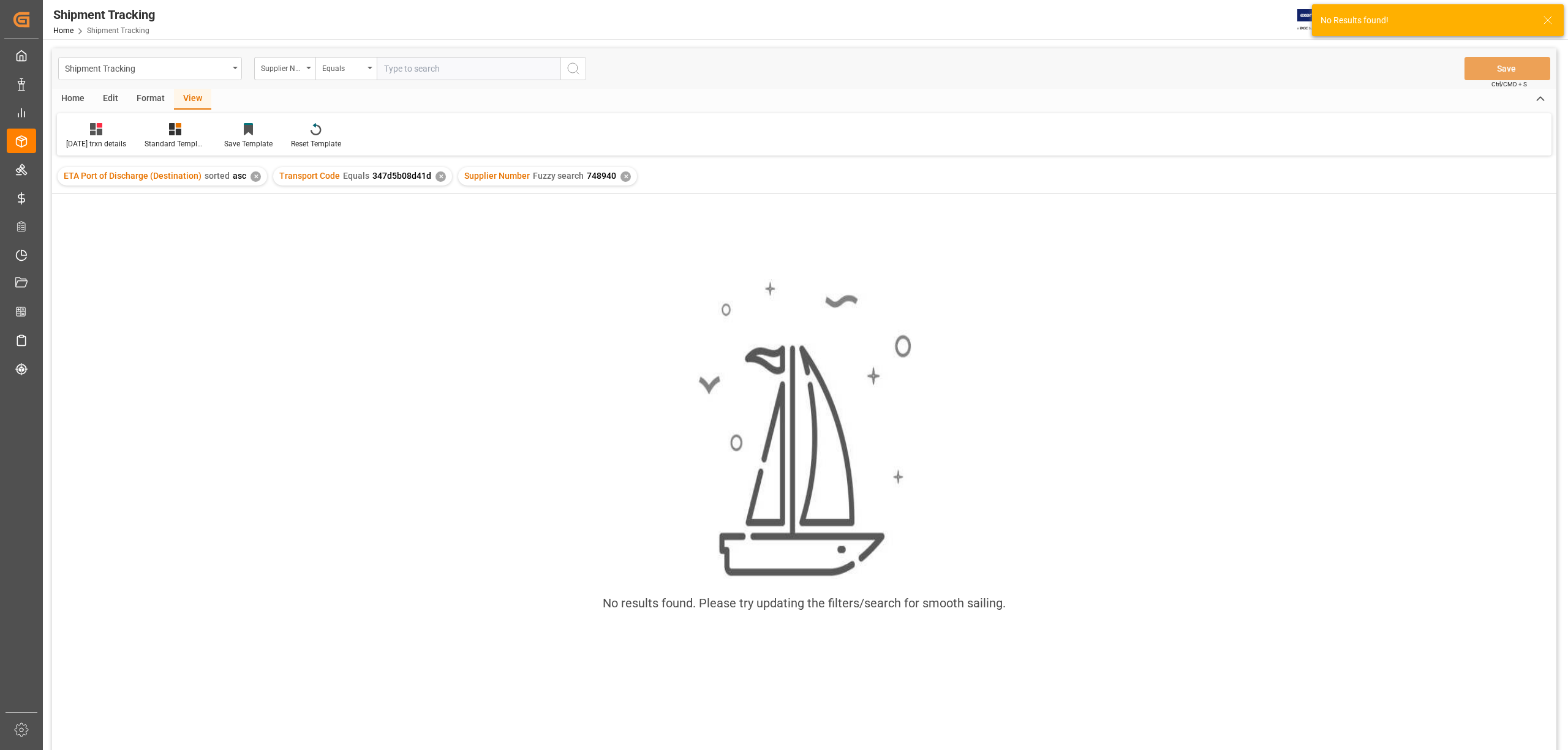
click at [435, 178] on div "✕" at bounding box center [440, 176] width 10 height 10
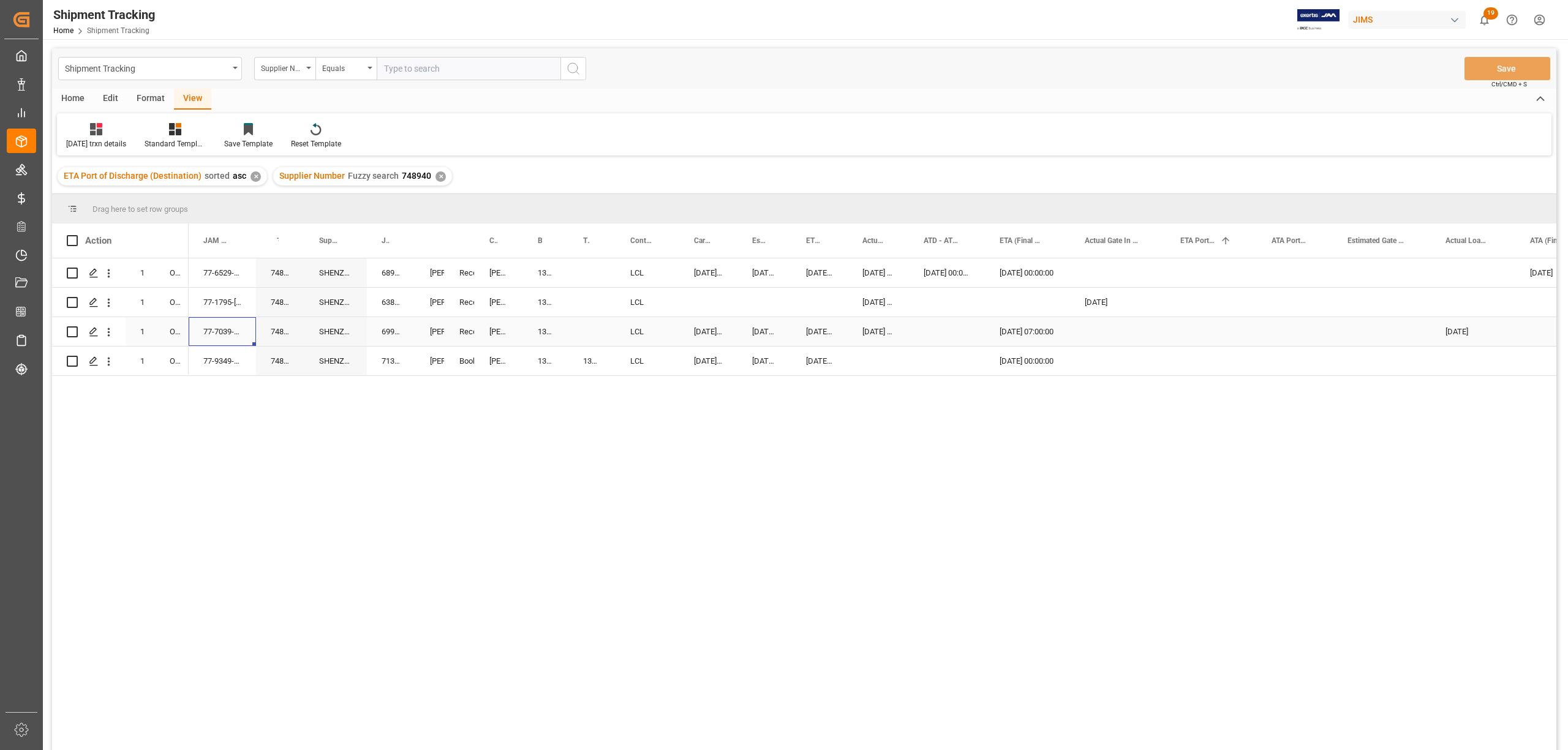
click at [228, 334] on div "77-7039-CN" at bounding box center [222, 331] width 67 height 29
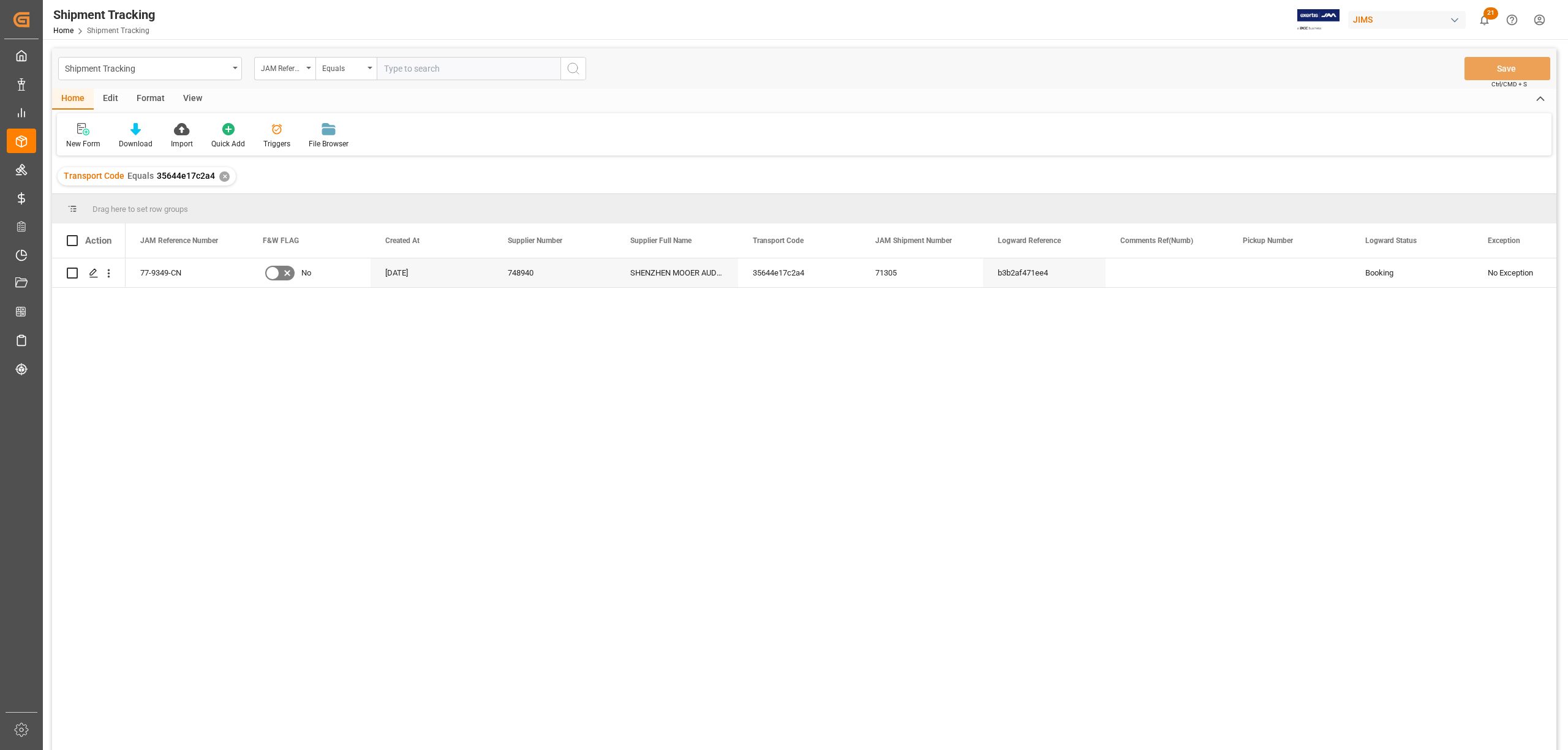
click at [189, 91] on div "View" at bounding box center [193, 99] width 38 height 21
click at [74, 137] on div "Default" at bounding box center [78, 136] width 42 height 27
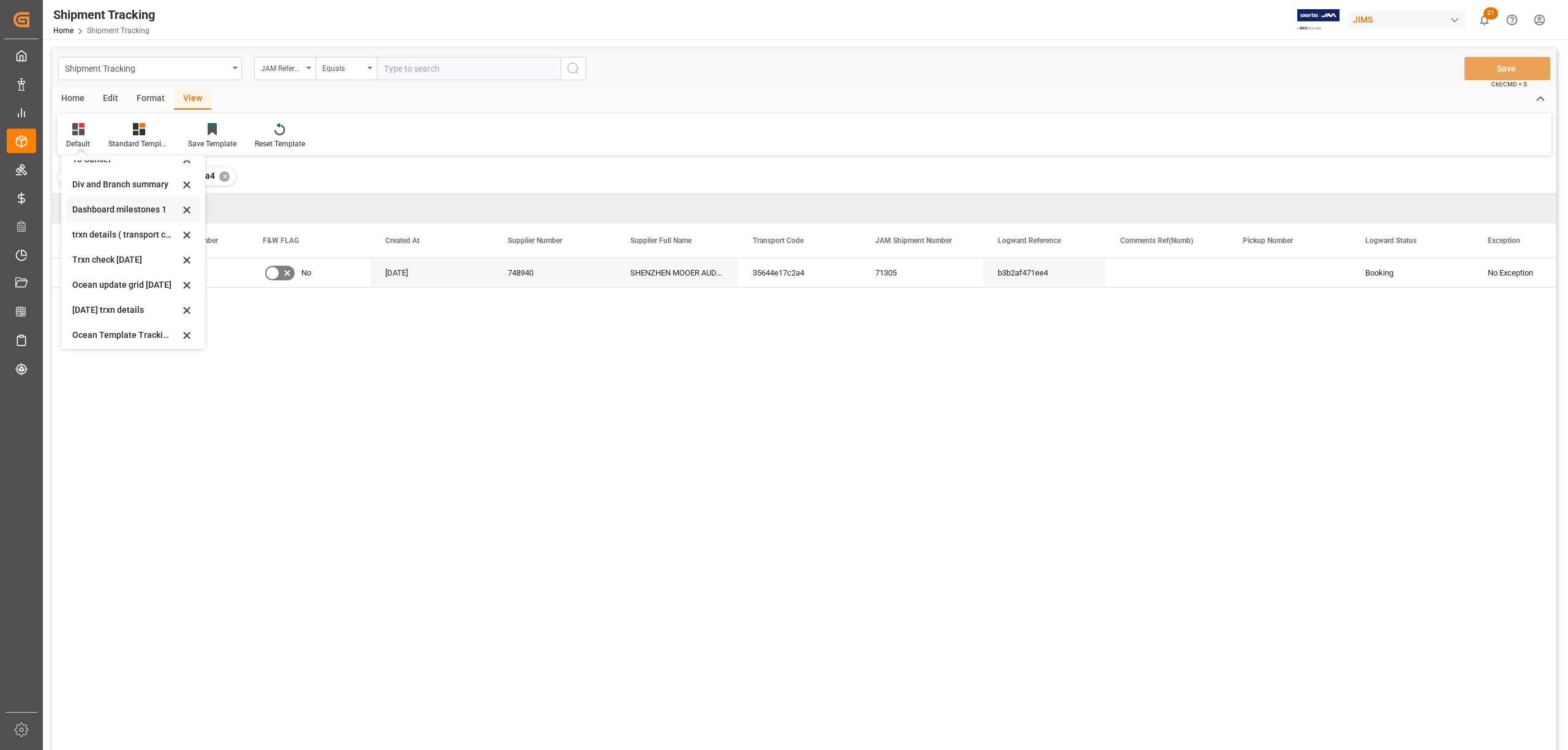
scroll to position [118, 0]
click at [85, 302] on div "[DATE] trxn details" at bounding box center [126, 307] width 107 height 13
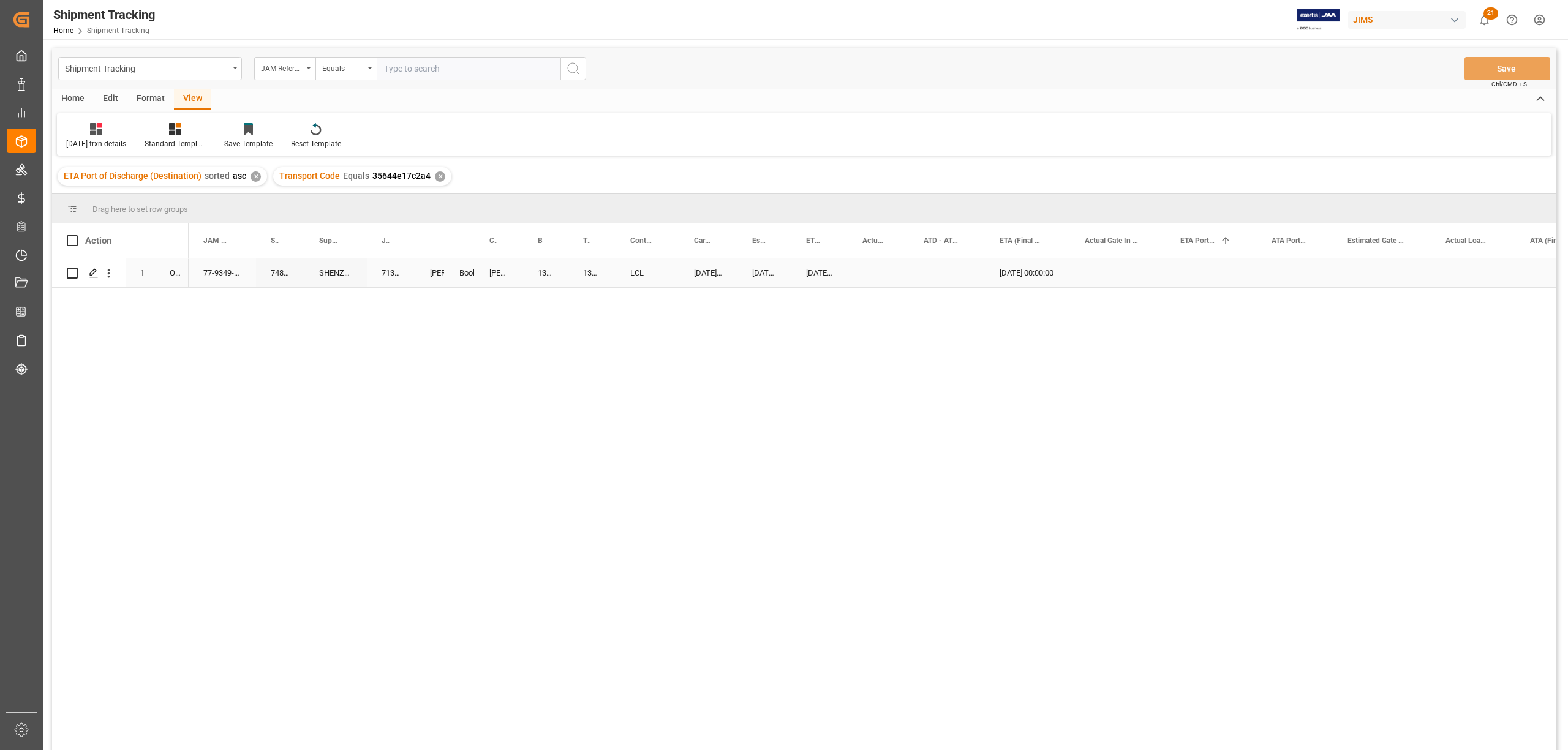
click at [1008, 275] on div "[DATE] 00:00:00" at bounding box center [1027, 273] width 85 height 29
click at [1007, 276] on div "[DATE] 00:00:00" at bounding box center [1027, 273] width 85 height 29
click at [632, 434] on div "77-9349-CN 748940 SHENZHEN MOOER AUDIO CO LTD [STREET_ADDRESS][PERSON_NAME] Boo…" at bounding box center [872, 508] width 1368 height 500
click at [1150, 279] on div "Press SPACE to select this row." at bounding box center [1118, 273] width 96 height 29
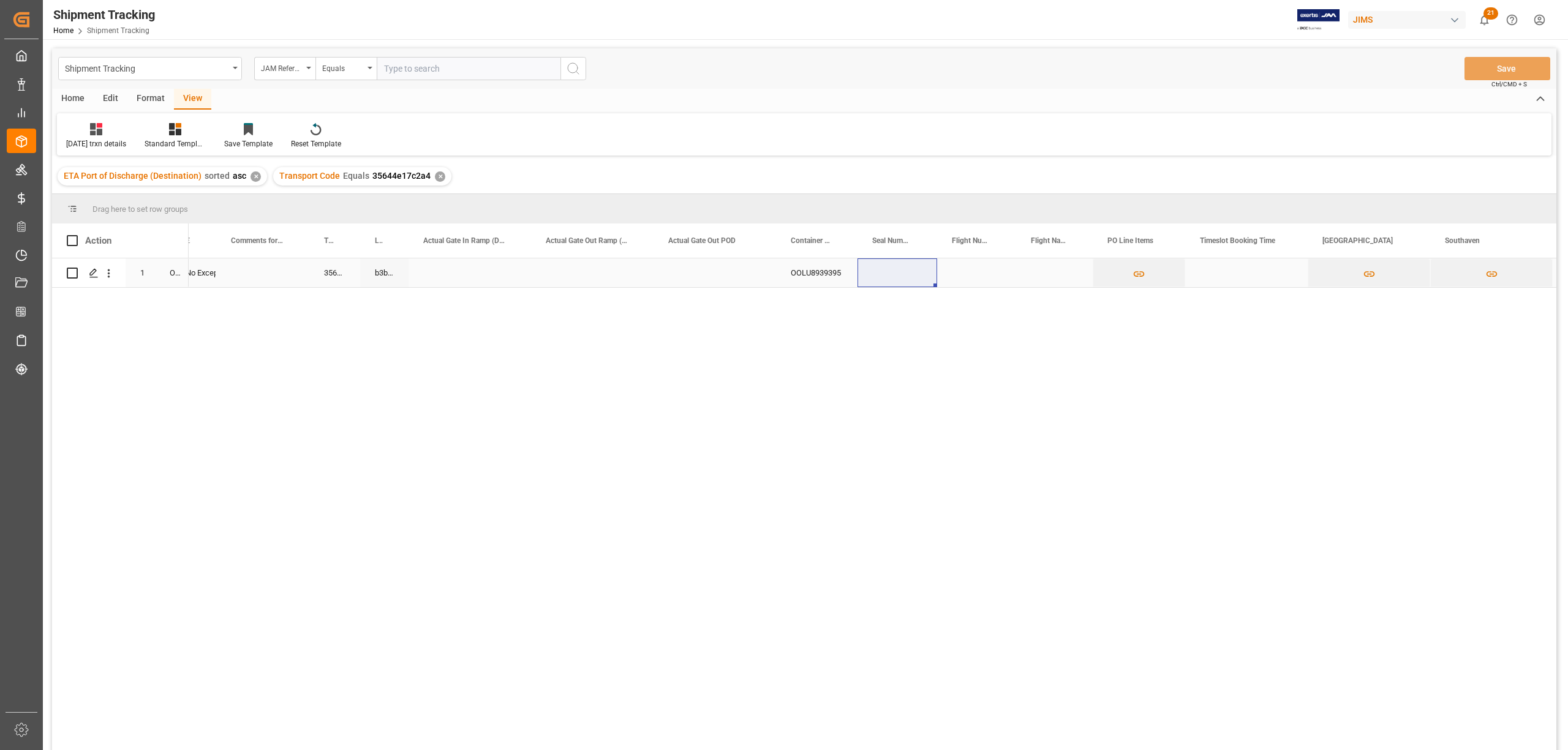
click at [895, 265] on div "Press SPACE to select this row." at bounding box center [897, 273] width 80 height 29
click at [895, 270] on input "Press SPACE to select this row." at bounding box center [897, 280] width 60 height 23
paste input "OOLKFW7998"
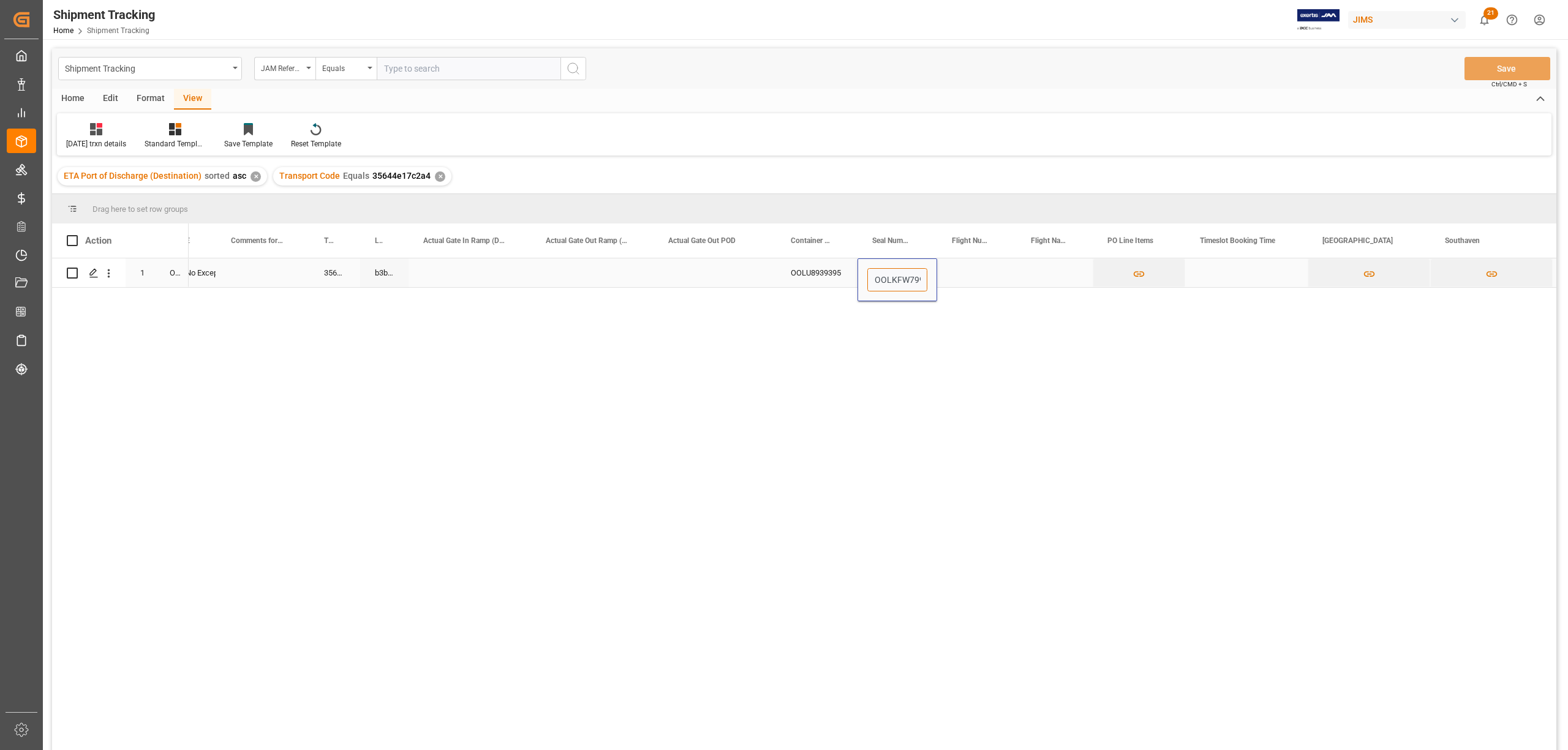
type input "OOLKFW7998OOLKFW7998"
click at [1005, 265] on div "Press SPACE to select this row." at bounding box center [976, 273] width 79 height 29
click at [1480, 69] on button "Save" at bounding box center [1507, 69] width 86 height 23
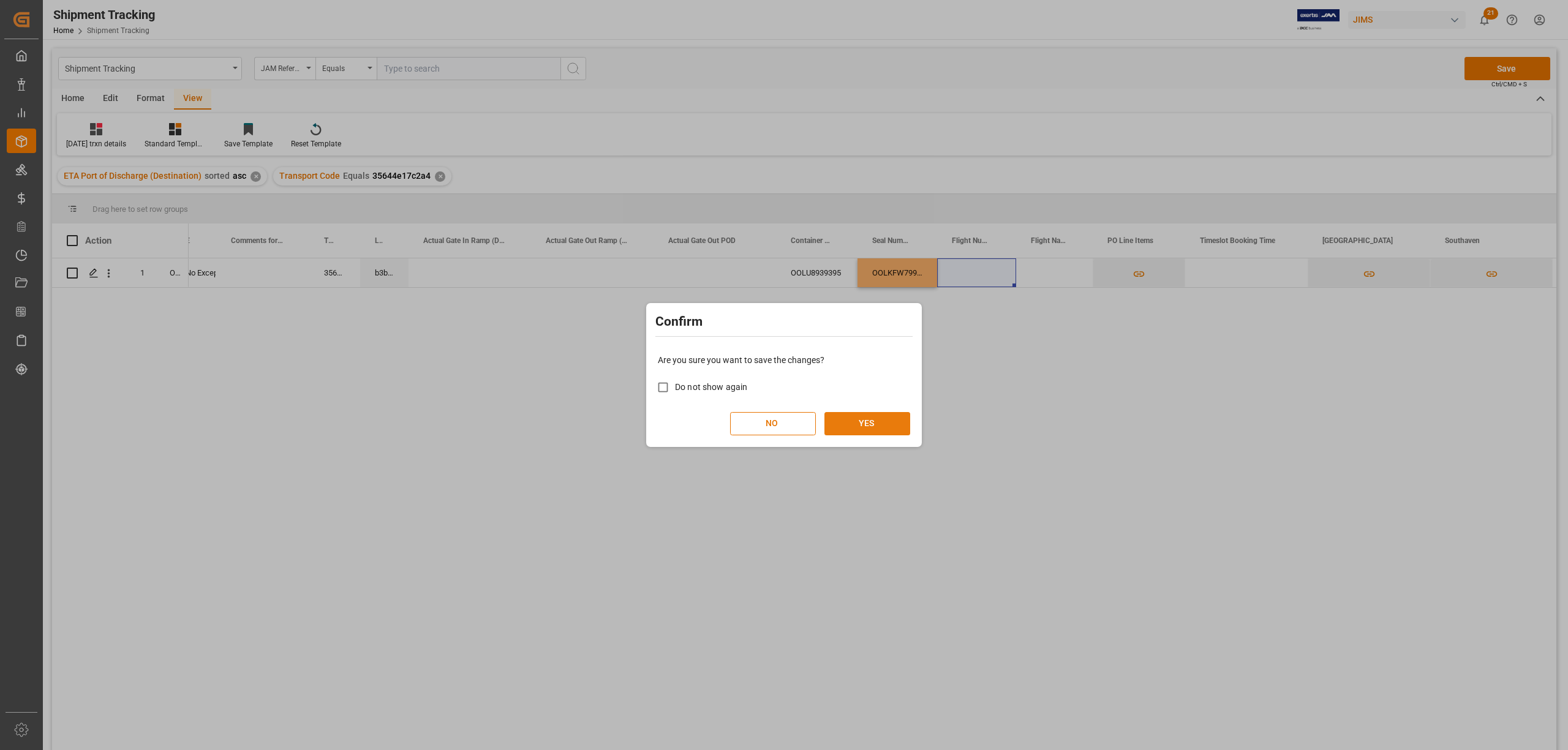
click at [880, 425] on button "YES" at bounding box center [867, 424] width 86 height 23
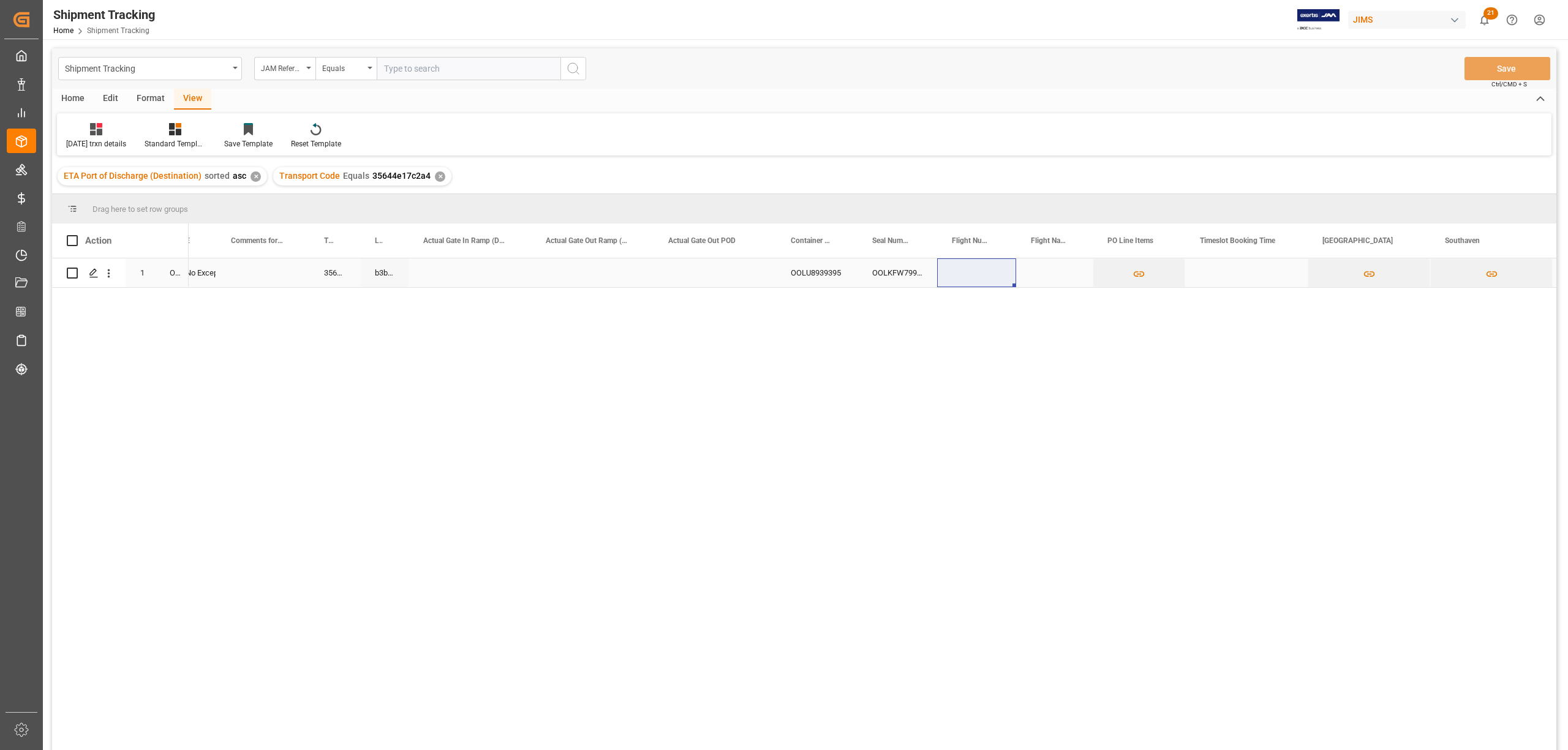
click at [482, 268] on div "Press SPACE to select this row." at bounding box center [469, 273] width 123 height 29
click at [998, 271] on div "[DATE] 00:00:00" at bounding box center [1027, 273] width 85 height 29
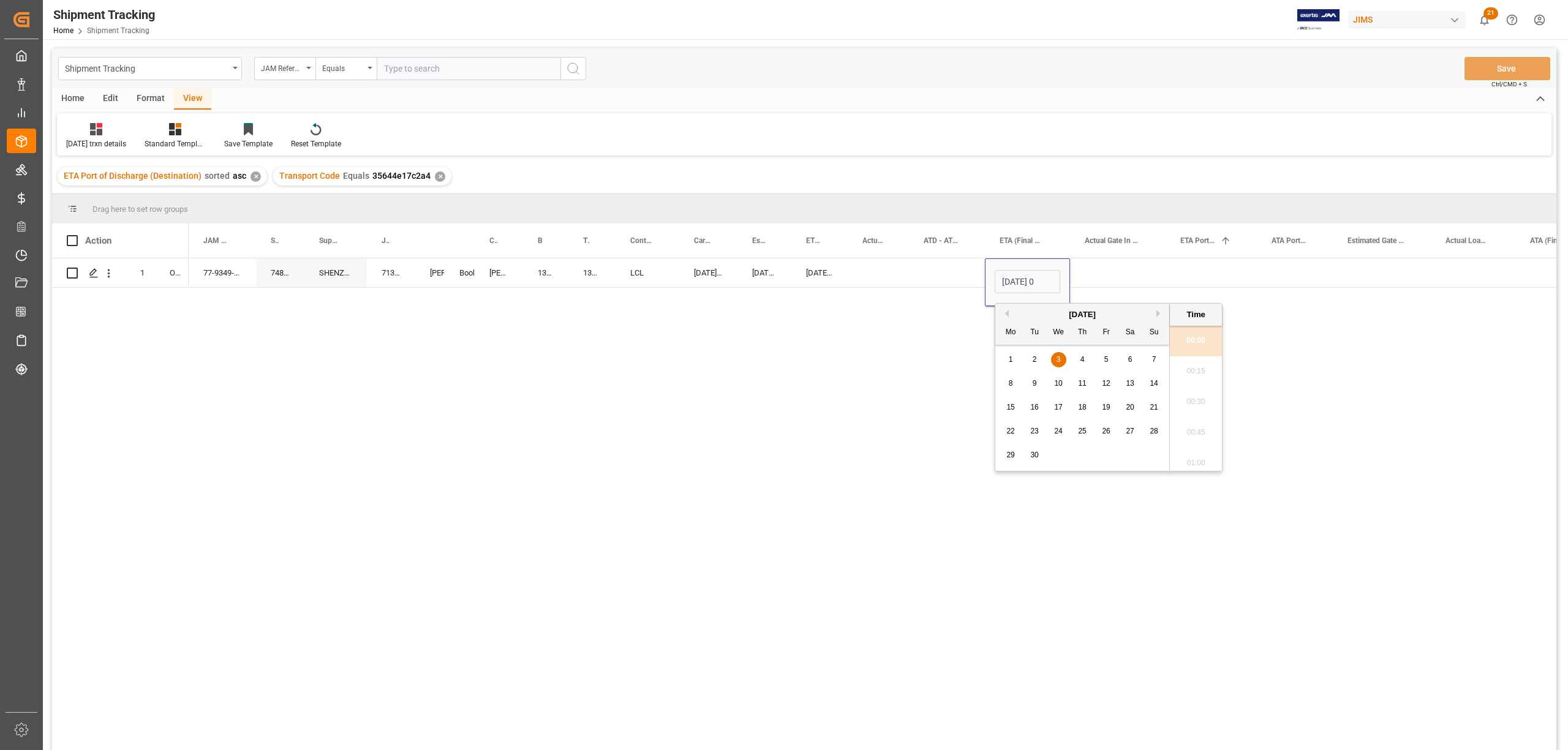
click at [1006, 313] on button "Previous Month" at bounding box center [1005, 313] width 7 height 7
click at [1108, 459] on span "29" at bounding box center [1105, 456] width 8 height 9
type input "[DATE] 00:00"
click at [1125, 279] on div "Press SPACE to select this row." at bounding box center [1118, 273] width 96 height 29
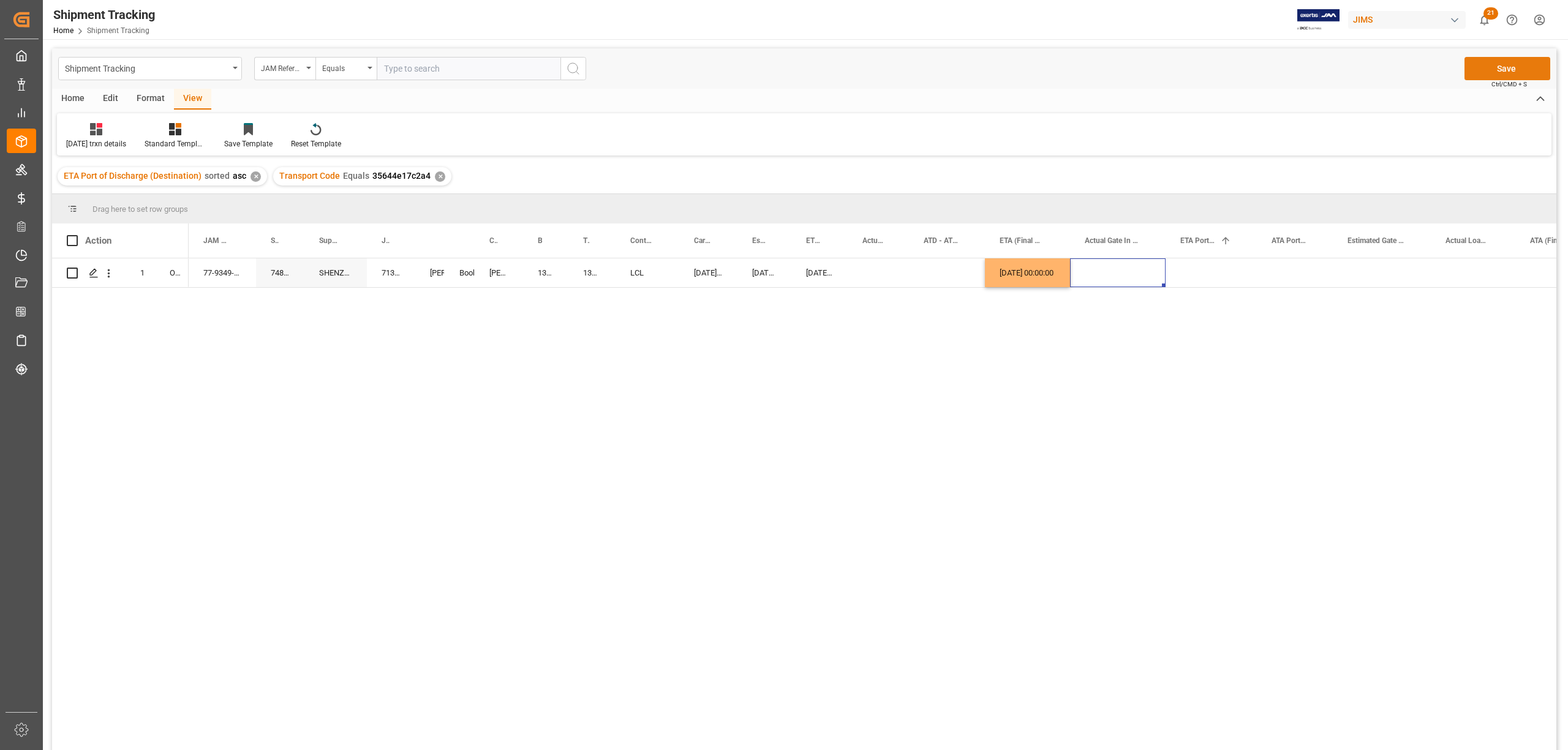
click at [1508, 62] on button "Save" at bounding box center [1507, 69] width 86 height 23
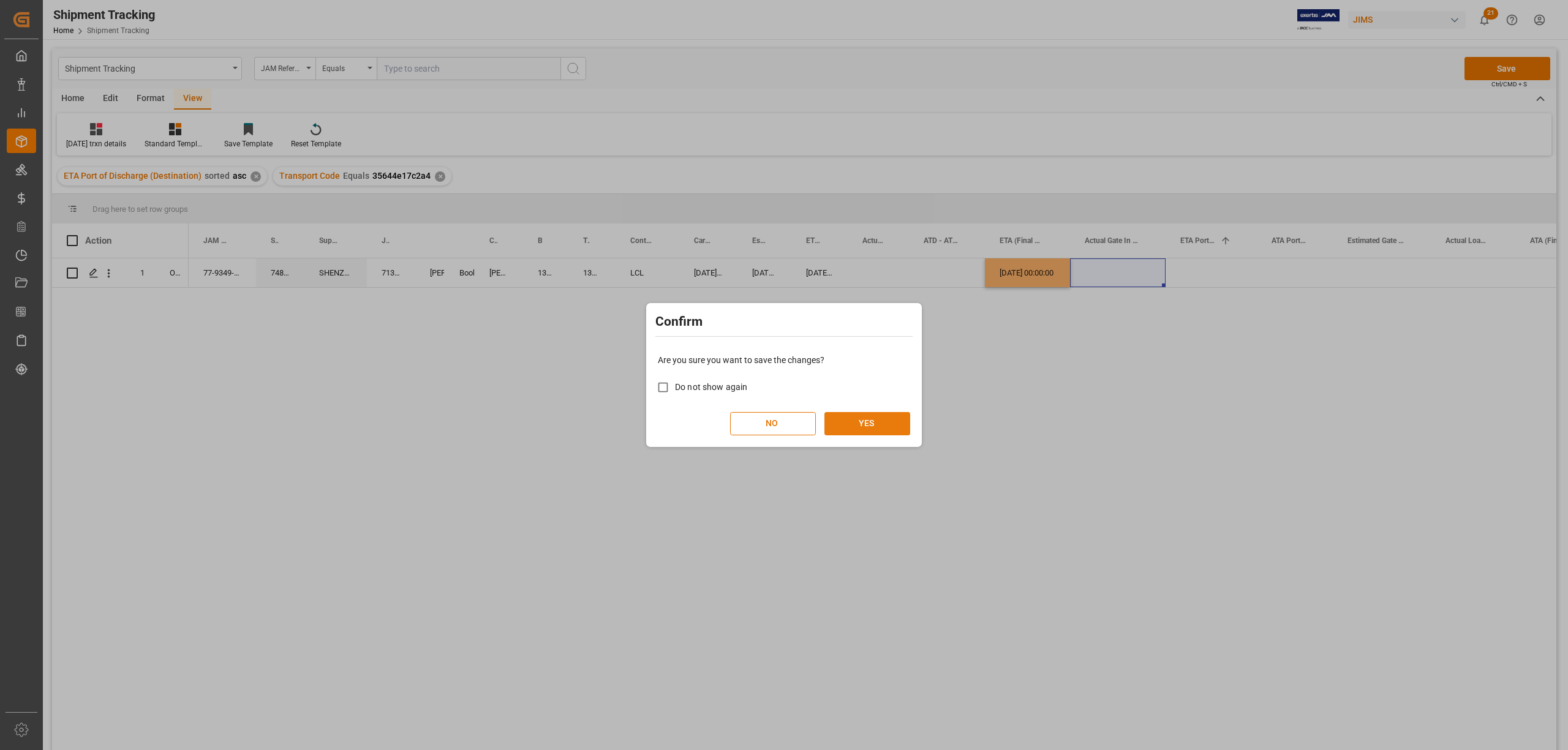
click at [884, 421] on button "YES" at bounding box center [867, 424] width 86 height 23
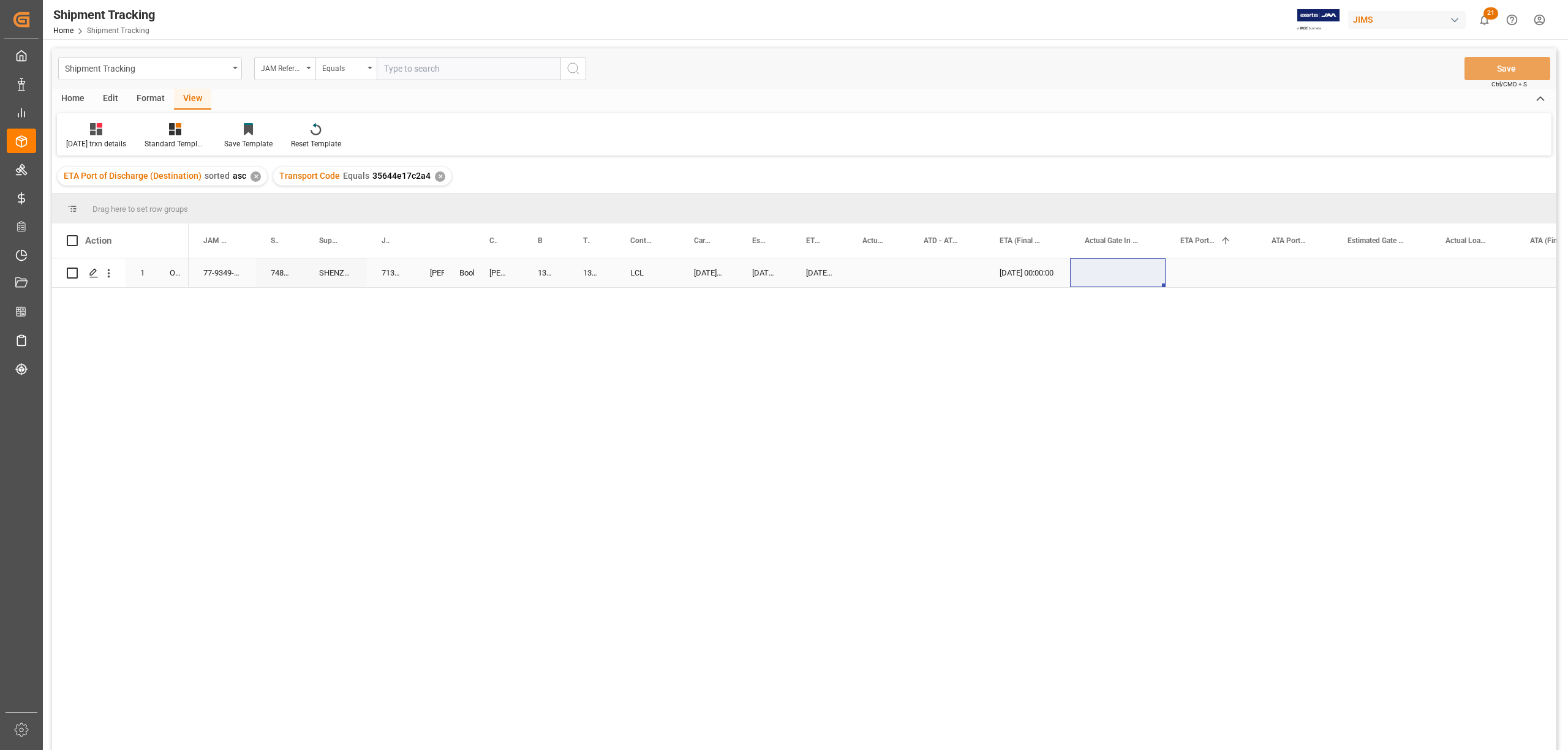
click at [904, 277] on div "Press SPACE to select this row." at bounding box center [878, 273] width 61 height 29
click at [814, 271] on div "07-18-2025 00:00:00" at bounding box center [820, 273] width 57 height 29
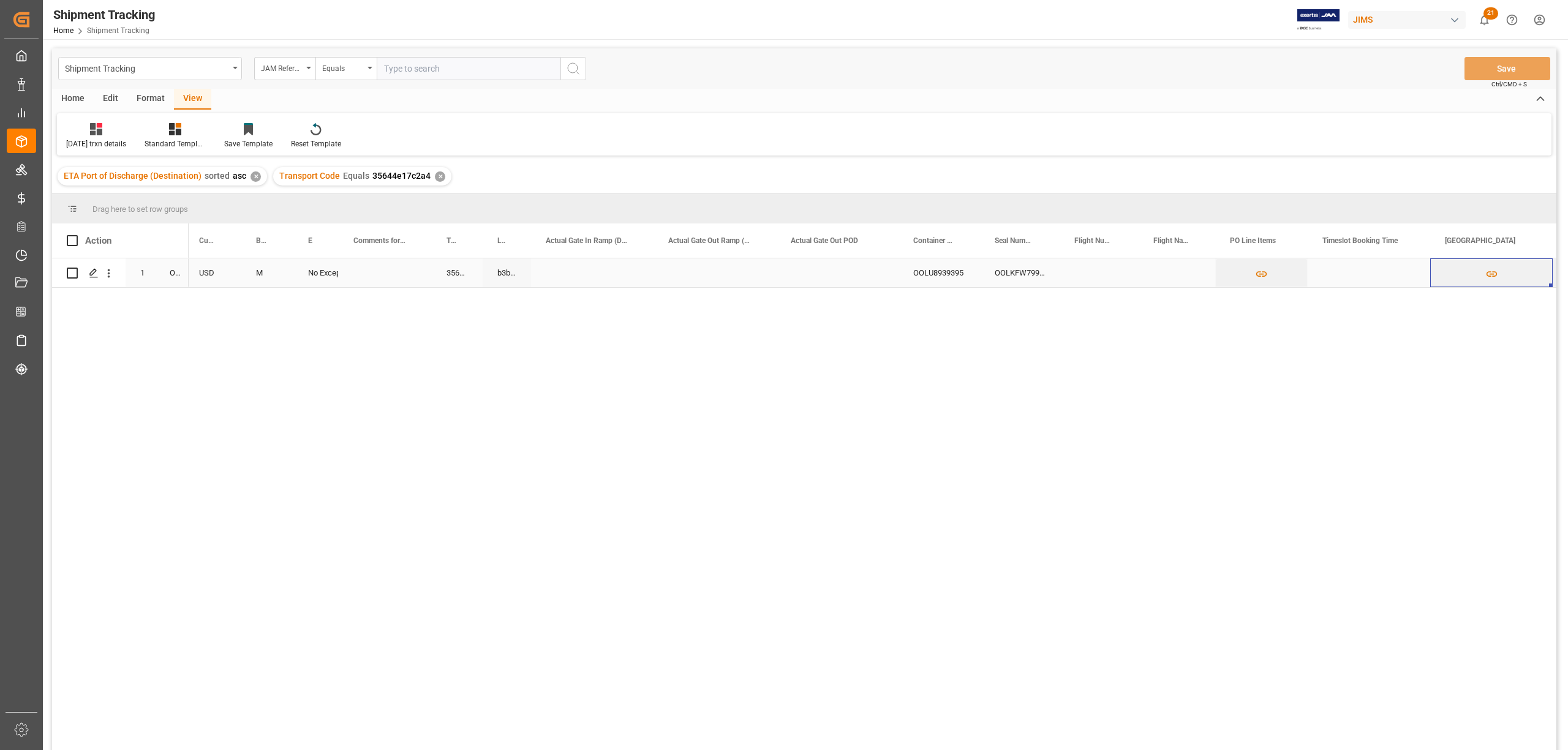
click at [767, 274] on div "Press SPACE to select this row." at bounding box center [714, 273] width 123 height 29
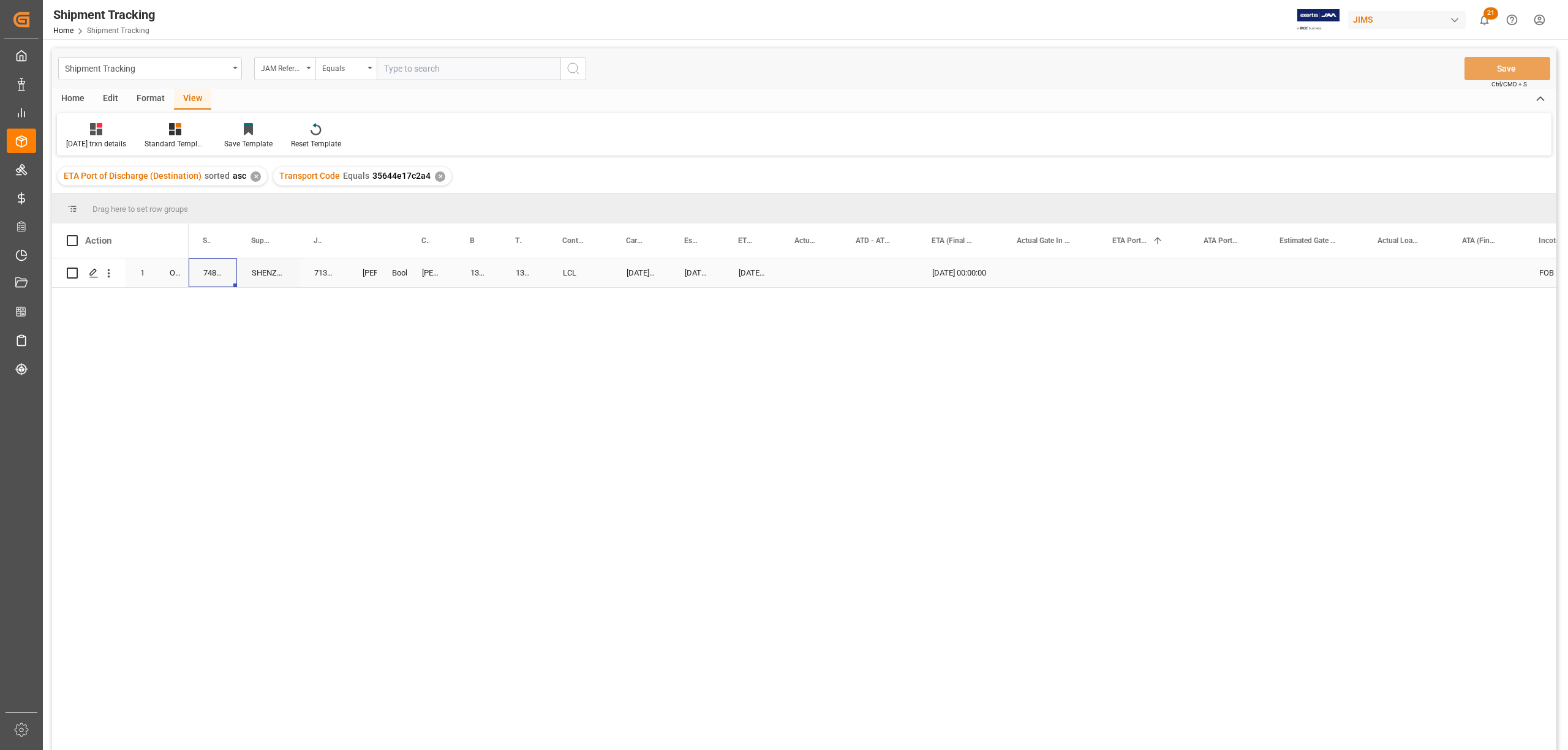
scroll to position [0, 0]
click at [804, 305] on div "FOB Shenzhen Guangdong CN 08-29-2025 00:00:00 07-18-2025 00:00:00 07-18-2025 00…" at bounding box center [872, 508] width 1368 height 500
click at [880, 267] on div "Press SPACE to select this row." at bounding box center [878, 273] width 61 height 29
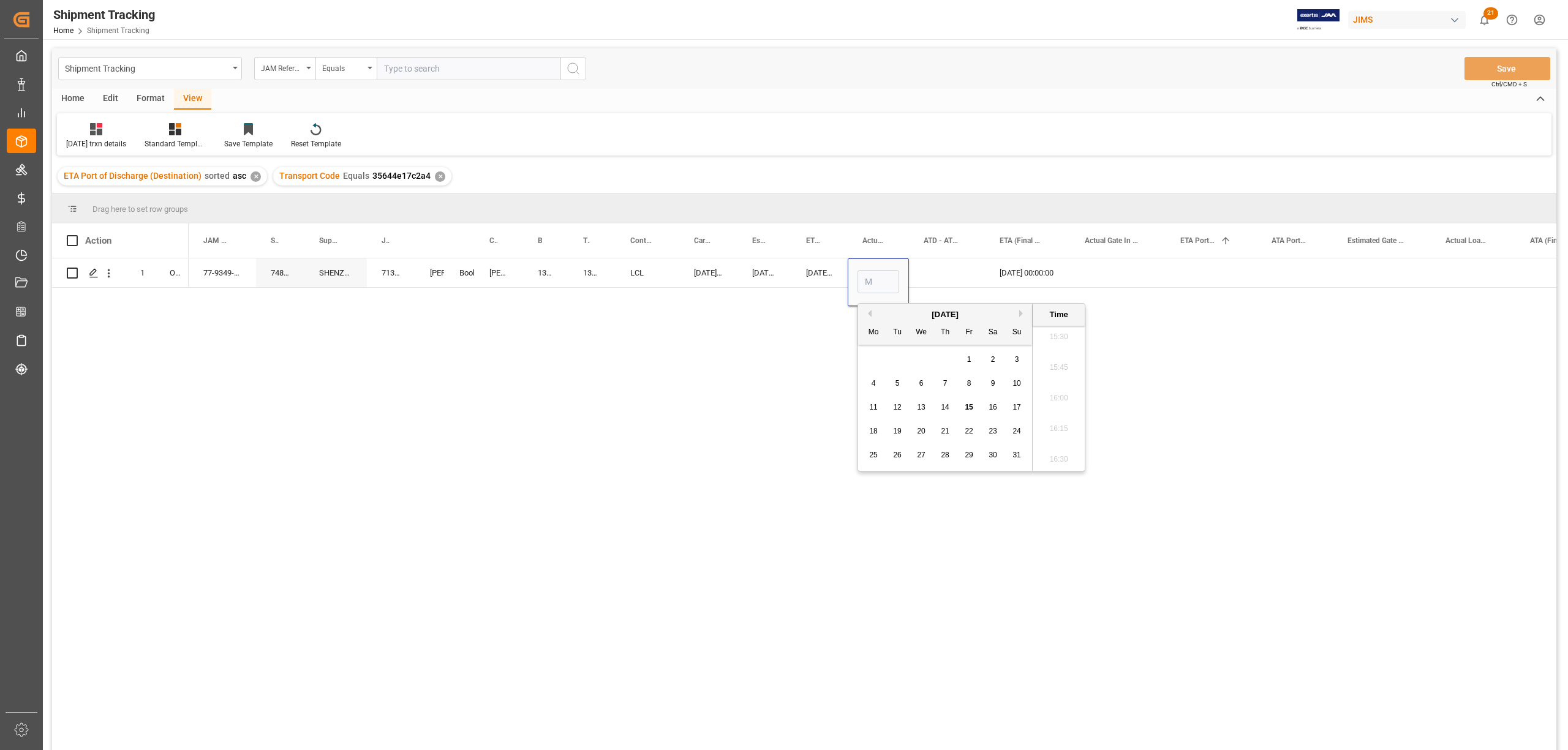
click at [866, 314] on button "Previous Month" at bounding box center [868, 313] width 7 height 7
click at [970, 427] on span "25" at bounding box center [968, 432] width 8 height 9
type input "07-25-2025 00:00"
click at [1098, 263] on div "Press SPACE to select this row." at bounding box center [1118, 273] width 96 height 29
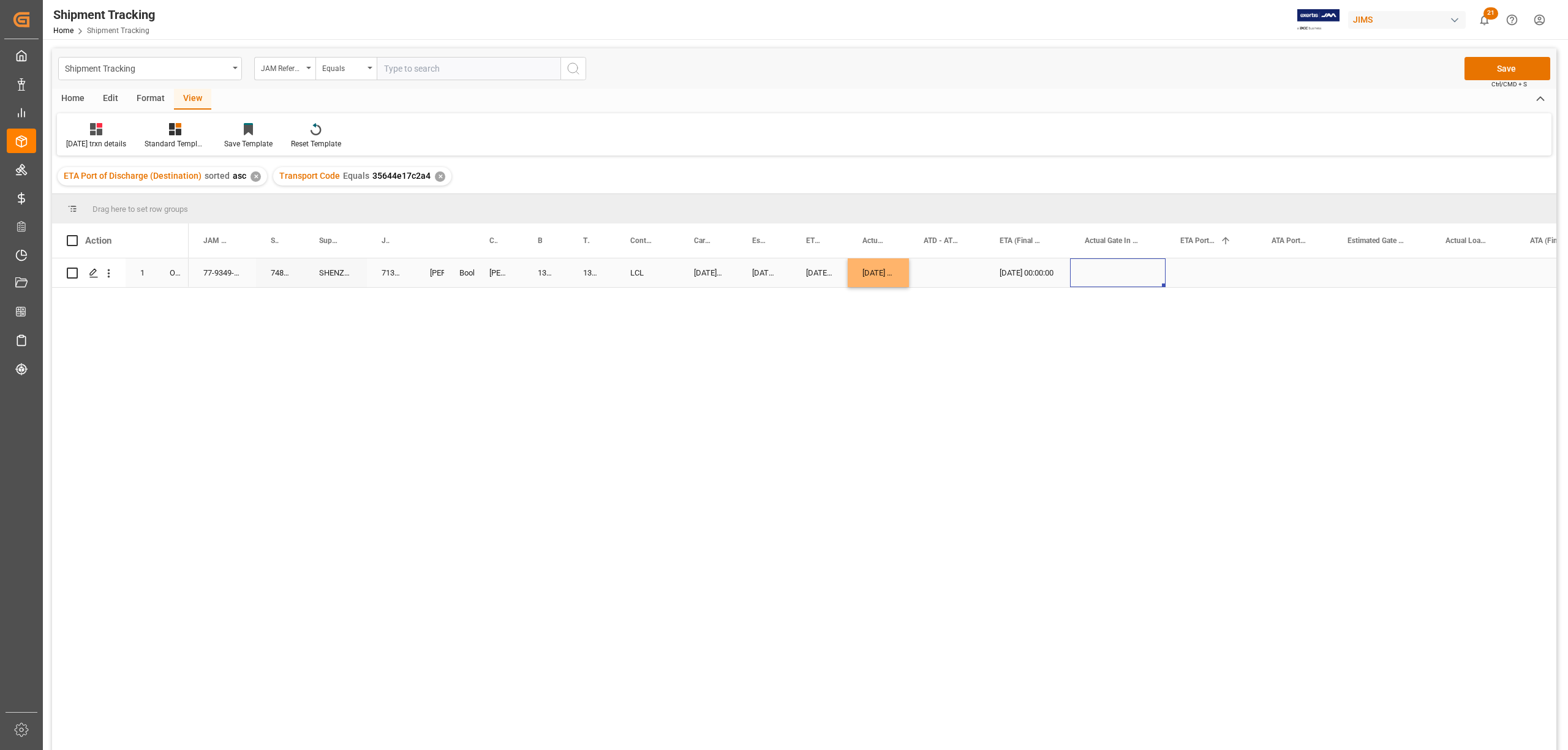
click at [883, 275] on div "07-25-2025 00:00:00" at bounding box center [878, 273] width 61 height 29
drag, startPoint x: 907, startPoint y: 286, endPoint x: 951, endPoint y: 282, distance: 44.2
click at [1502, 67] on button "Save" at bounding box center [1507, 69] width 86 height 23
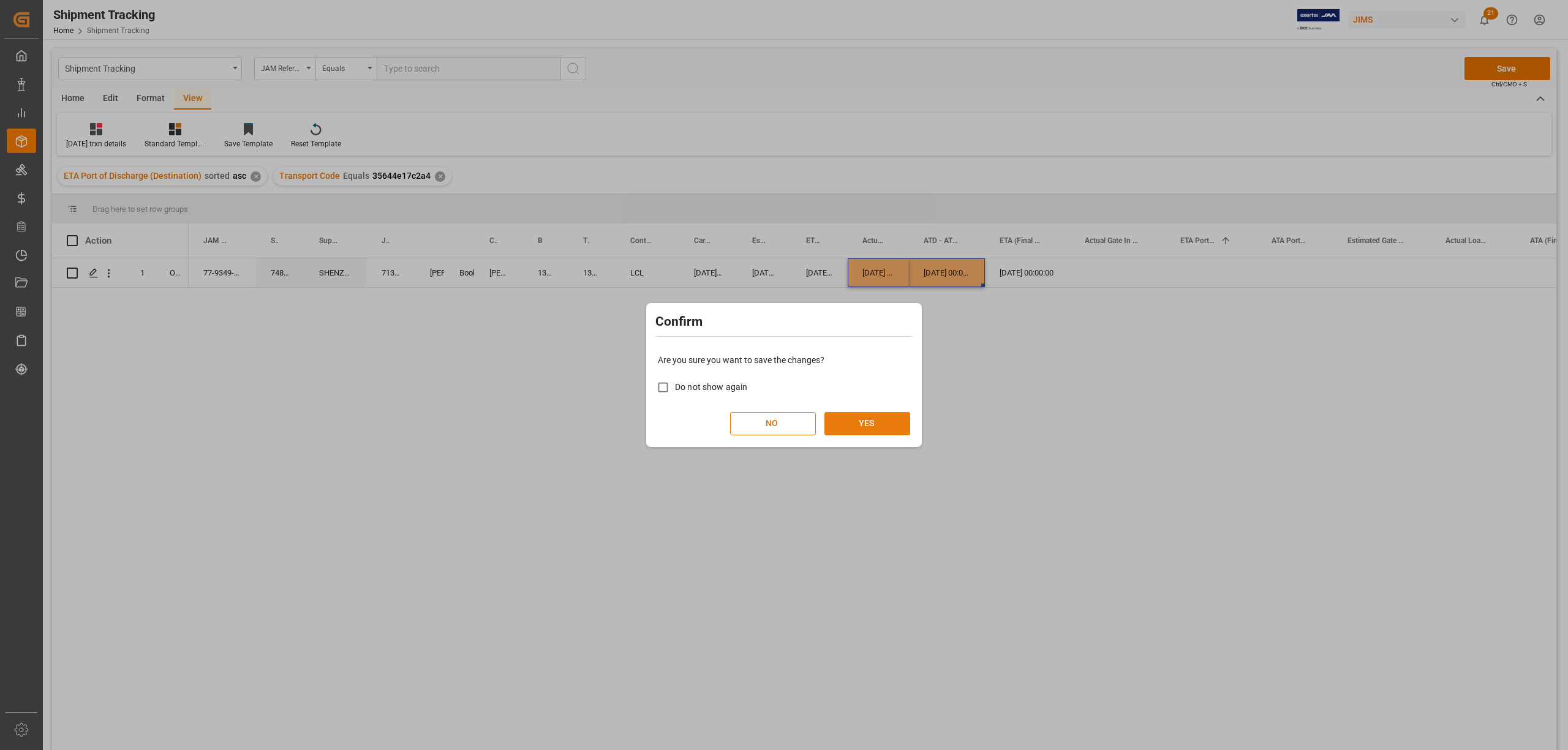
click at [875, 417] on button "YES" at bounding box center [867, 424] width 86 height 23
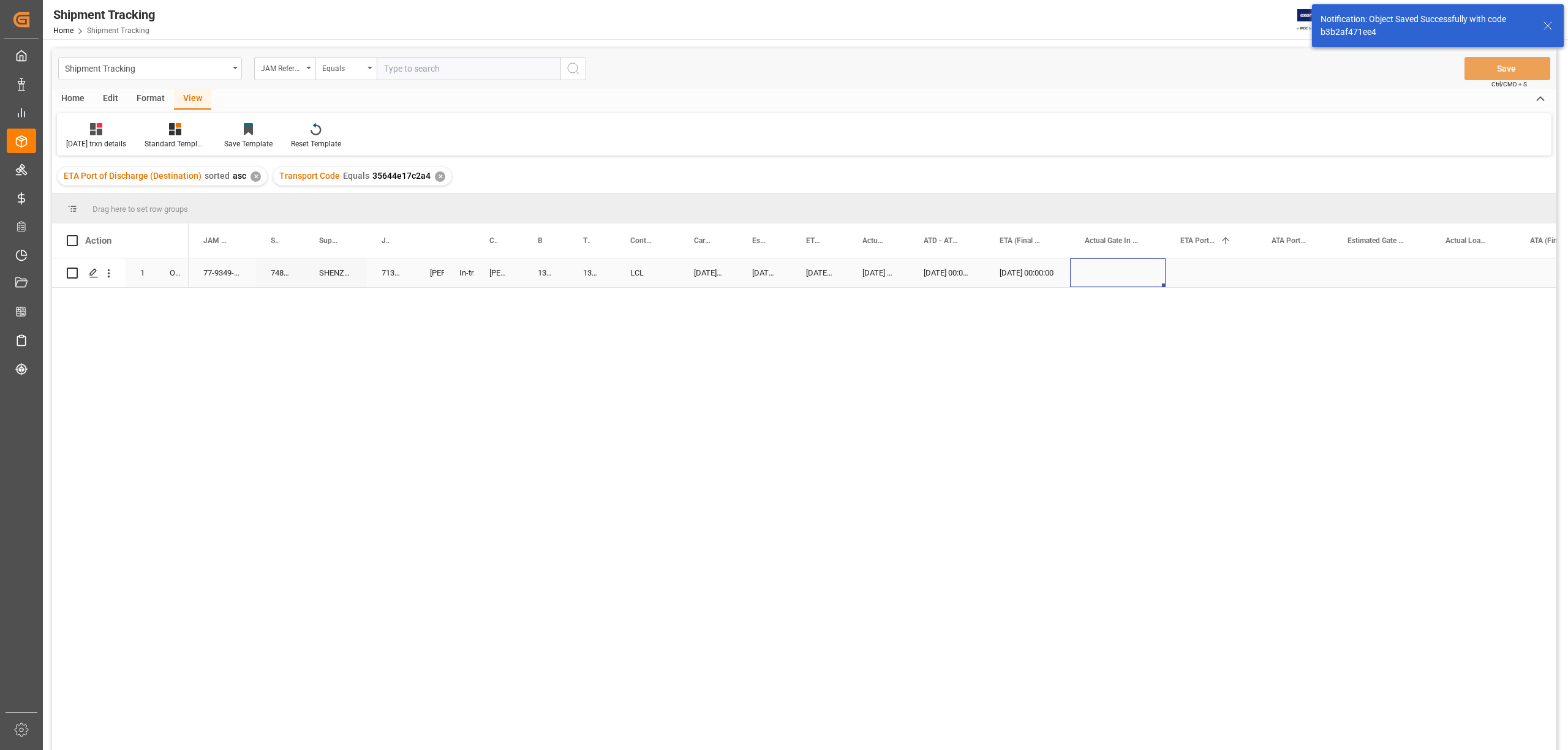
click at [1092, 261] on div "Press SPACE to select this row." at bounding box center [1118, 273] width 96 height 29
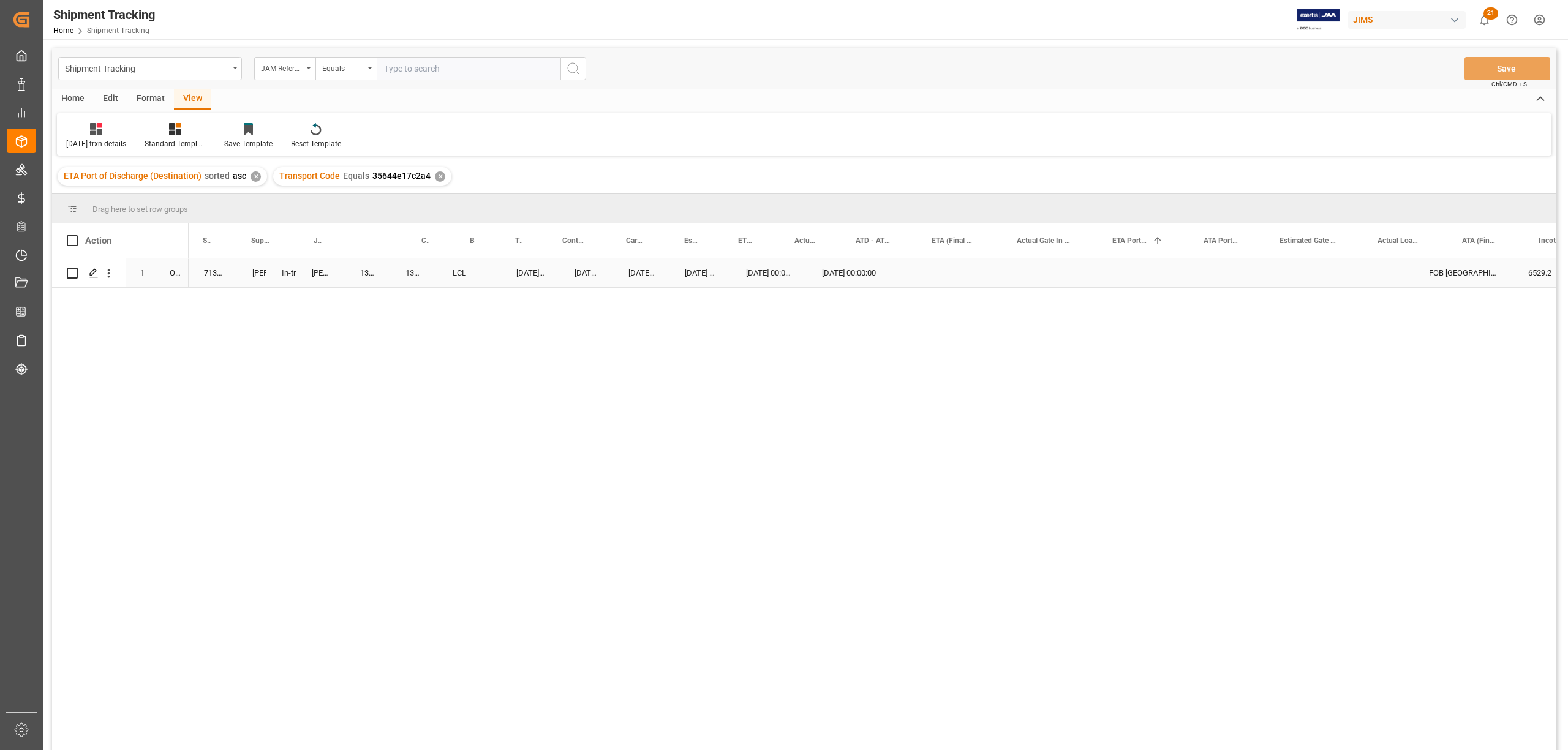
scroll to position [0, 0]
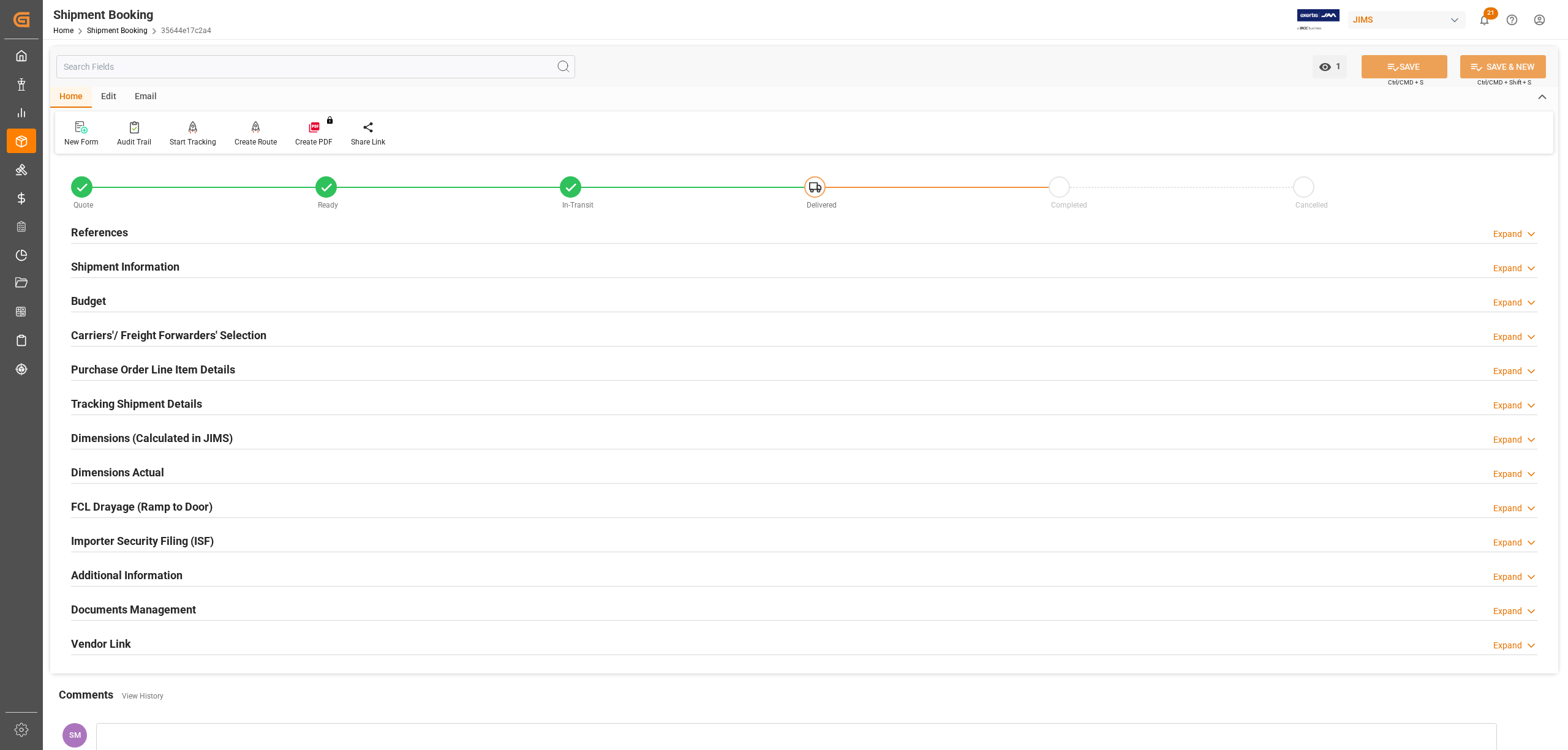
click at [151, 616] on h2 "Documents Management" at bounding box center [133, 609] width 125 height 17
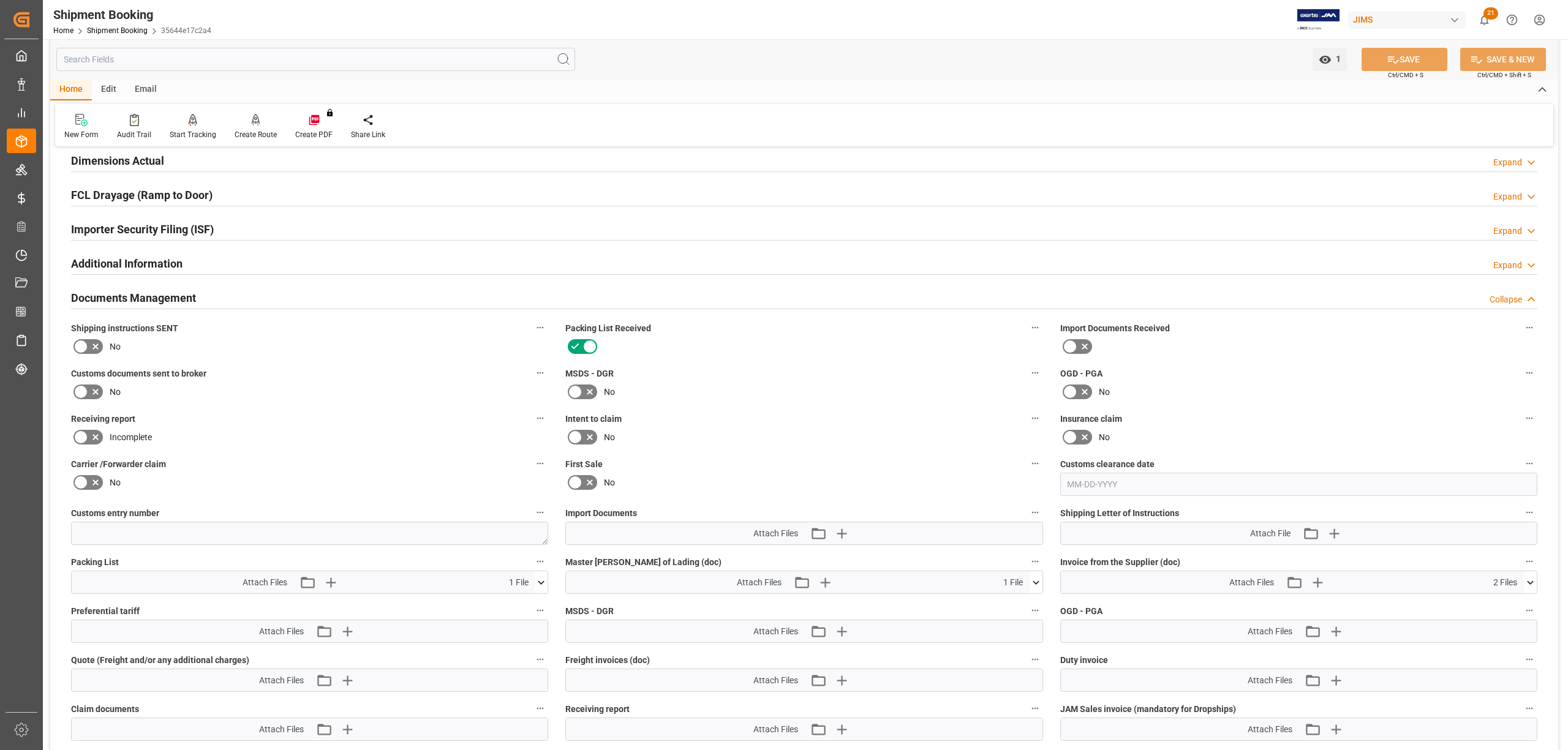
scroll to position [408, 0]
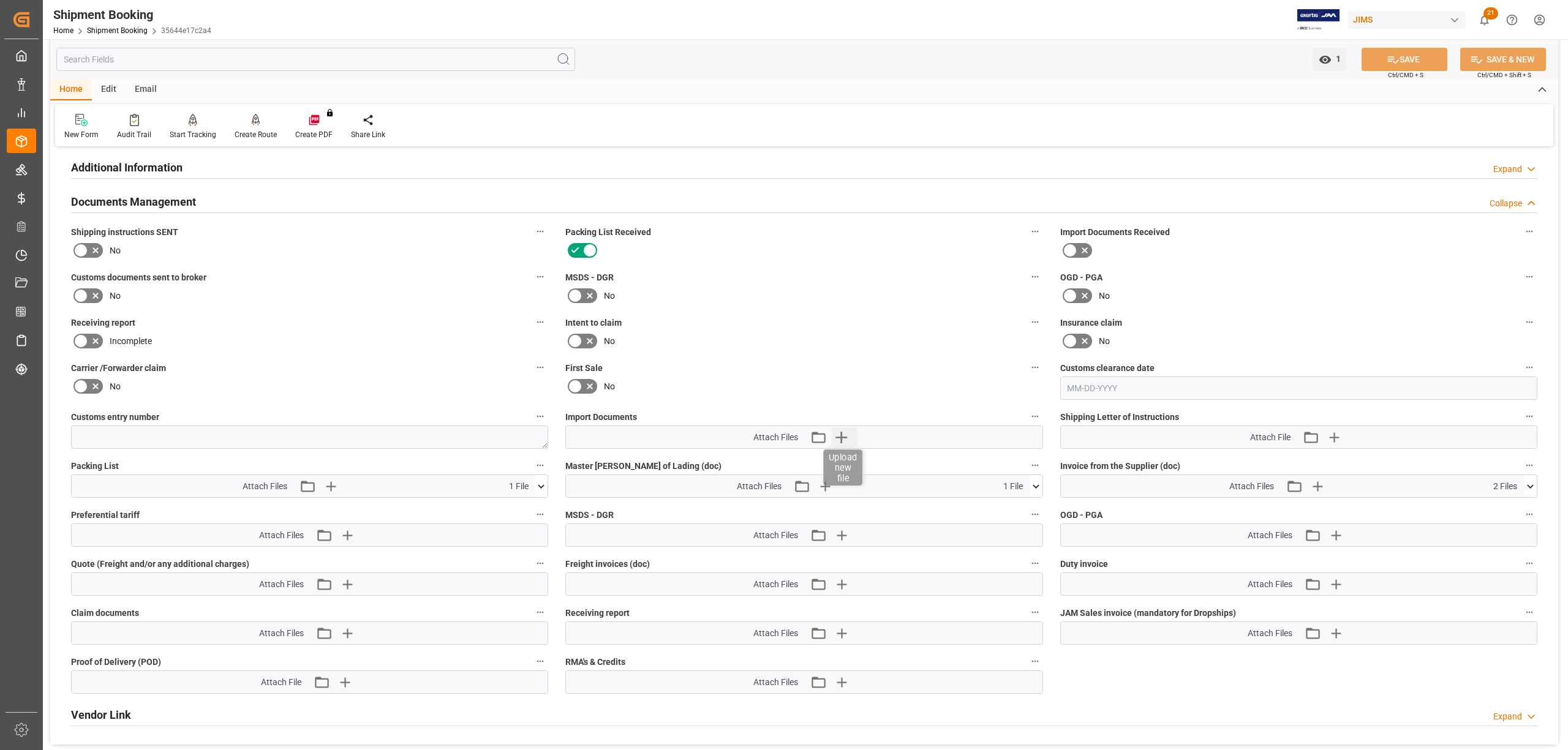
click at [845, 439] on icon "button" at bounding box center [841, 437] width 20 height 20
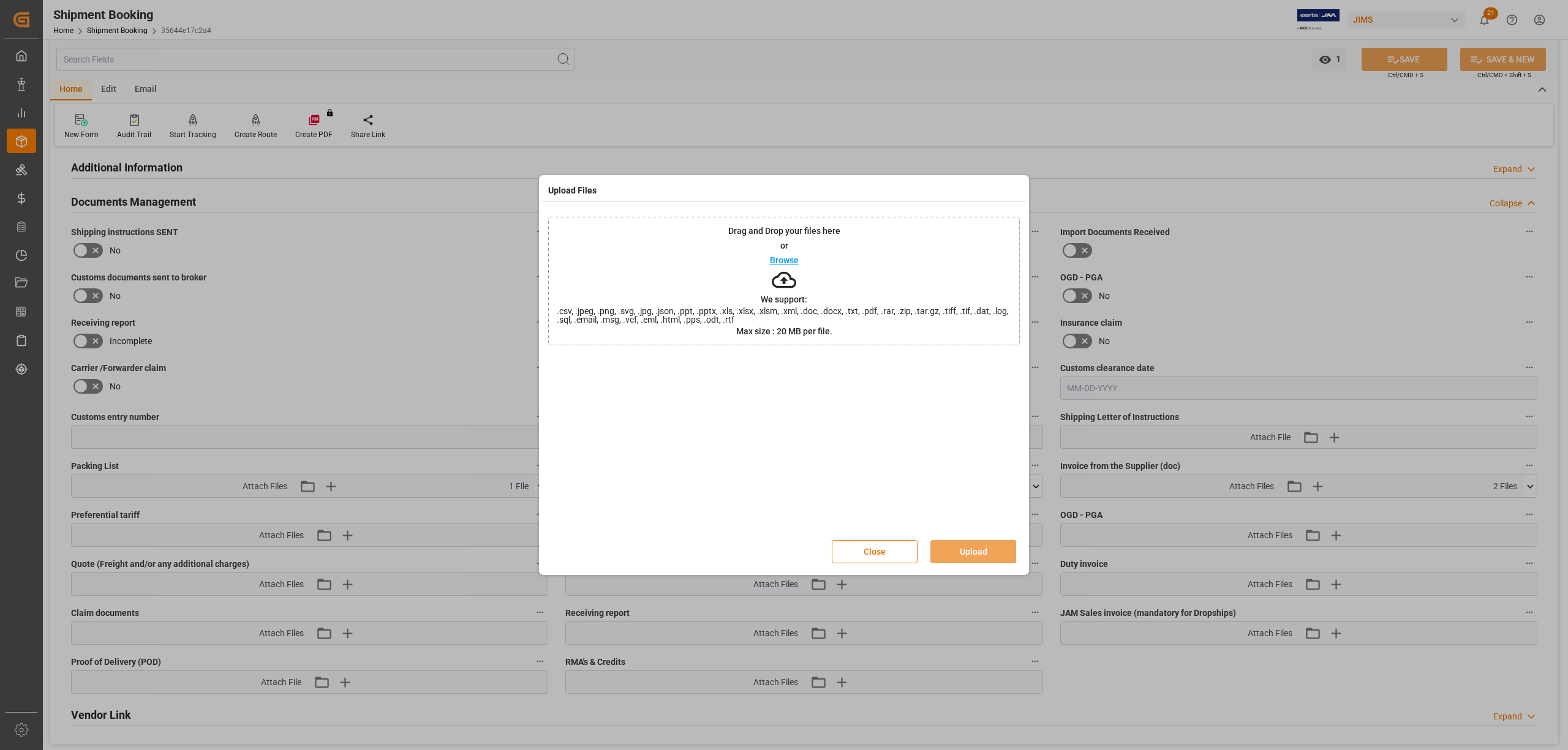
click at [775, 256] on p "Browse" at bounding box center [784, 260] width 29 height 9
click at [968, 550] on button "Upload" at bounding box center [973, 552] width 86 height 23
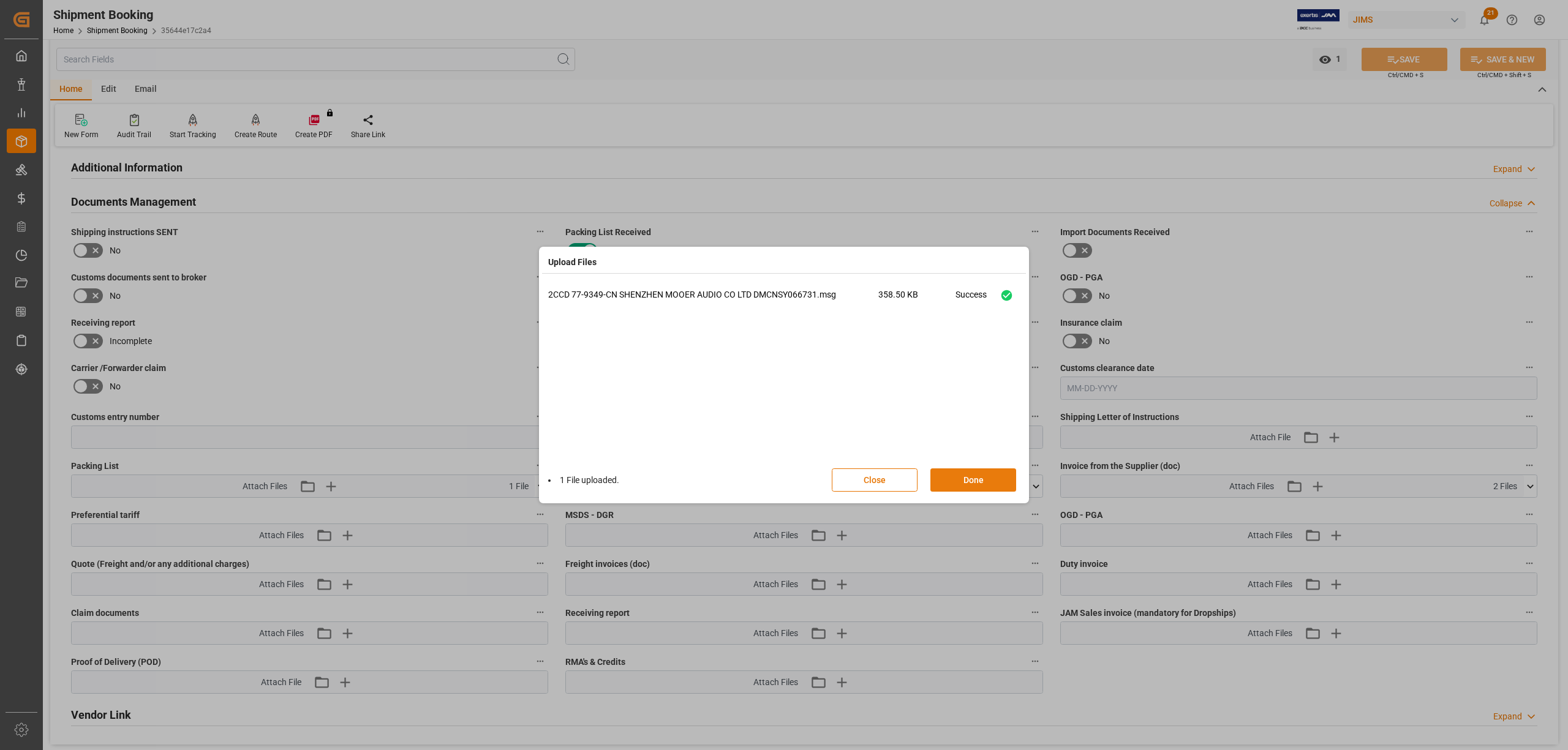
click at [955, 480] on button "Done" at bounding box center [973, 480] width 86 height 23
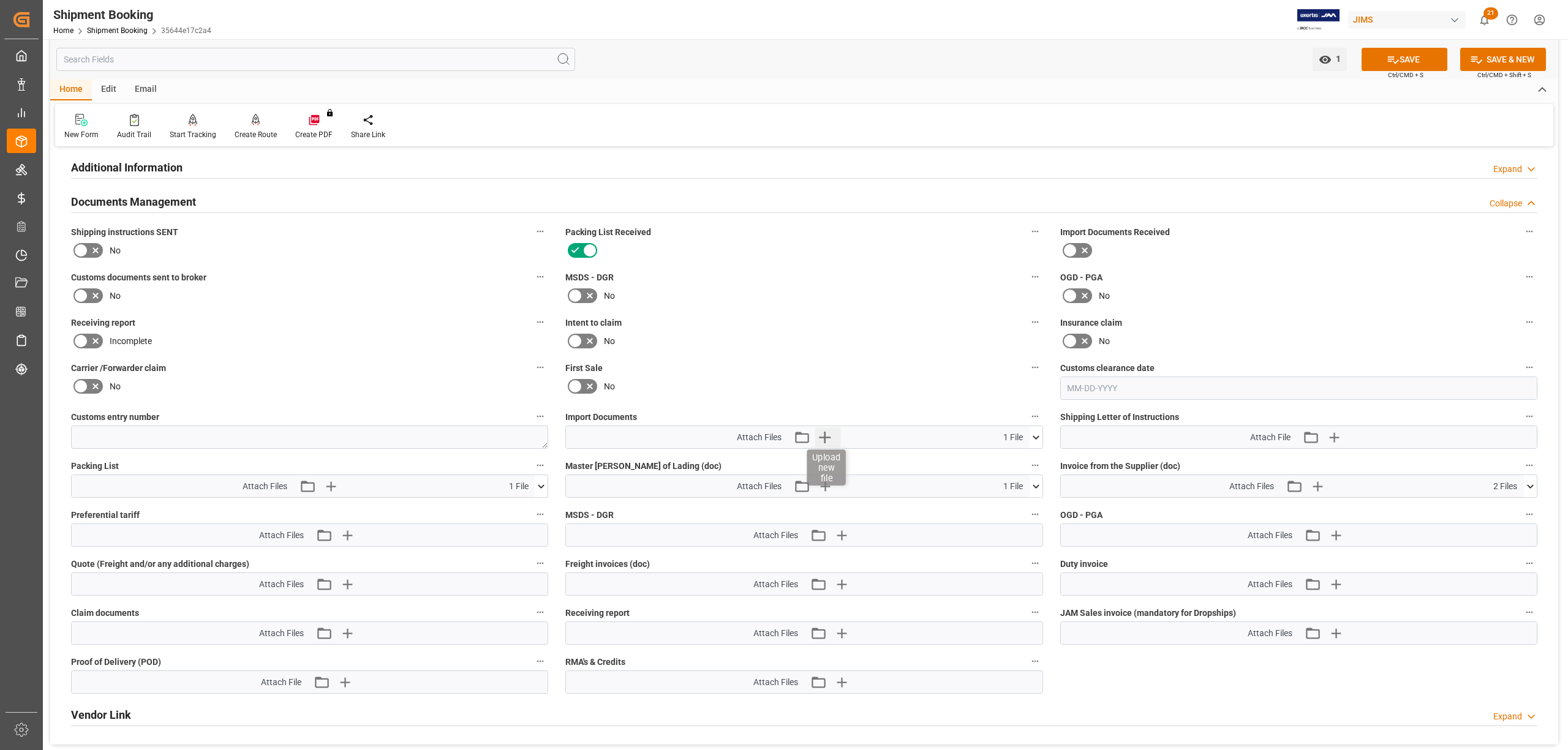
click at [827, 436] on icon "button" at bounding box center [825, 437] width 12 height 12
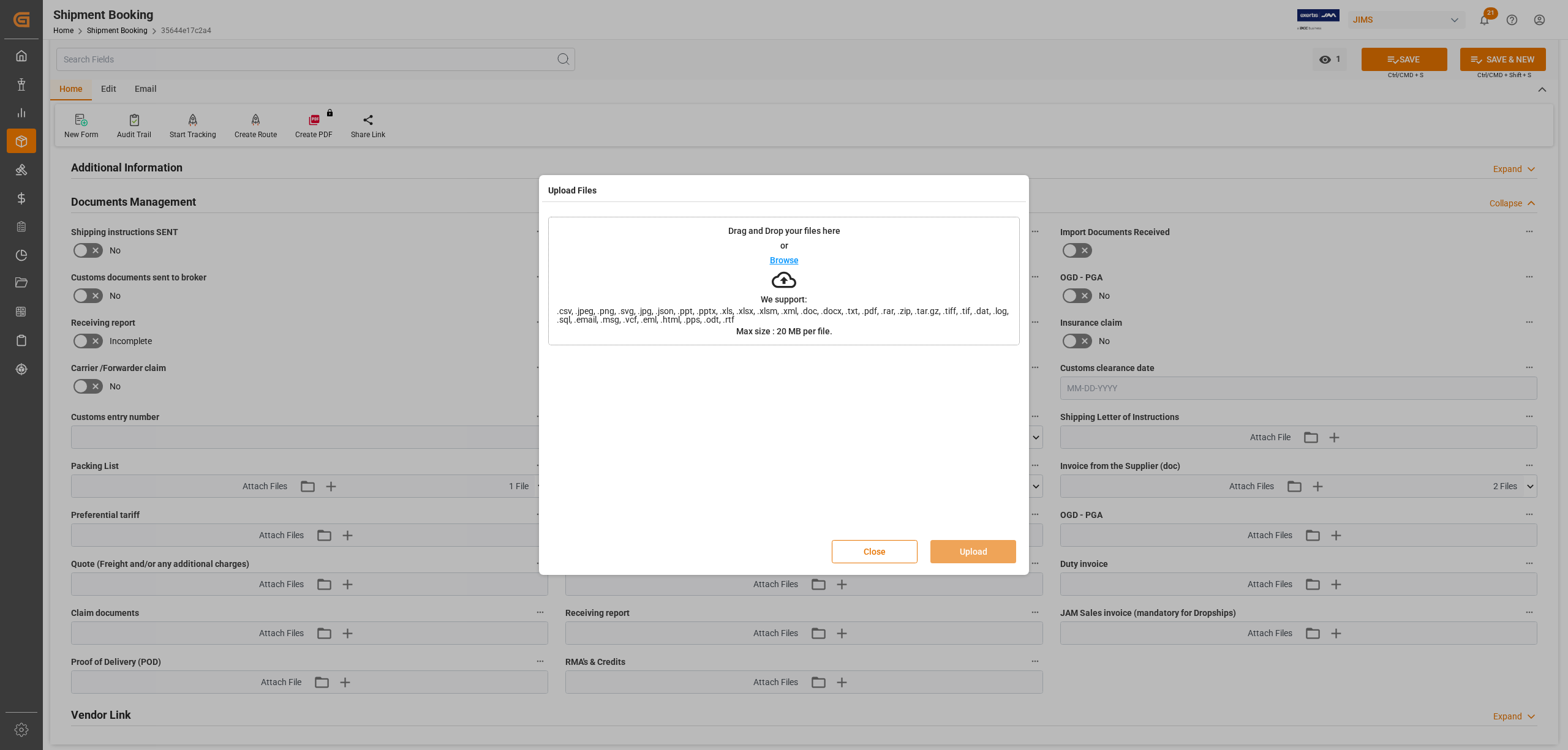
click at [788, 256] on p "Browse" at bounding box center [784, 260] width 29 height 9
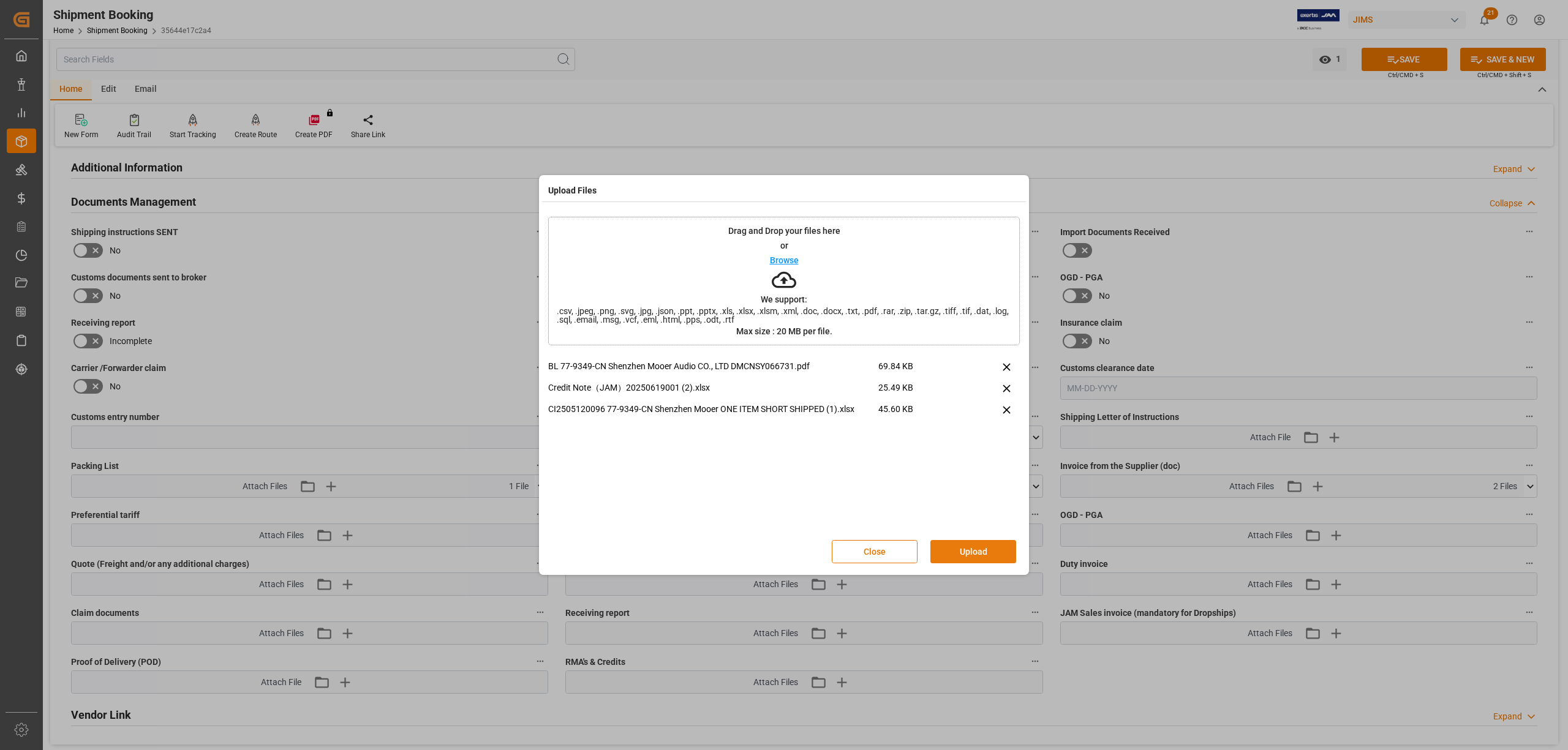
click at [975, 545] on button "Upload" at bounding box center [973, 552] width 86 height 23
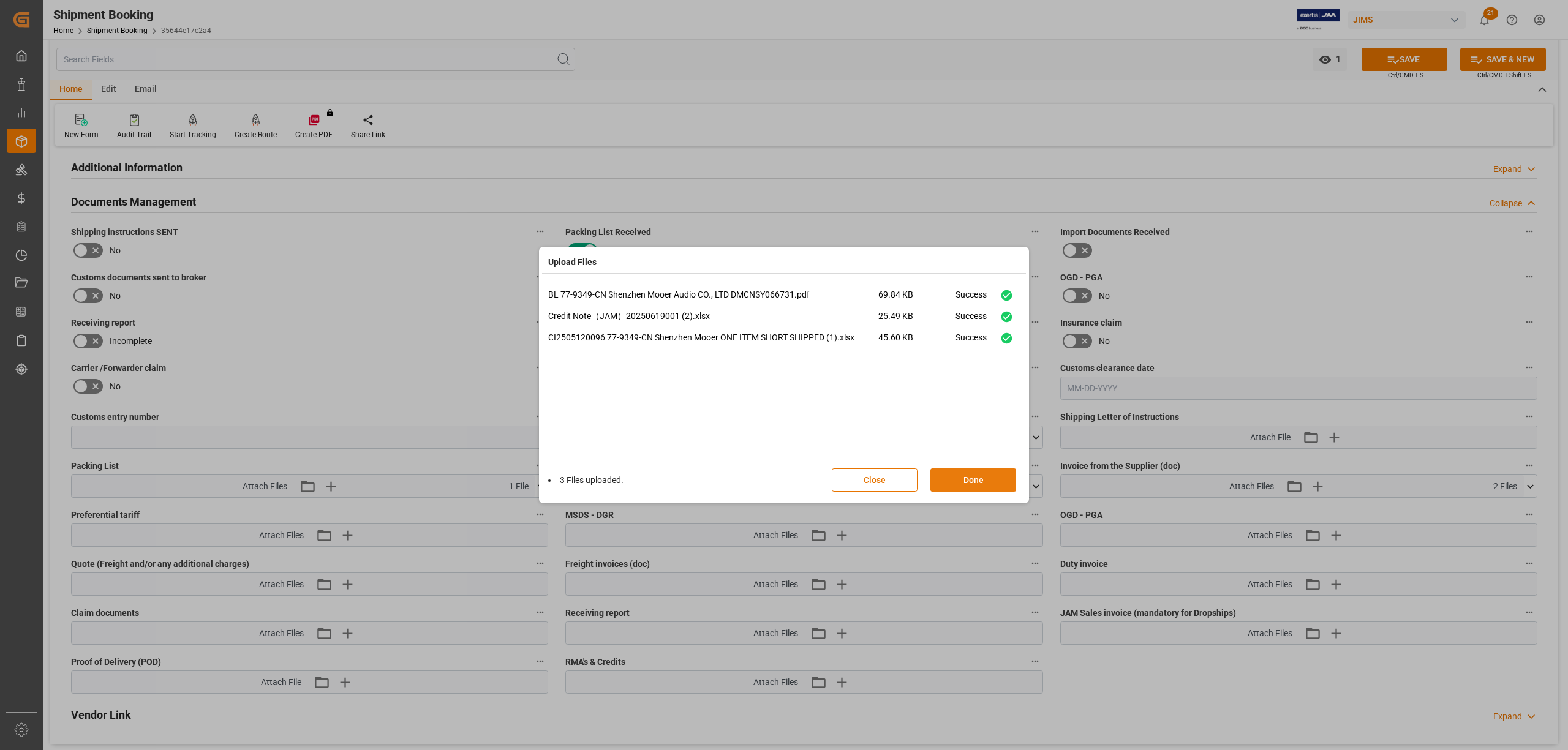
click at [966, 481] on button "Done" at bounding box center [973, 480] width 86 height 23
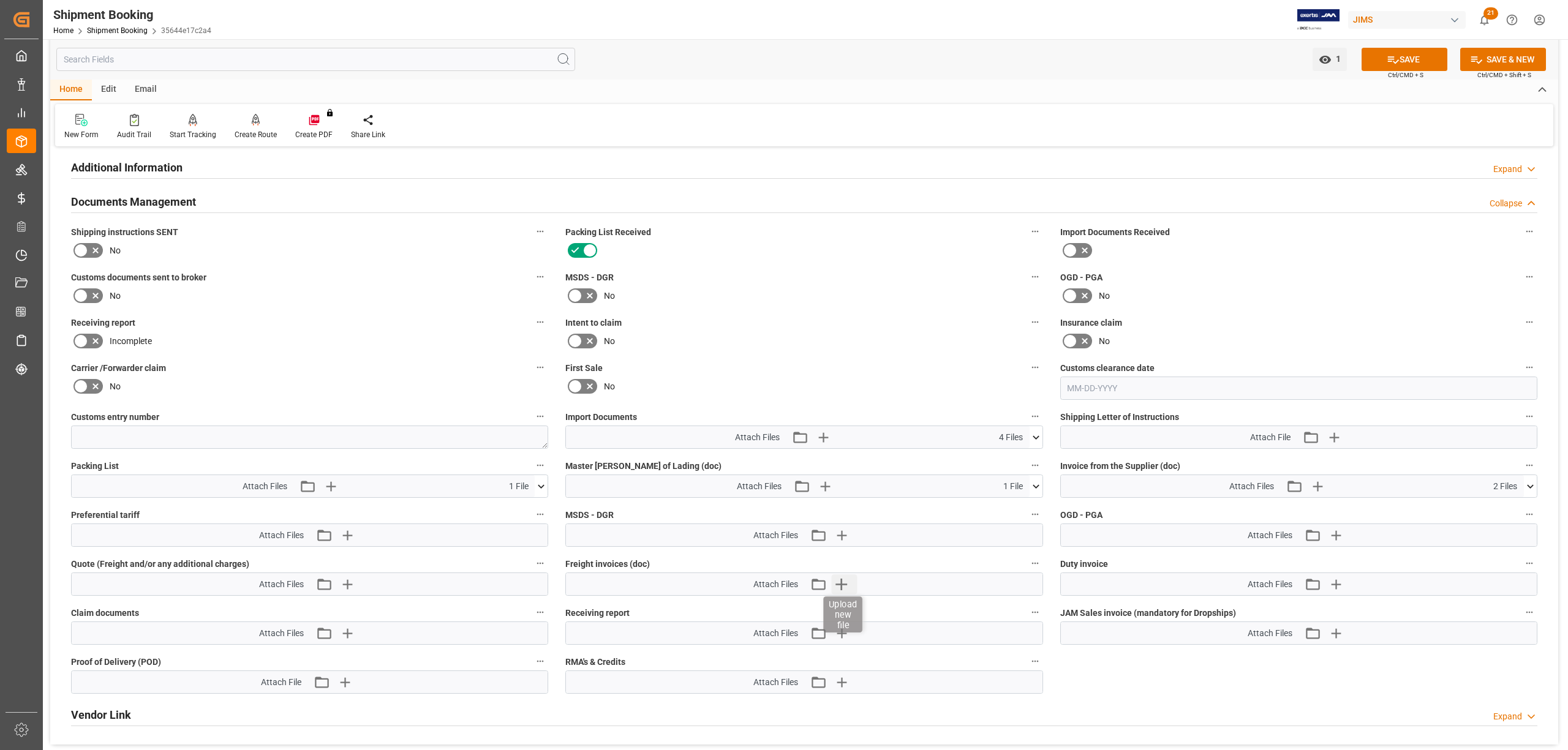
click at [843, 583] on icon "button" at bounding box center [841, 584] width 20 height 20
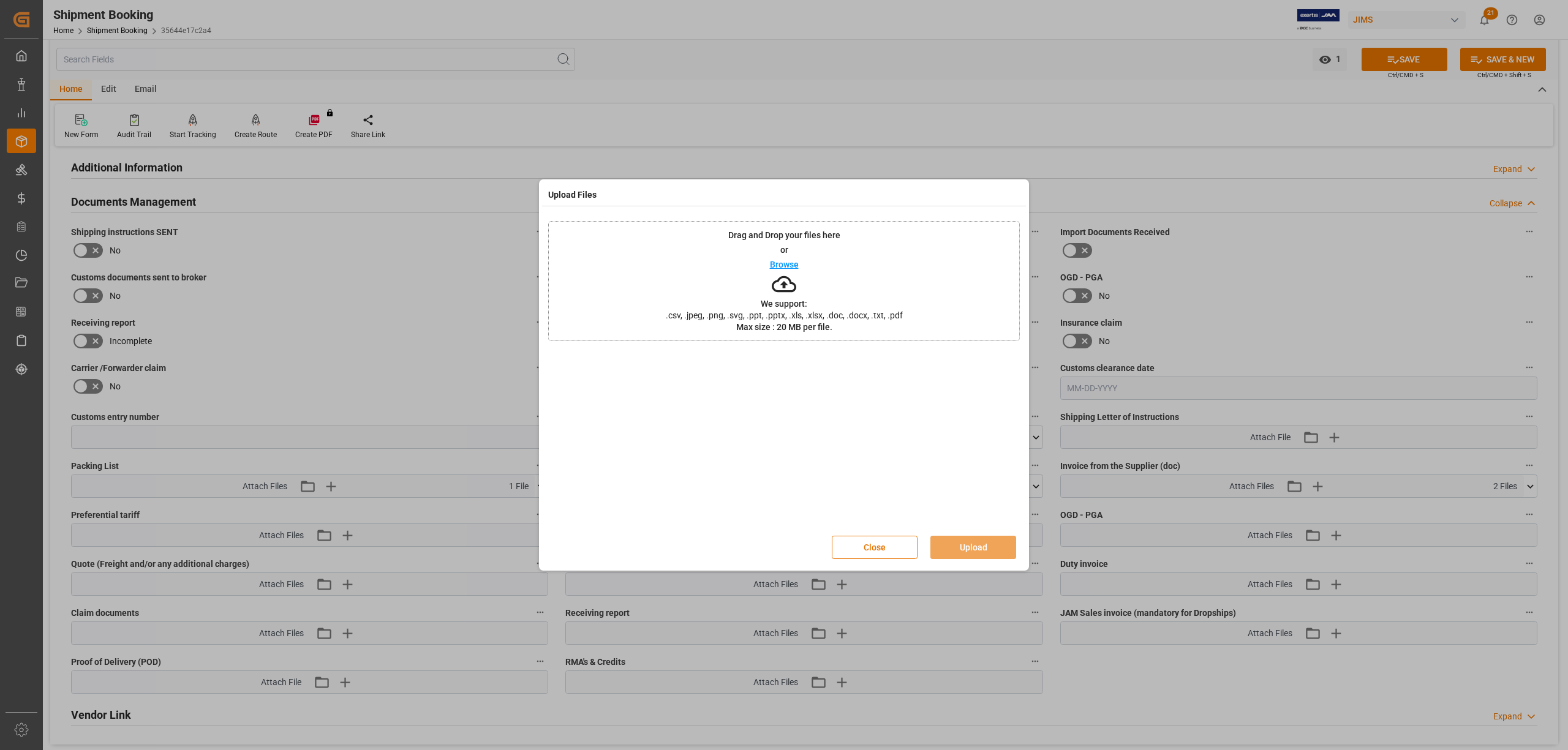
click at [785, 260] on p "Browse" at bounding box center [784, 265] width 29 height 9
click at [961, 549] on button "Upload" at bounding box center [973, 548] width 86 height 23
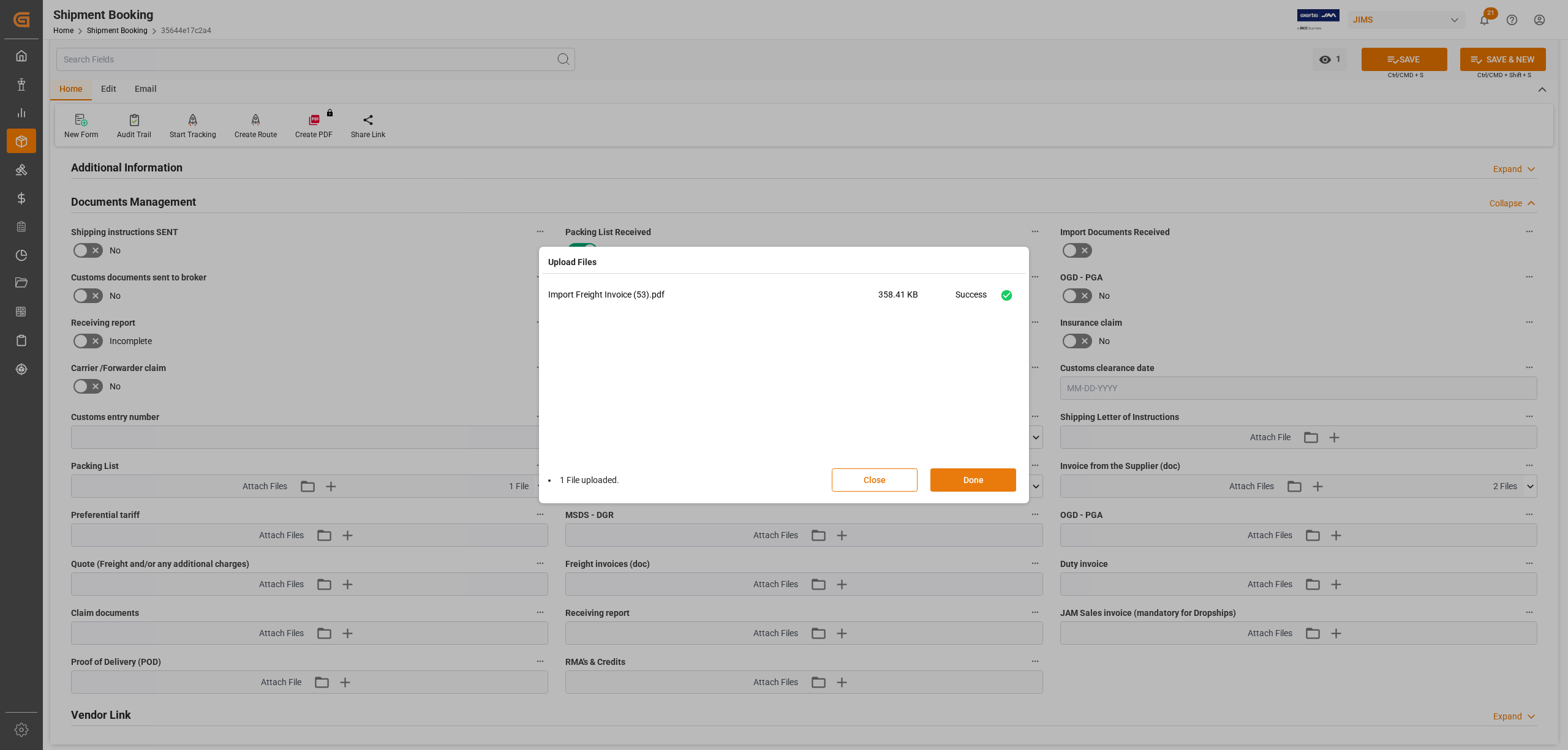
click at [978, 471] on button "Done" at bounding box center [973, 480] width 86 height 23
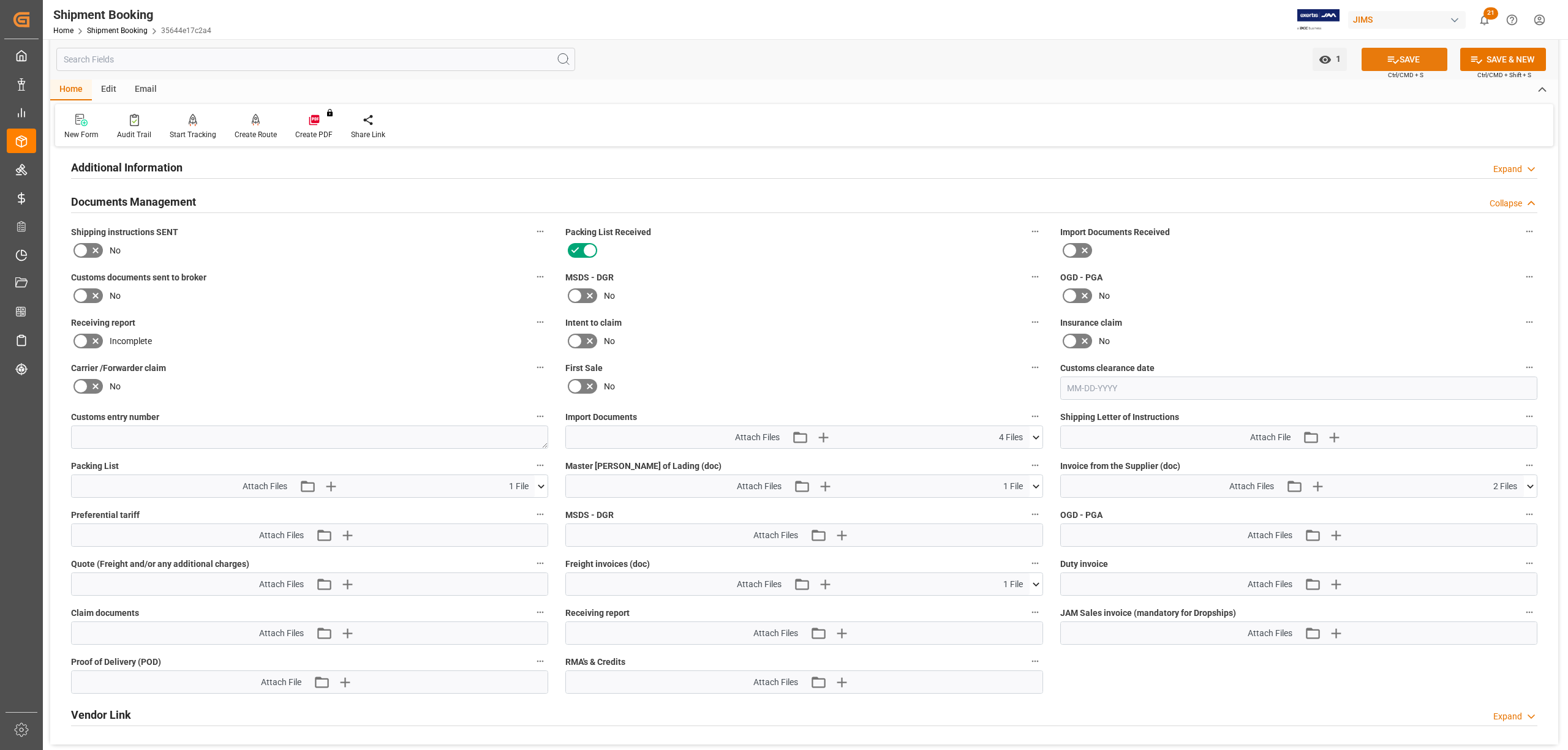
click at [1422, 59] on button "SAVE" at bounding box center [1404, 59] width 86 height 23
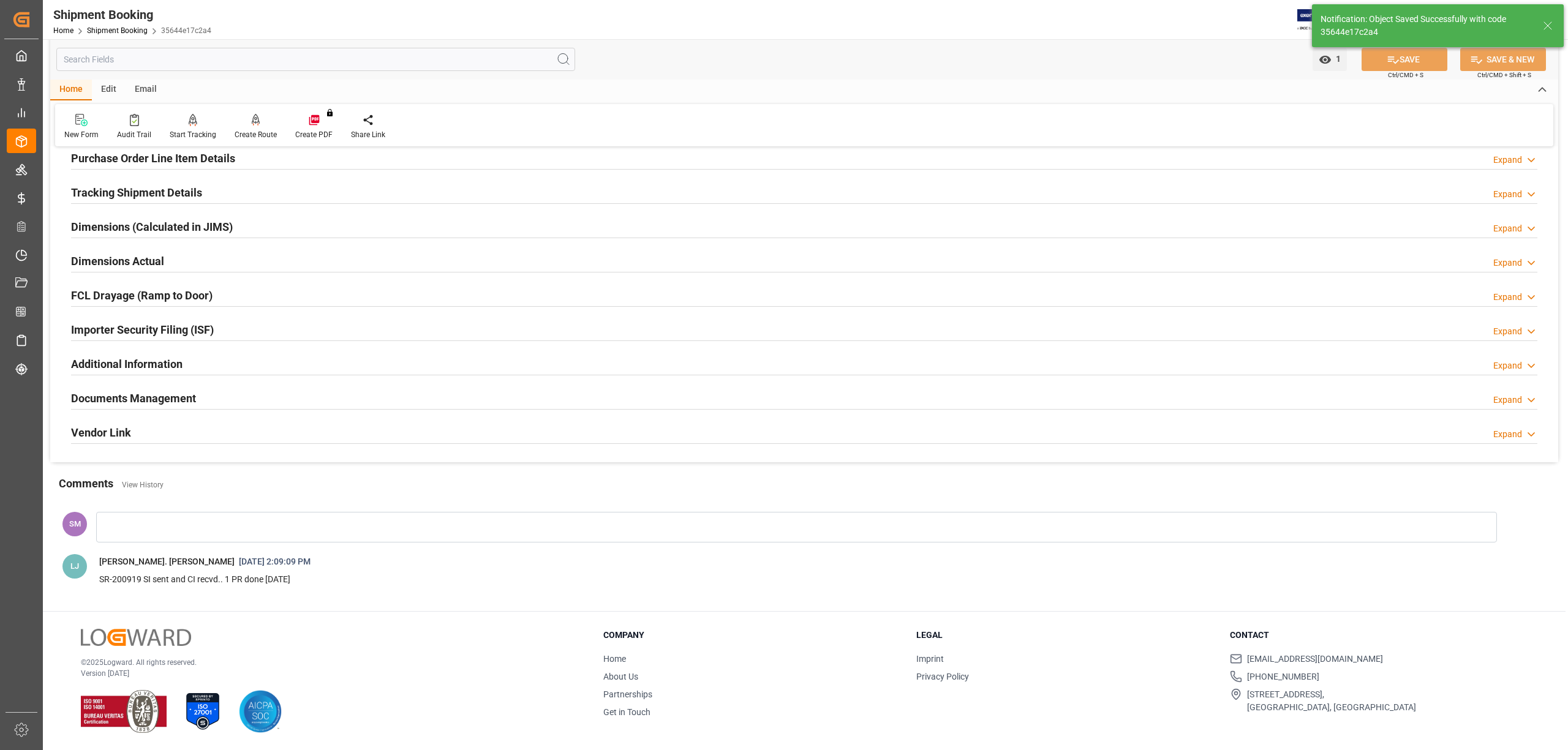
scroll to position [213, 0]
click at [88, 393] on h2 "Documents Management" at bounding box center [133, 398] width 125 height 17
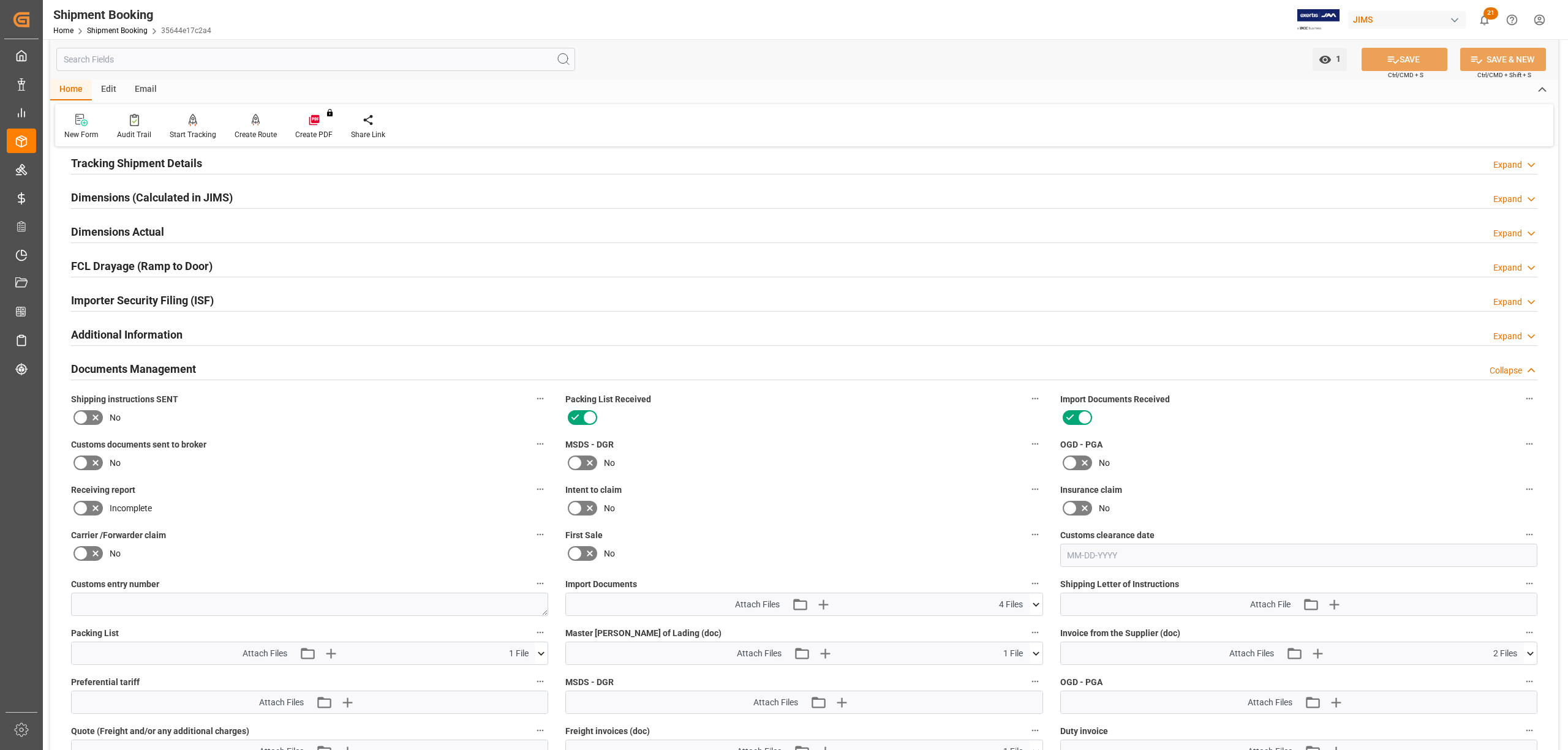
scroll to position [245, 0]
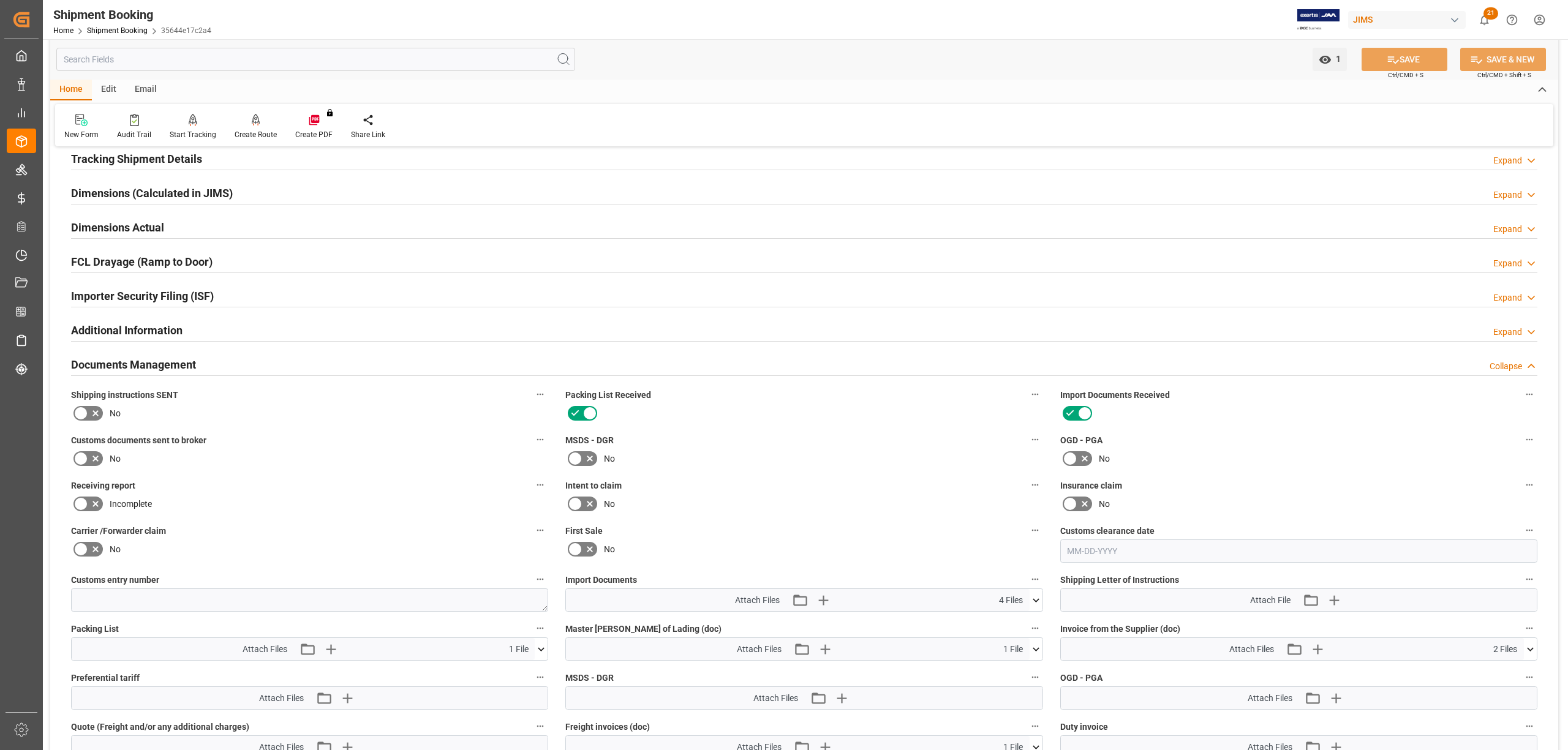
click at [78, 458] on icon at bounding box center [81, 458] width 15 height 15
click at [0, 0] on input "checkbox" at bounding box center [0, 0] width 0 height 0
click at [1416, 57] on button "SAVE" at bounding box center [1404, 59] width 86 height 23
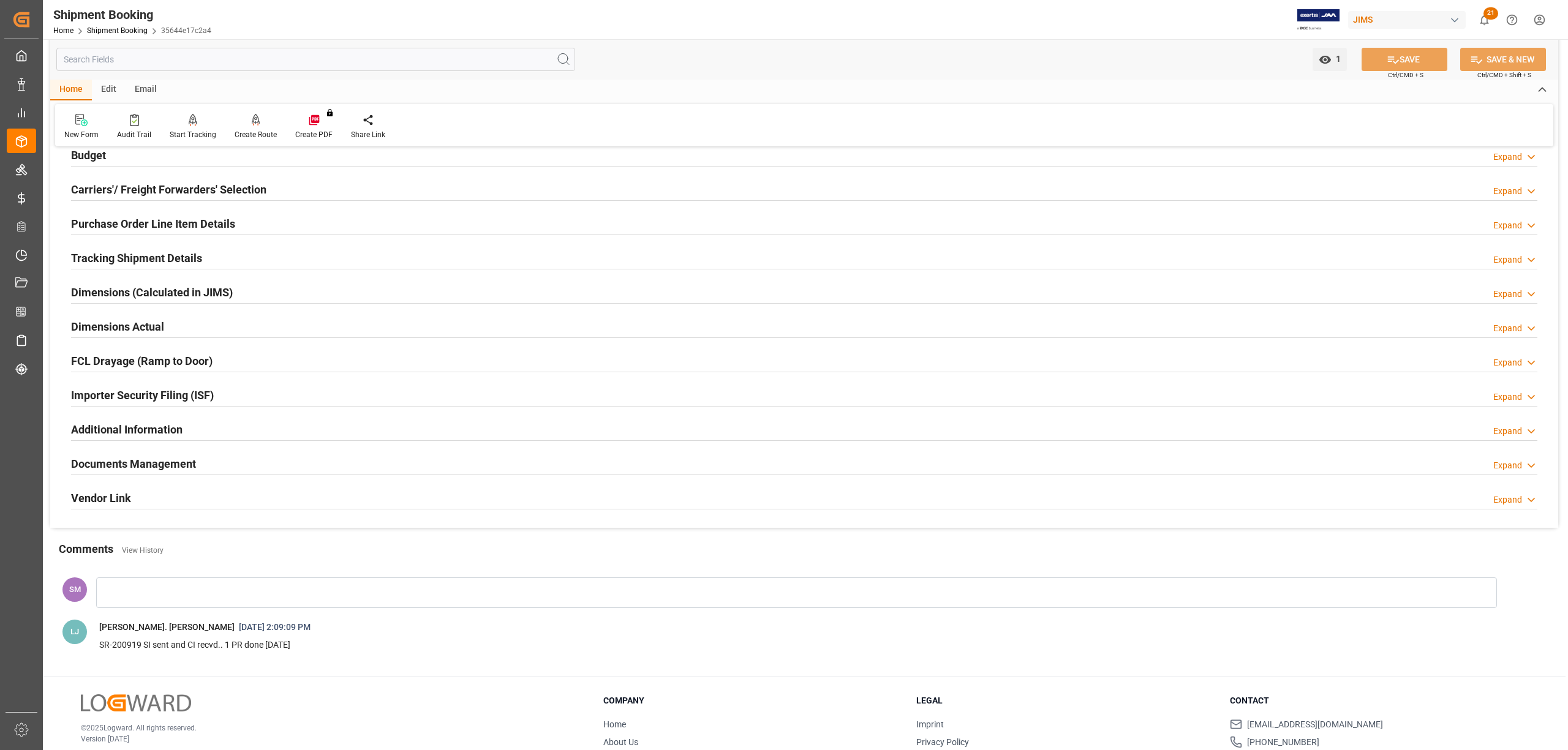
scroll to position [163, 0]
